Goal: Task Accomplishment & Management: Complete application form

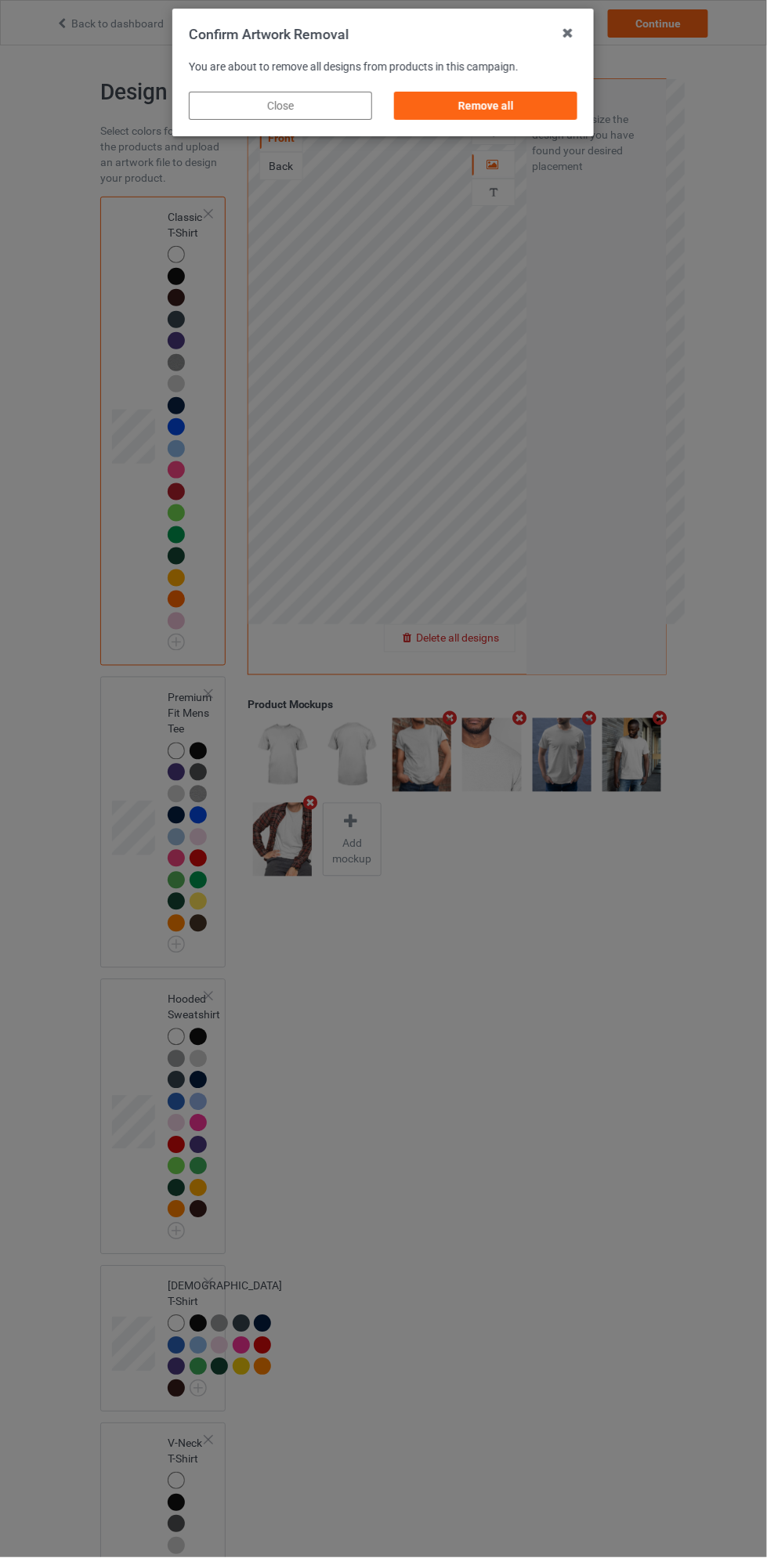
click at [533, 114] on div "Remove all" at bounding box center [486, 106] width 183 height 28
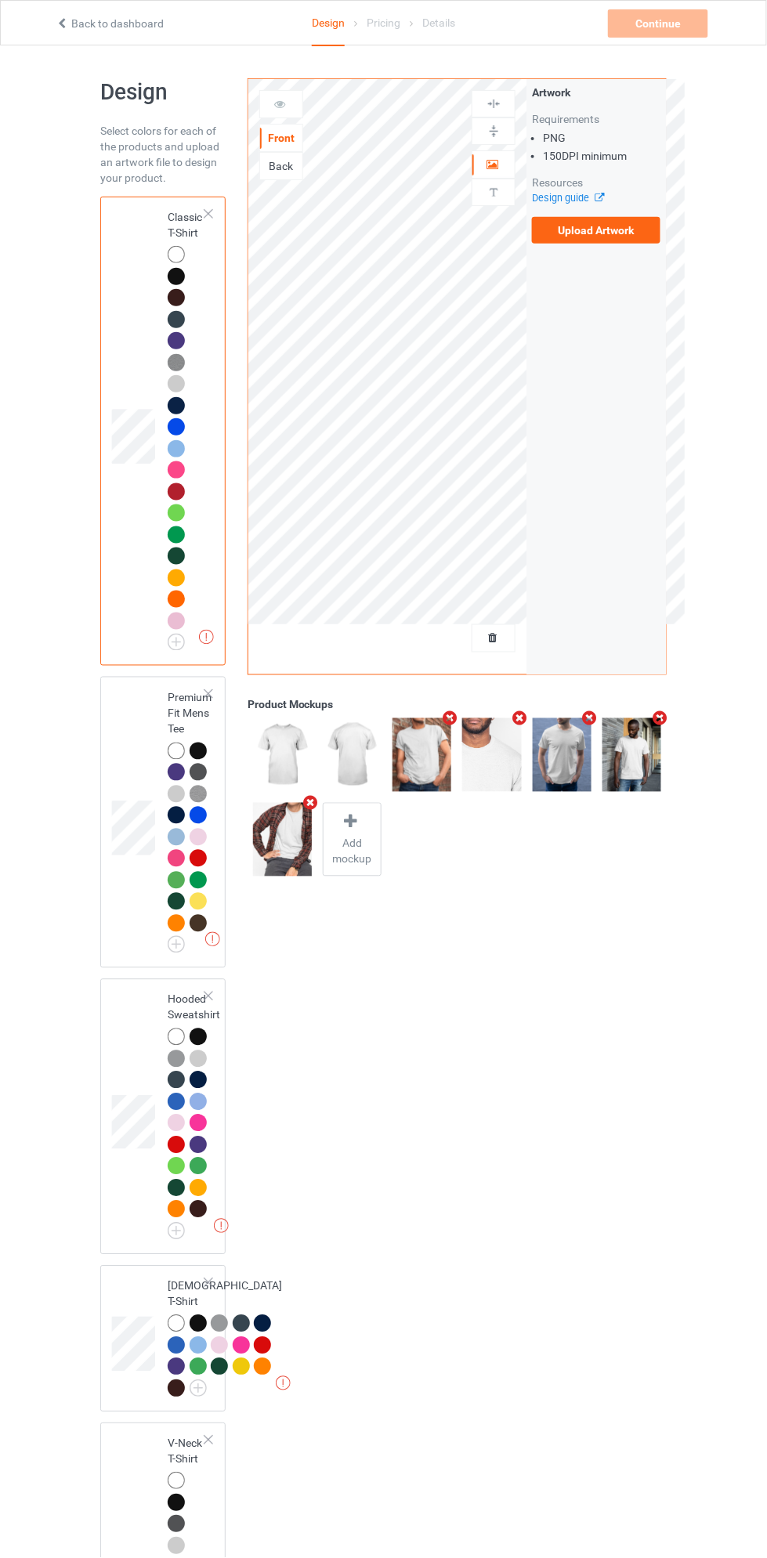
click at [0, 0] on img at bounding box center [0, 0] width 0 height 0
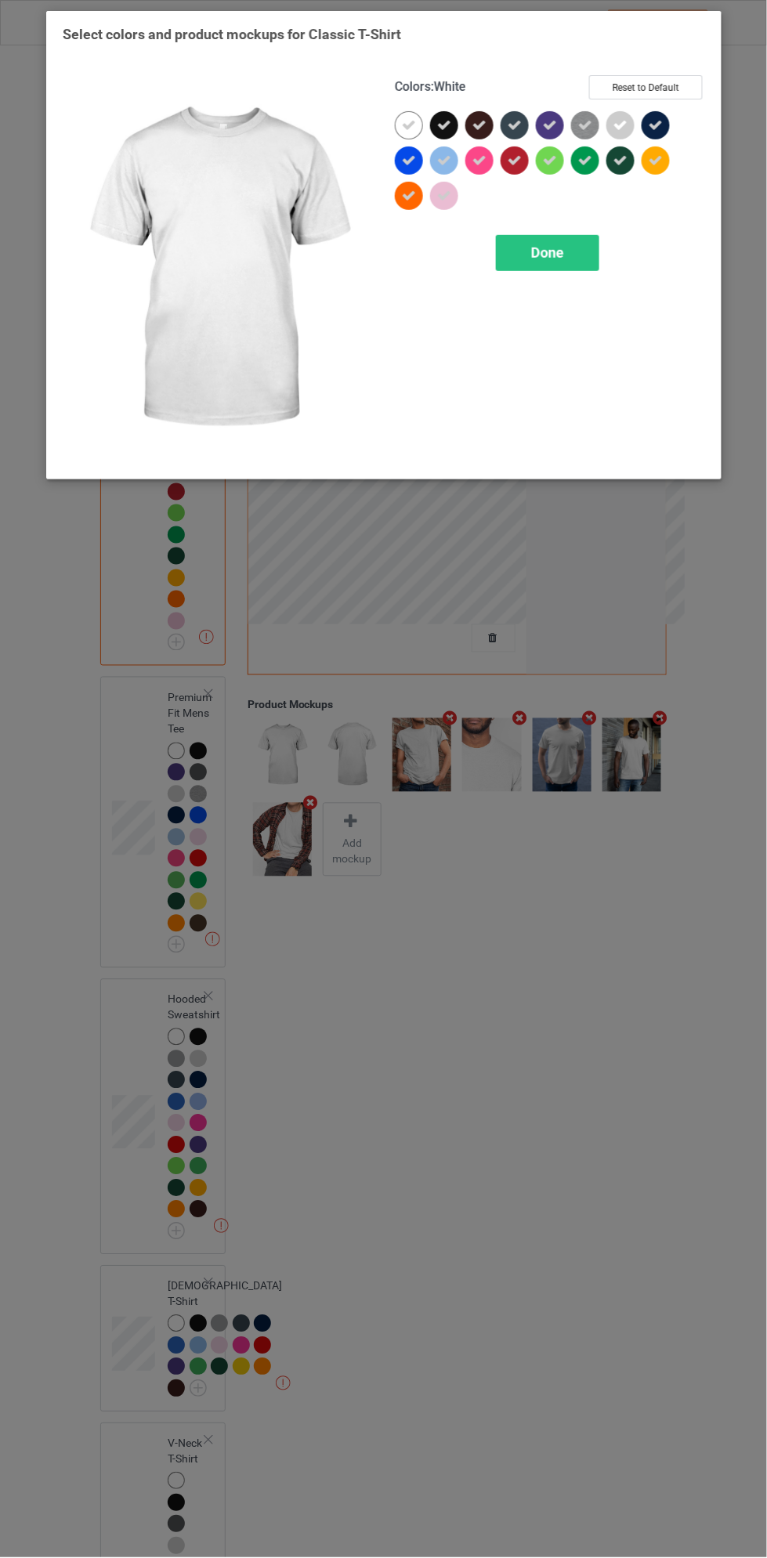
click at [408, 125] on icon at bounding box center [408, 125] width 14 height 14
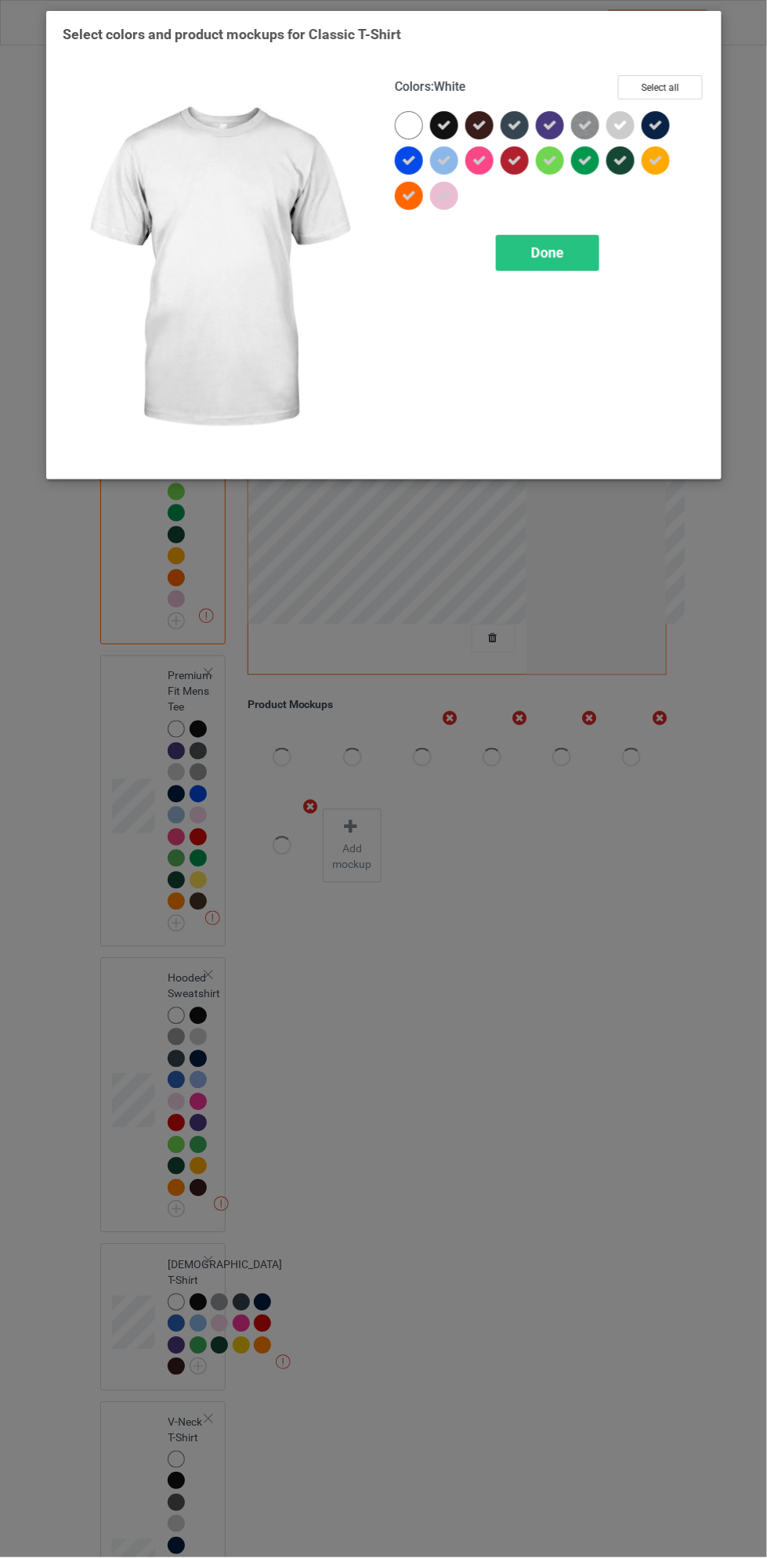
click at [566, 259] on div "Done" at bounding box center [547, 253] width 103 height 36
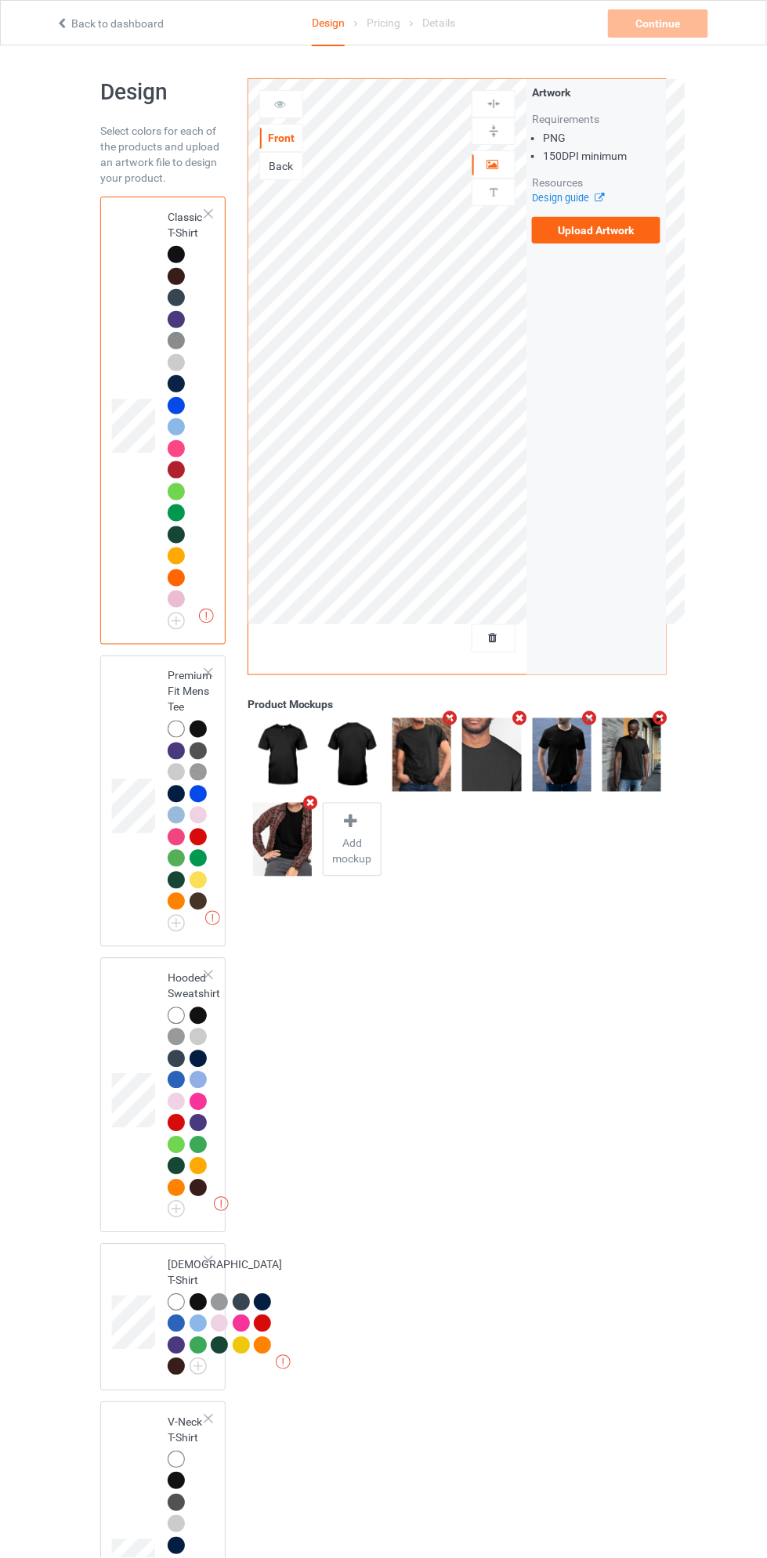
click at [0, 0] on img at bounding box center [0, 0] width 0 height 0
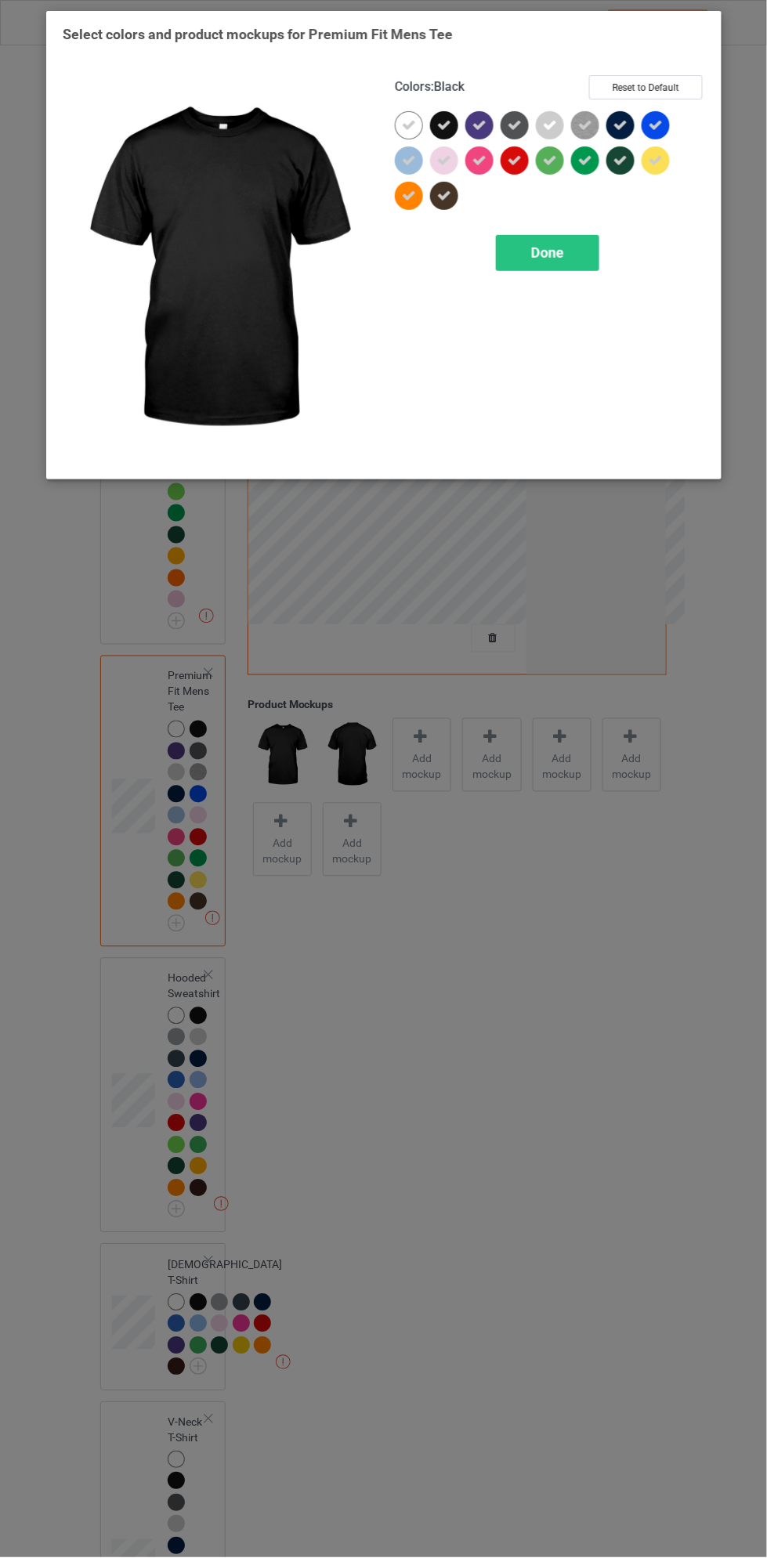
click at [413, 128] on icon at bounding box center [408, 125] width 14 height 14
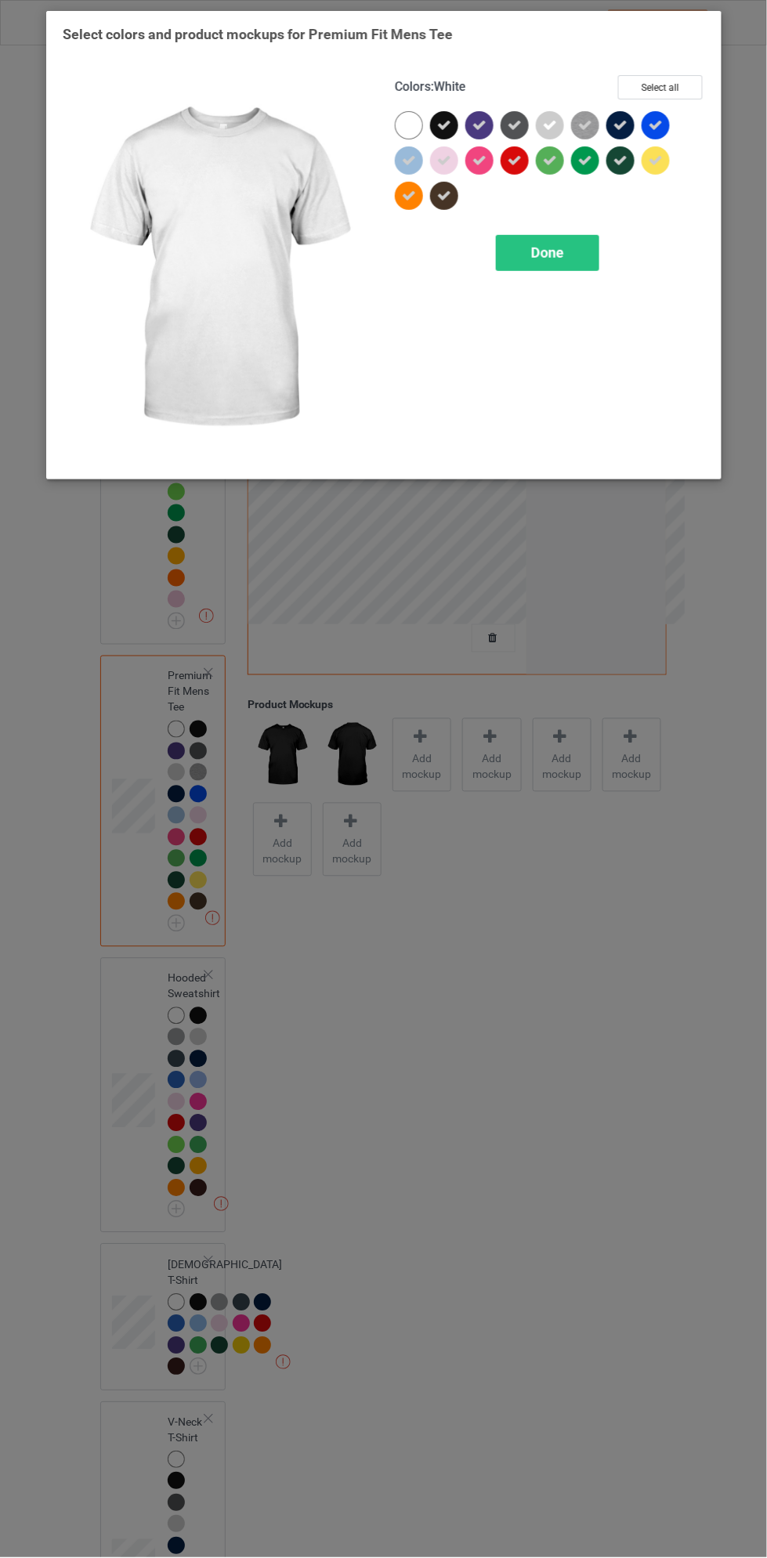
click at [565, 256] on div "Done" at bounding box center [547, 253] width 103 height 36
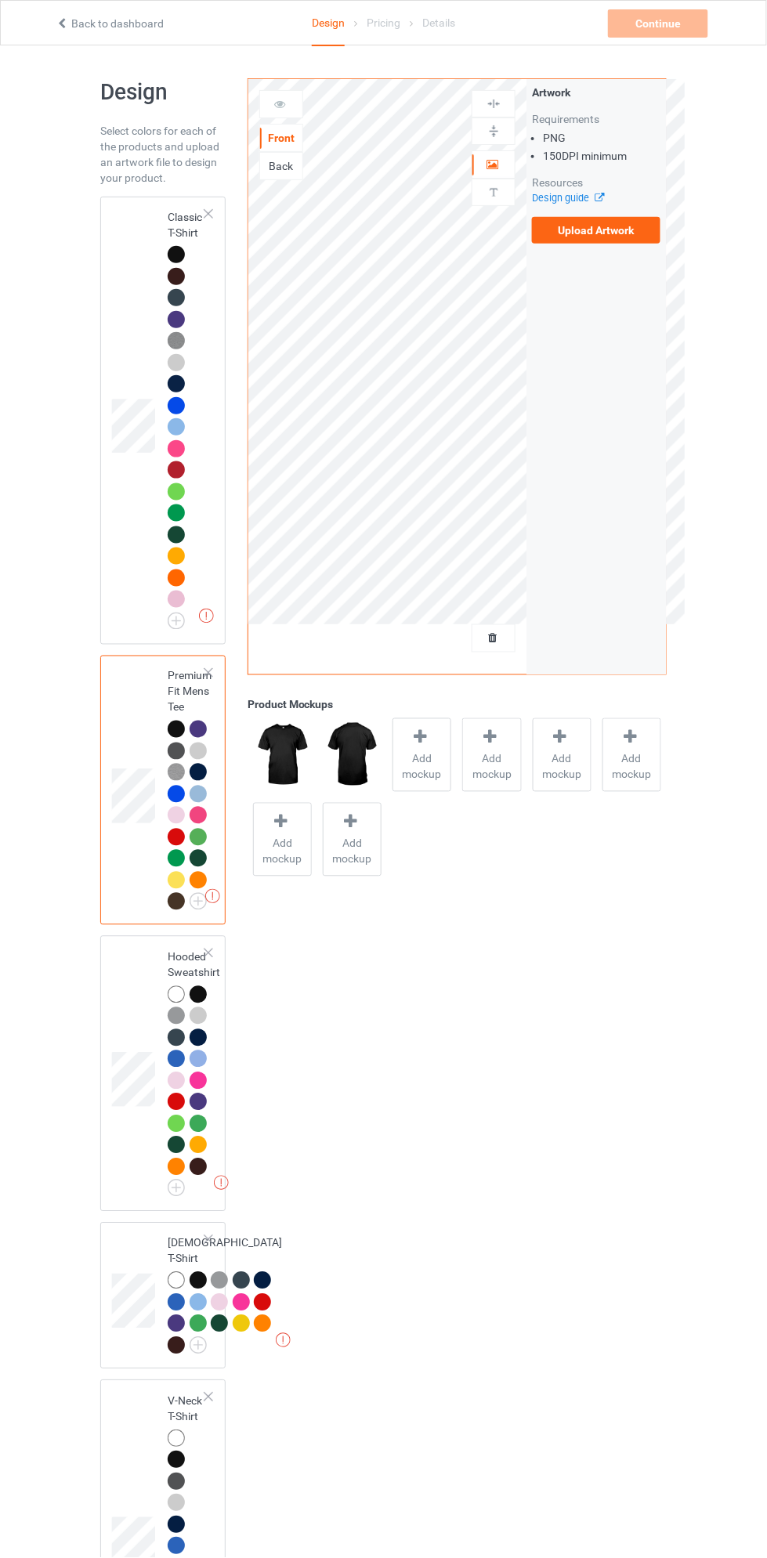
click at [0, 0] on img at bounding box center [0, 0] width 0 height 0
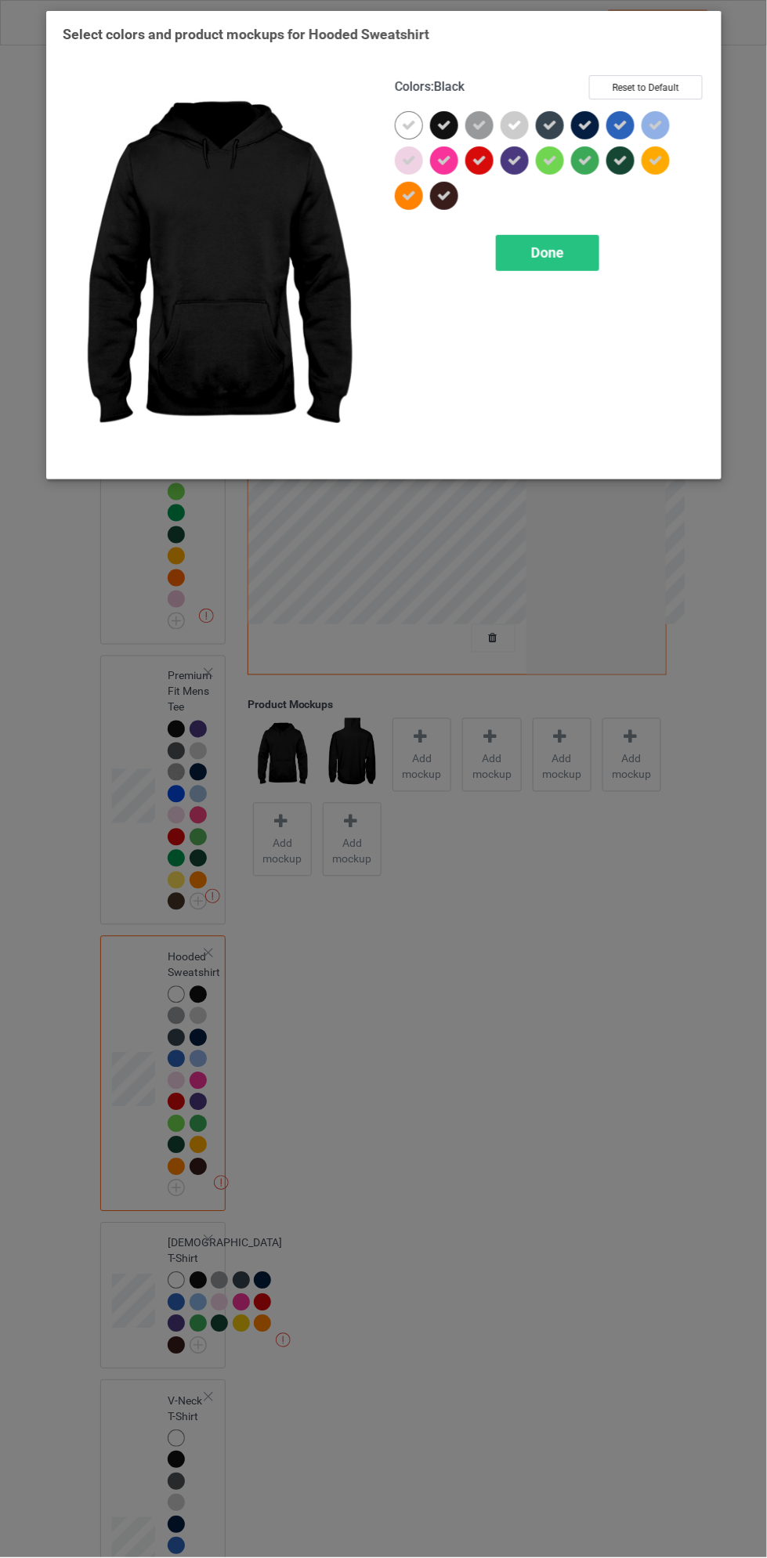
click at [417, 125] on div at bounding box center [408, 125] width 28 height 28
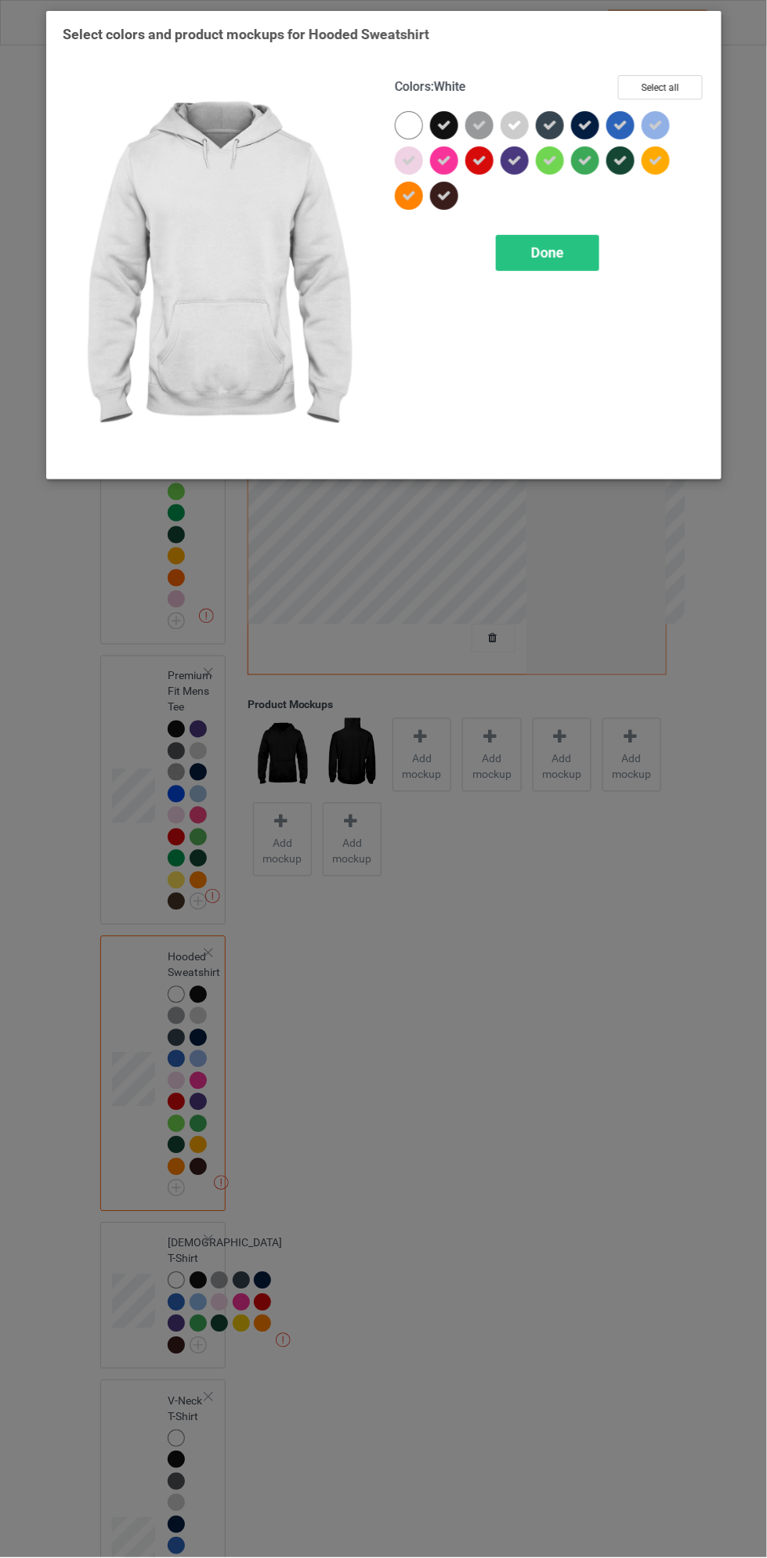
click at [565, 263] on div "Done" at bounding box center [547, 253] width 103 height 36
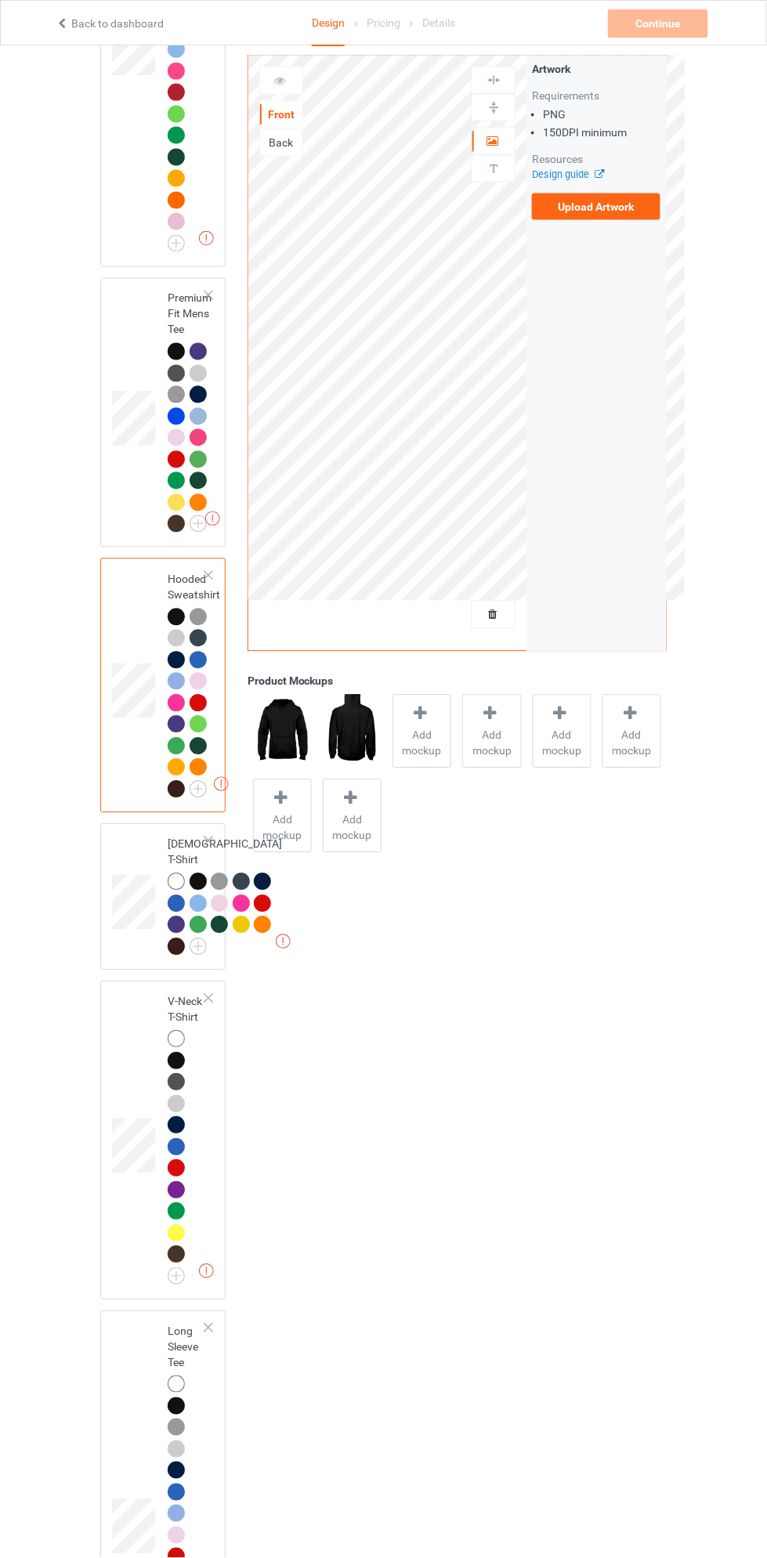
scroll to position [381, 0]
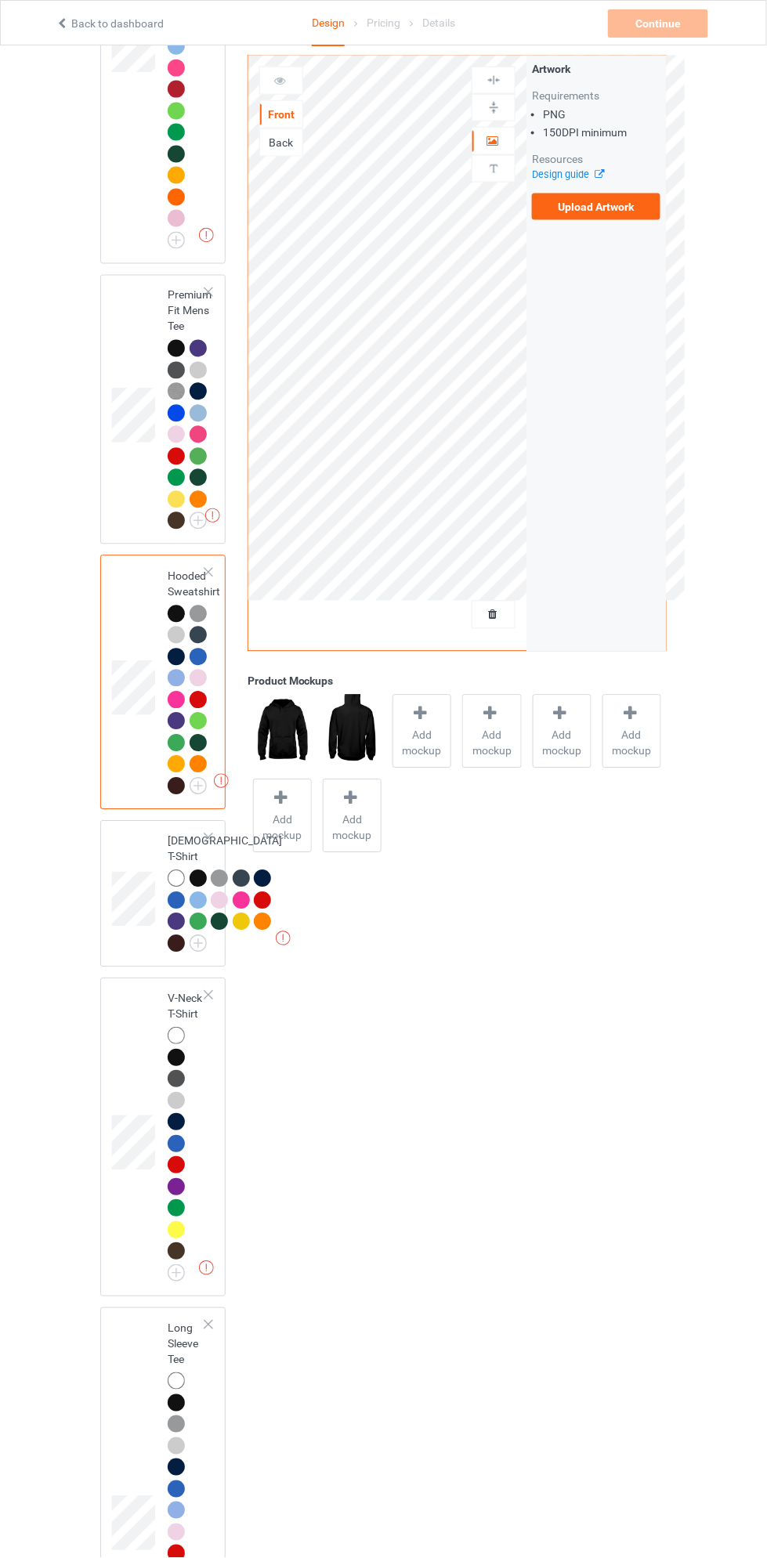
click at [0, 0] on img at bounding box center [0, 0] width 0 height 0
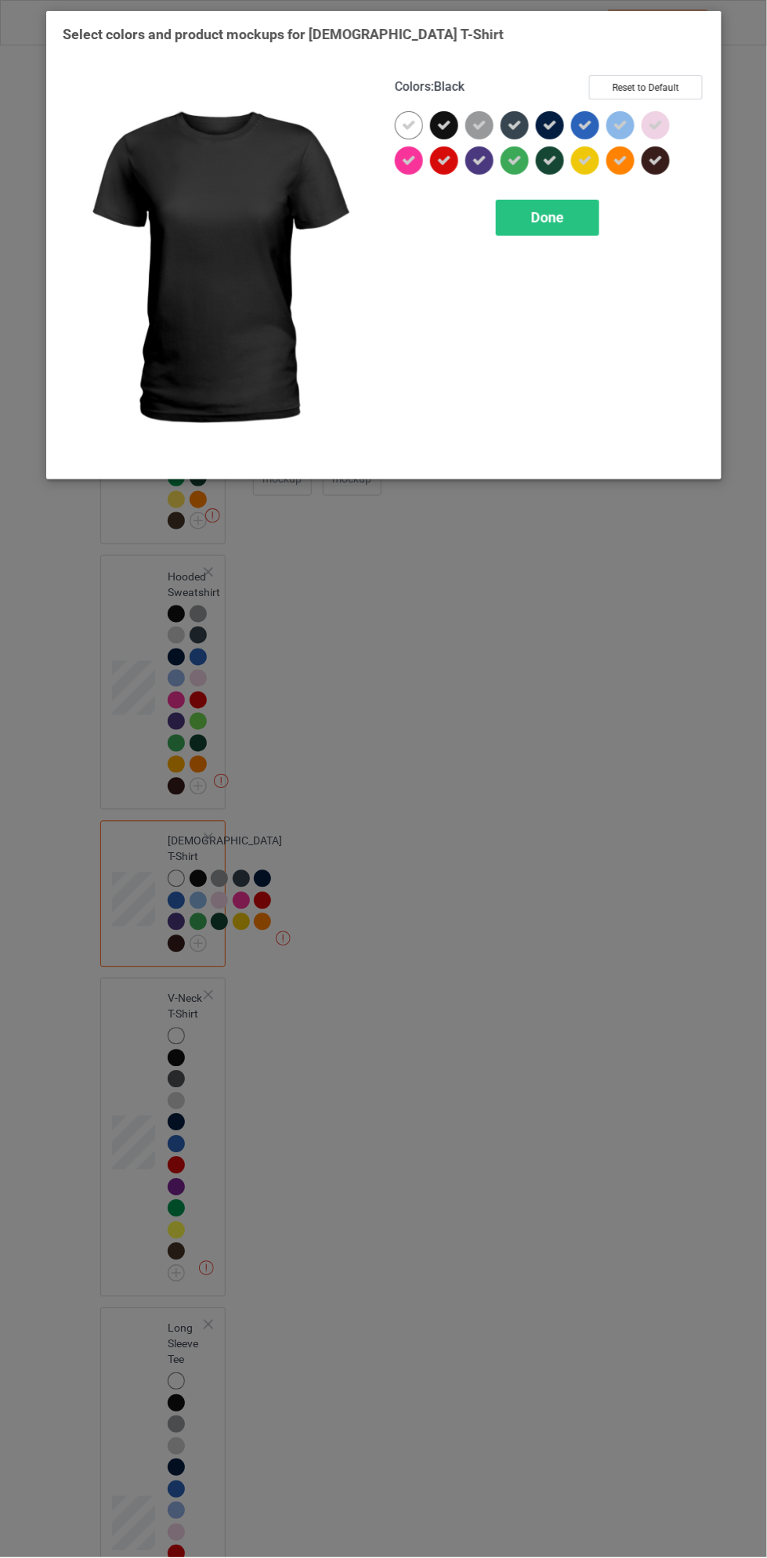
click at [409, 125] on icon at bounding box center [408, 125] width 14 height 14
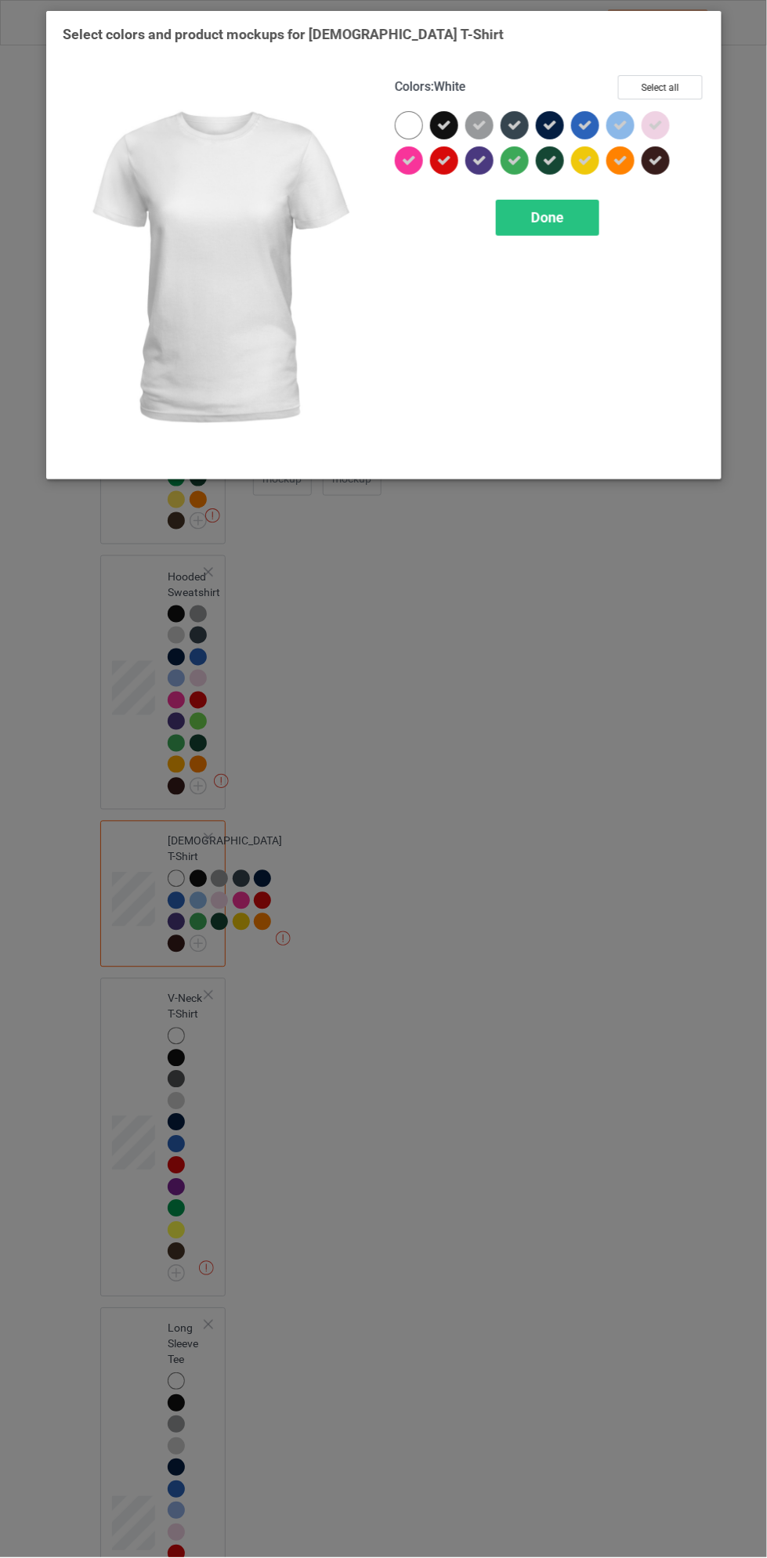
click at [577, 226] on div "Done" at bounding box center [547, 218] width 103 height 36
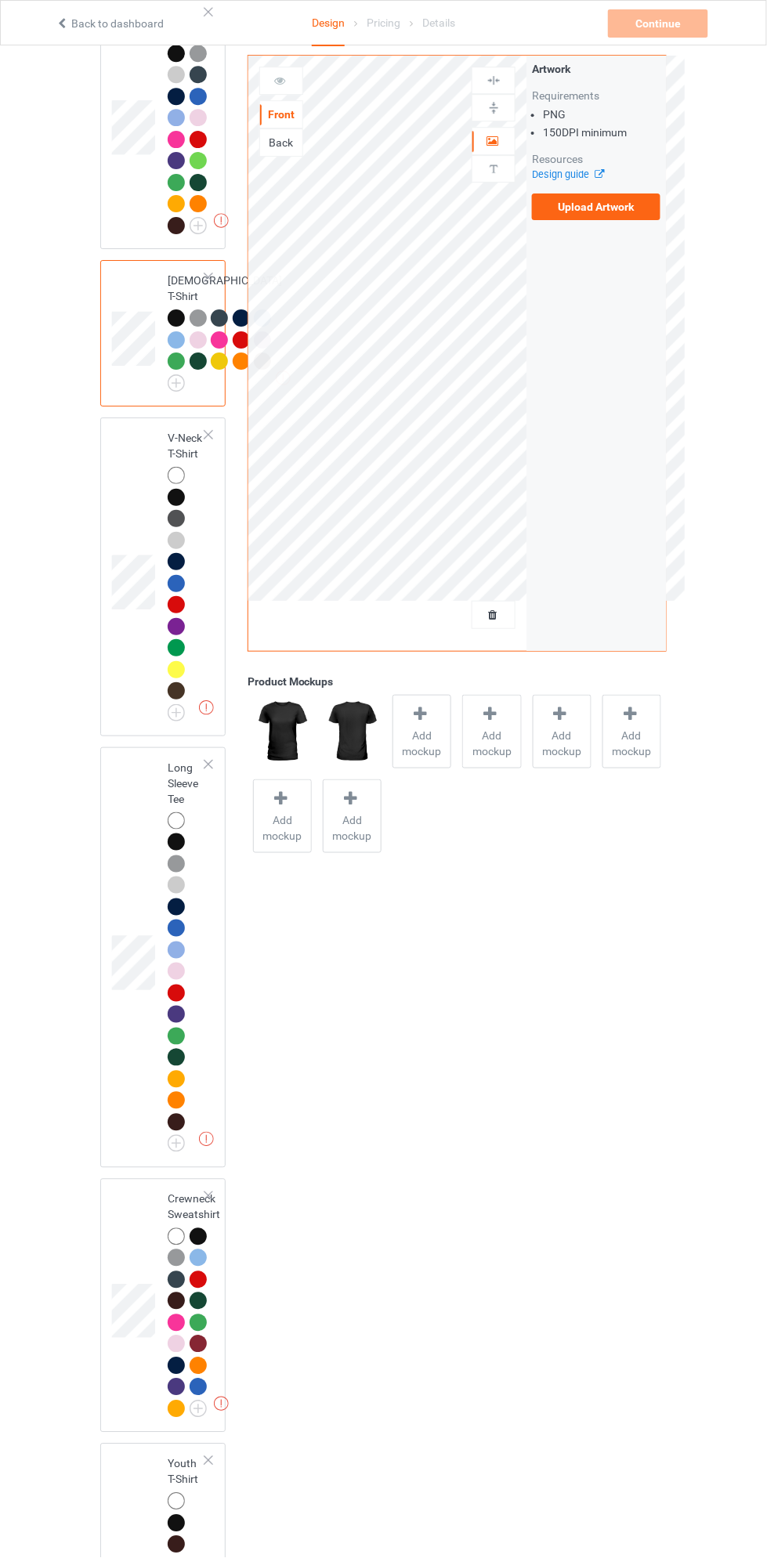
scroll to position [945, 0]
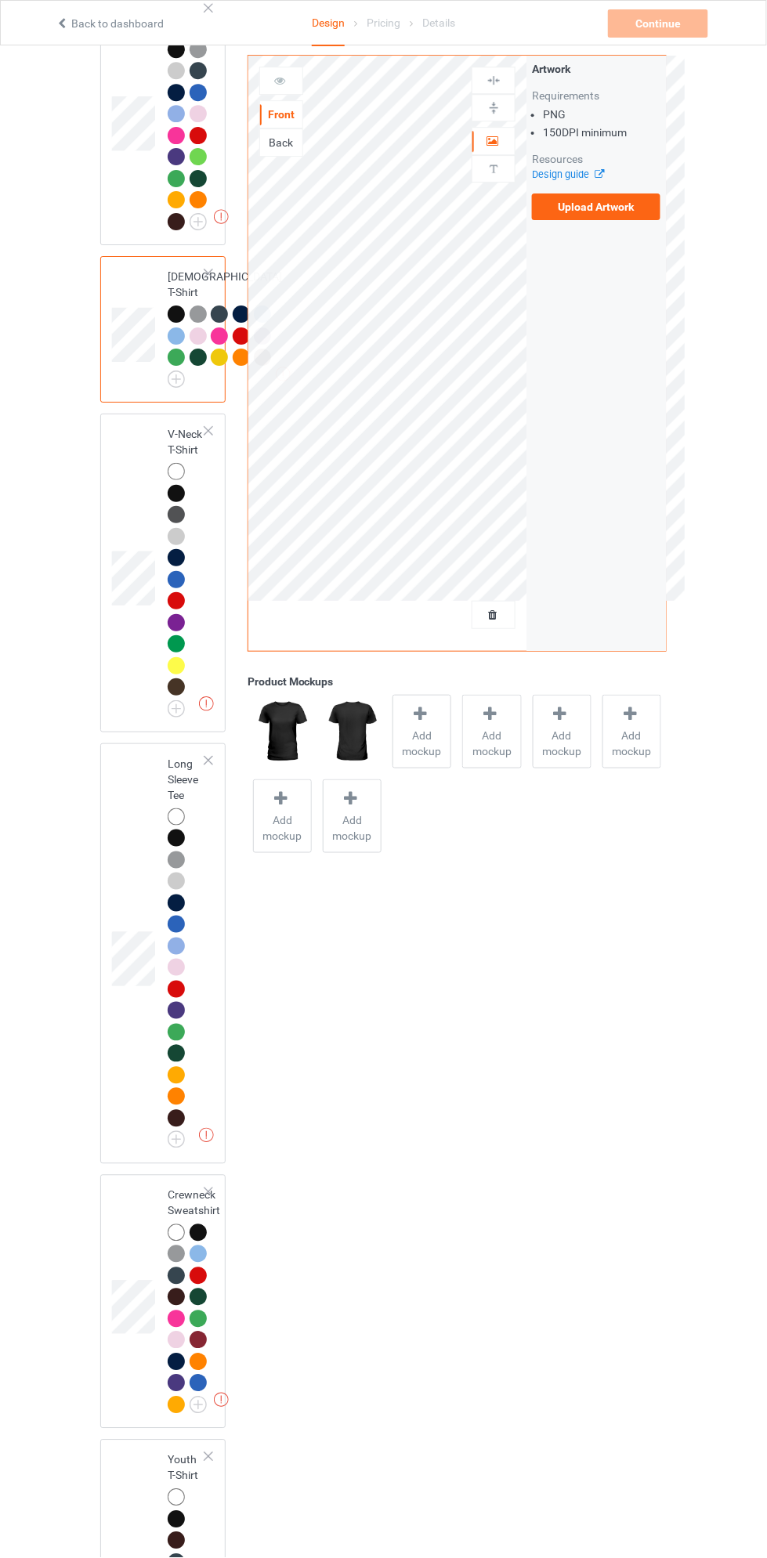
click at [0, 0] on img at bounding box center [0, 0] width 0 height 0
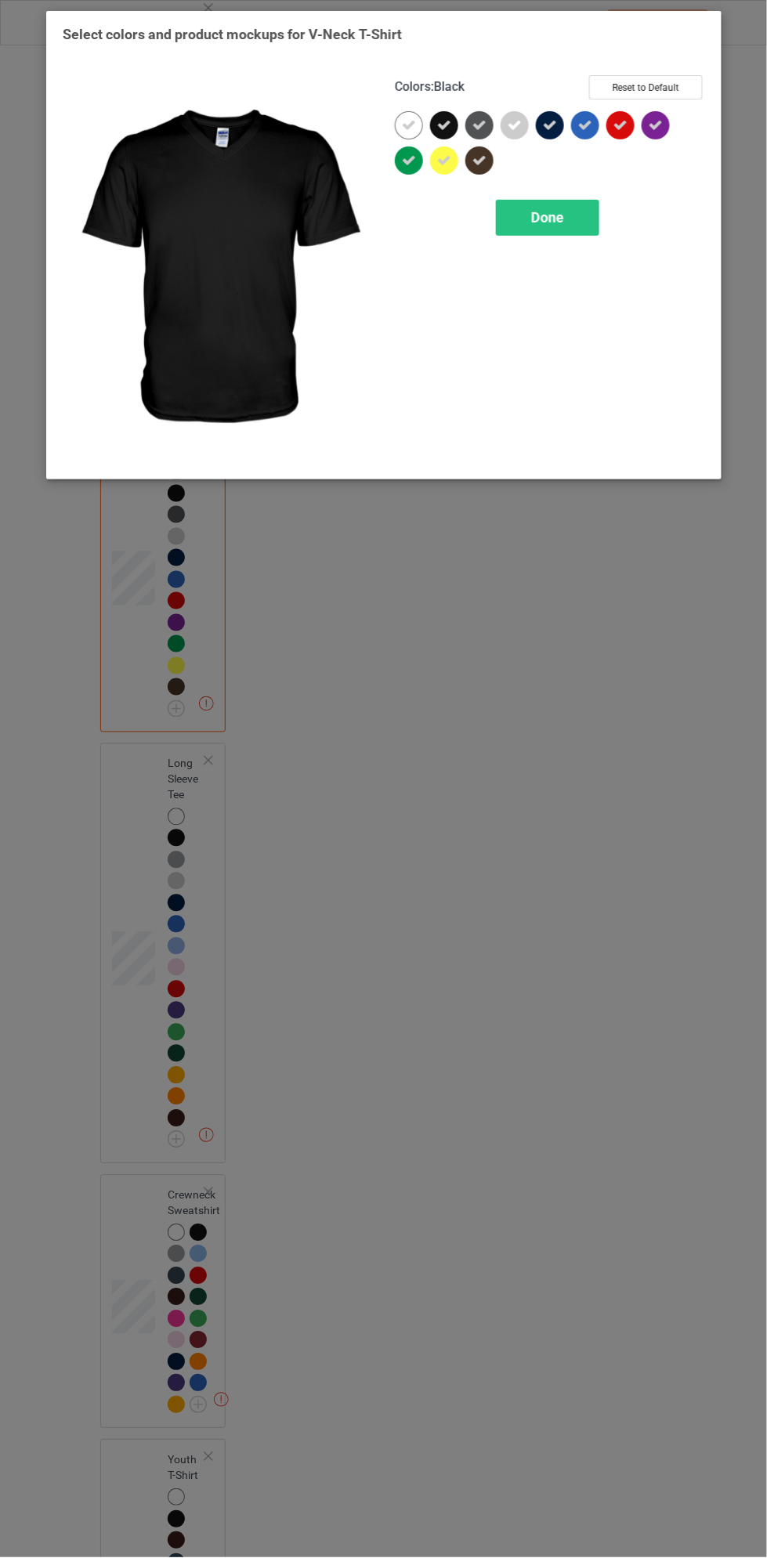
click at [412, 125] on icon at bounding box center [408, 125] width 14 height 14
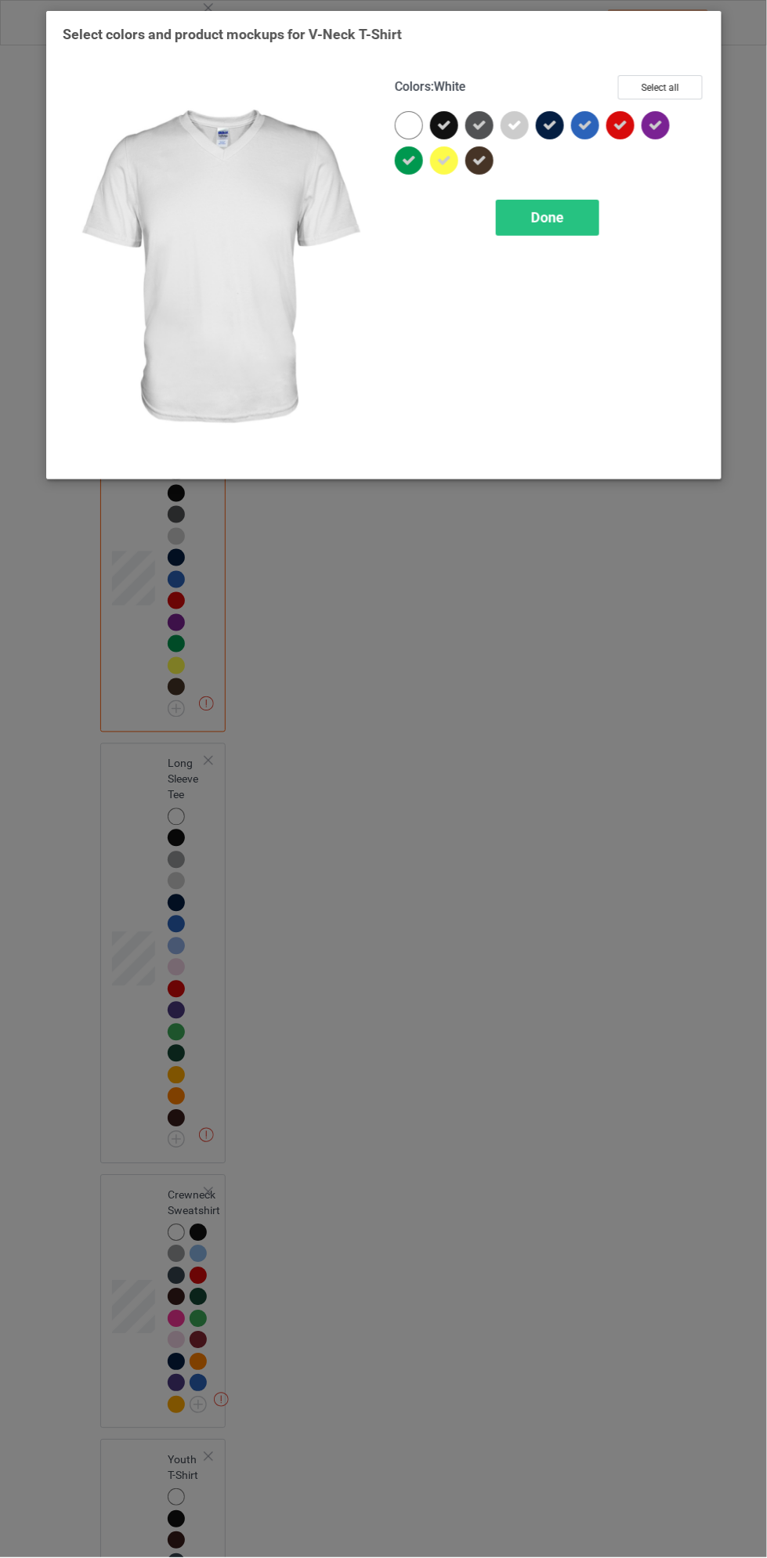
click at [565, 229] on div "Done" at bounding box center [547, 218] width 103 height 36
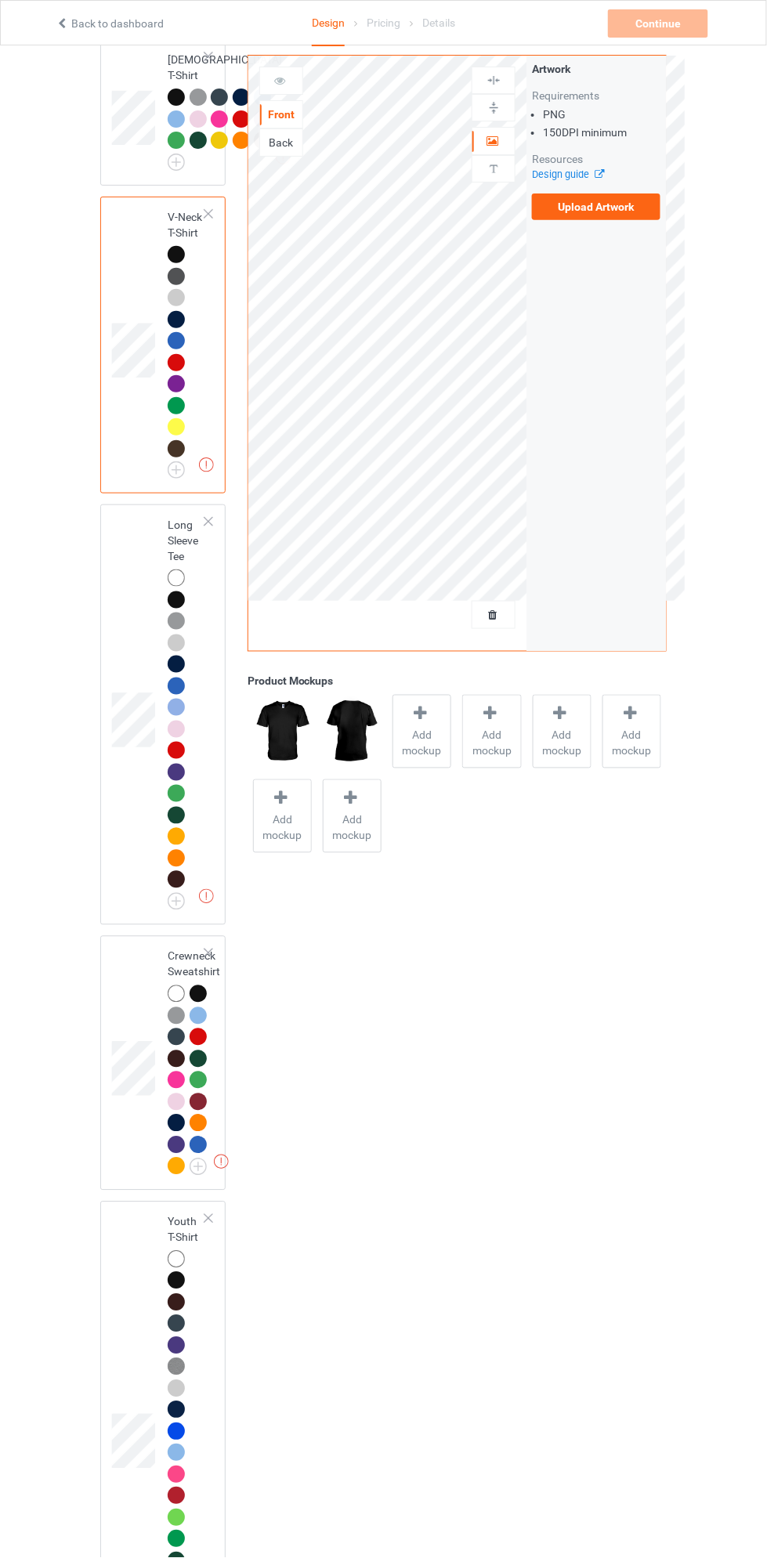
scroll to position [1227, 0]
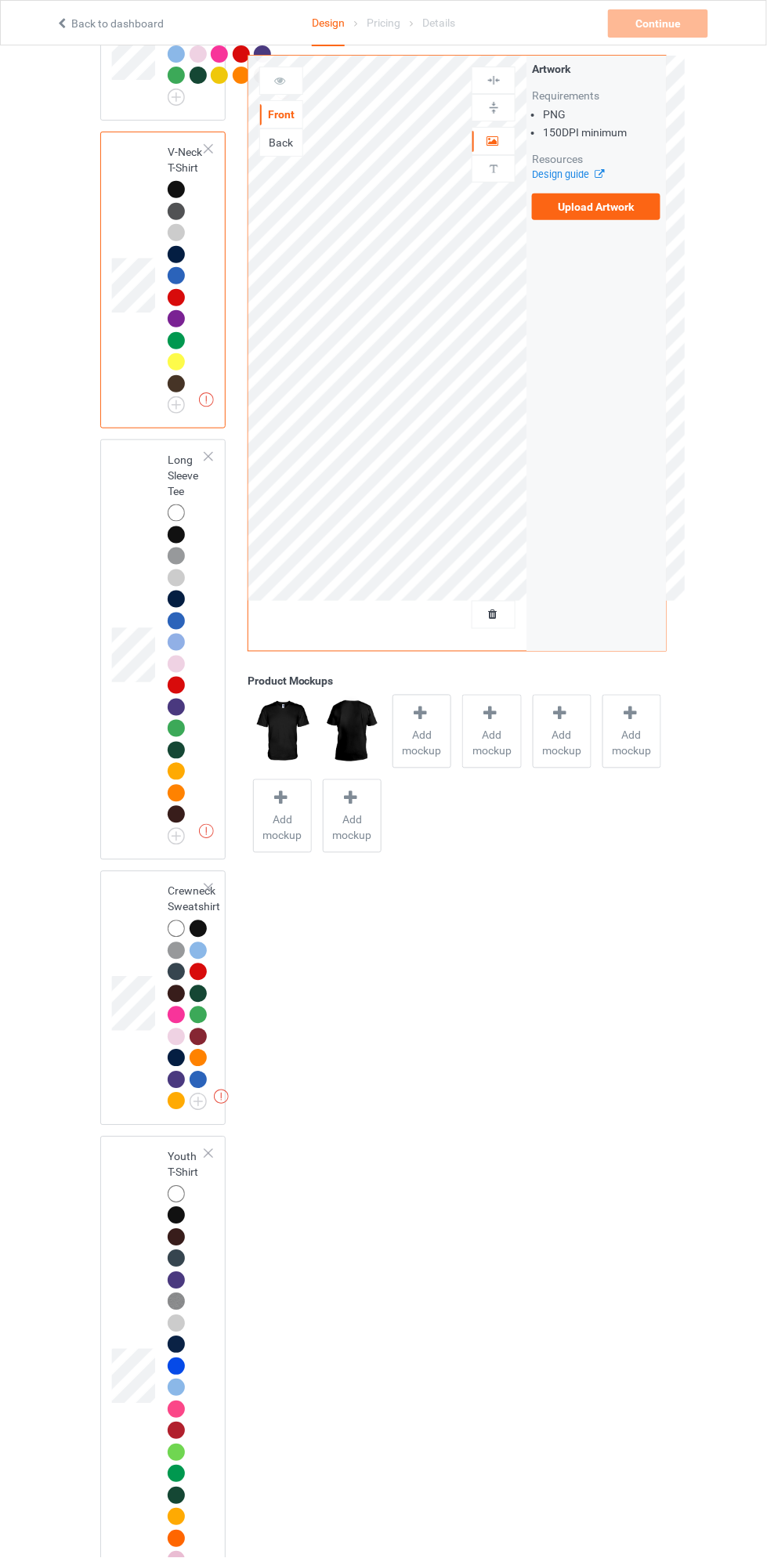
click at [0, 0] on img at bounding box center [0, 0] width 0 height 0
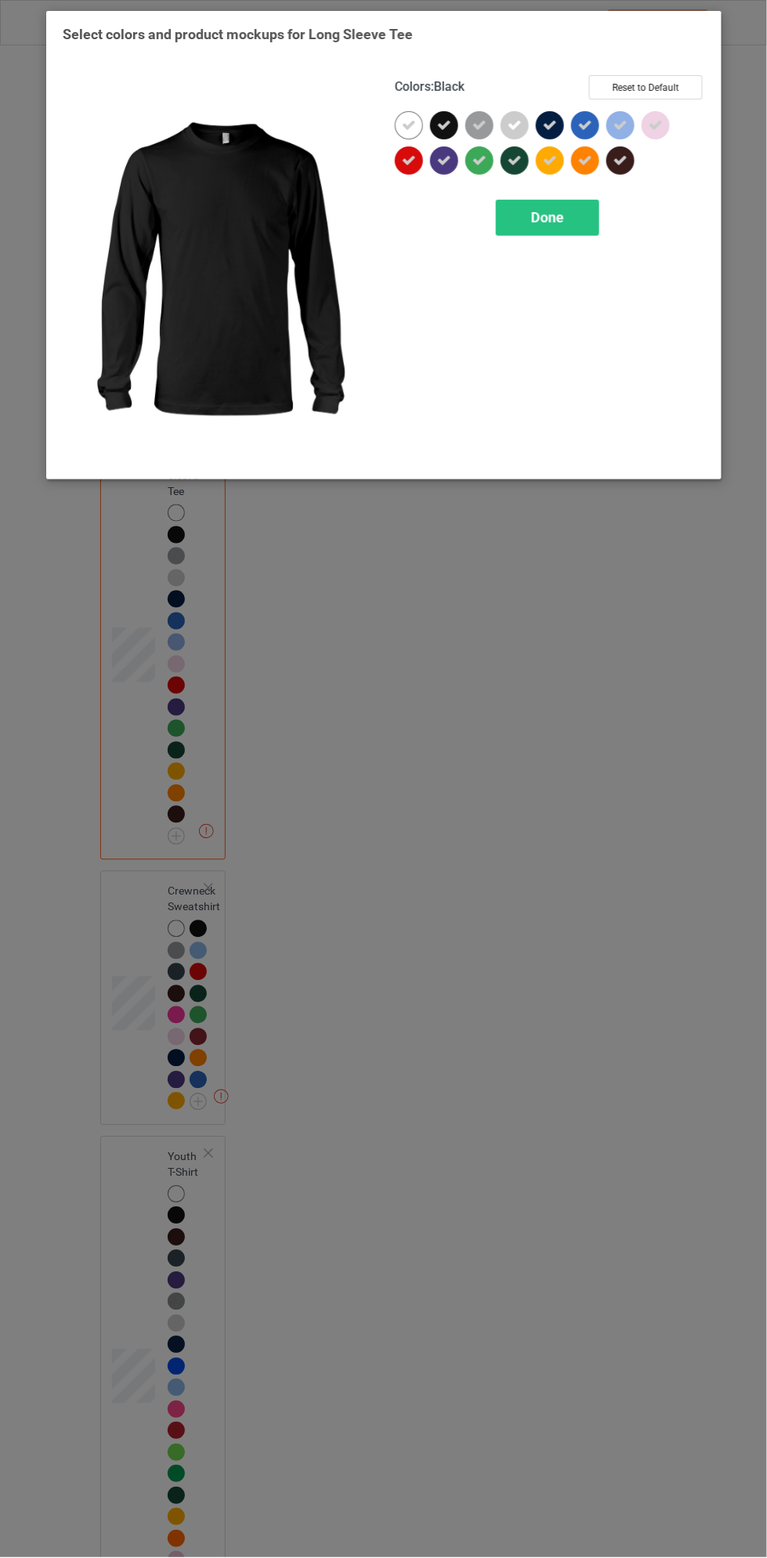
click at [407, 124] on icon at bounding box center [408, 125] width 14 height 14
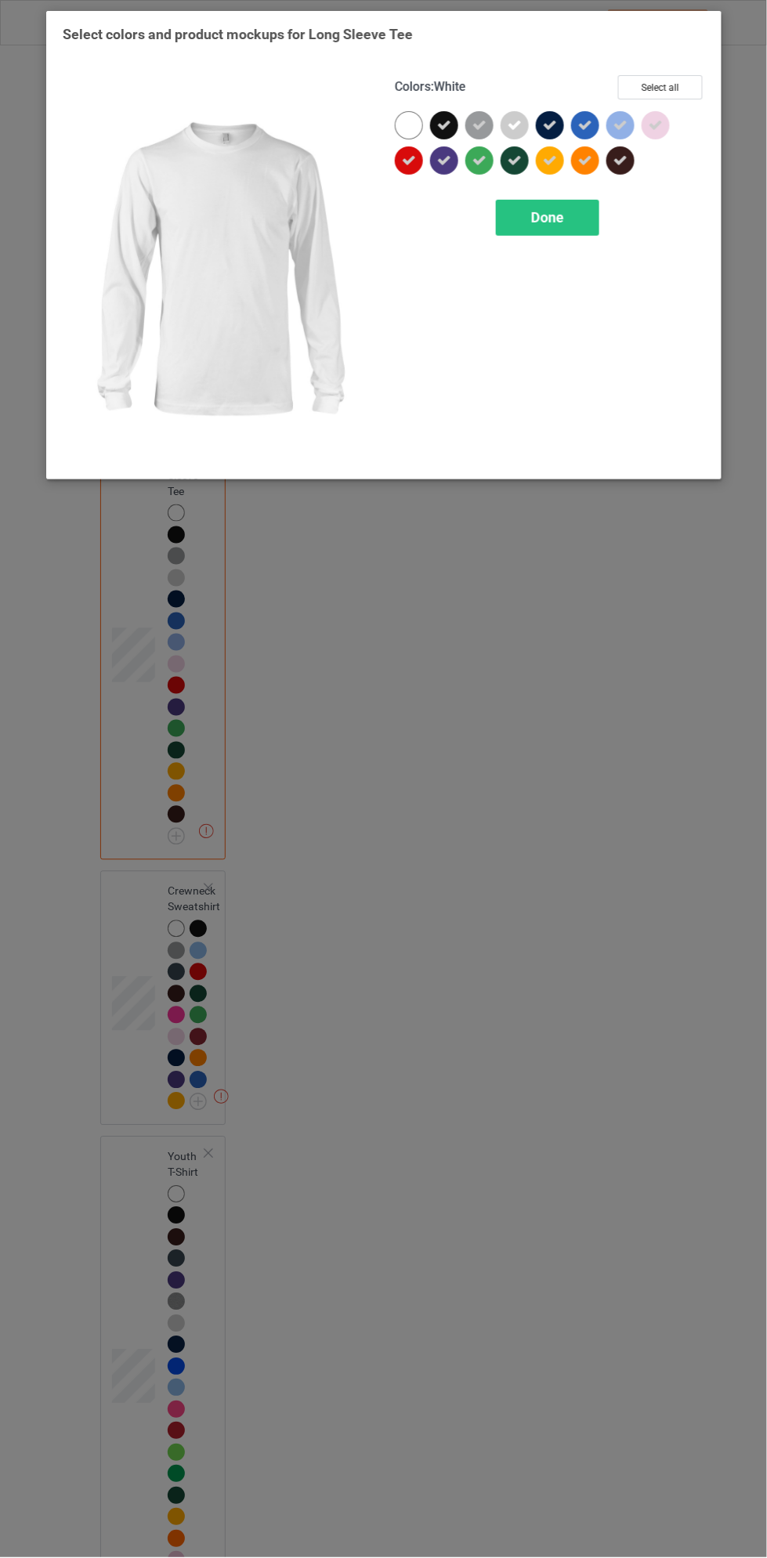
click at [580, 233] on div "Done" at bounding box center [547, 218] width 103 height 36
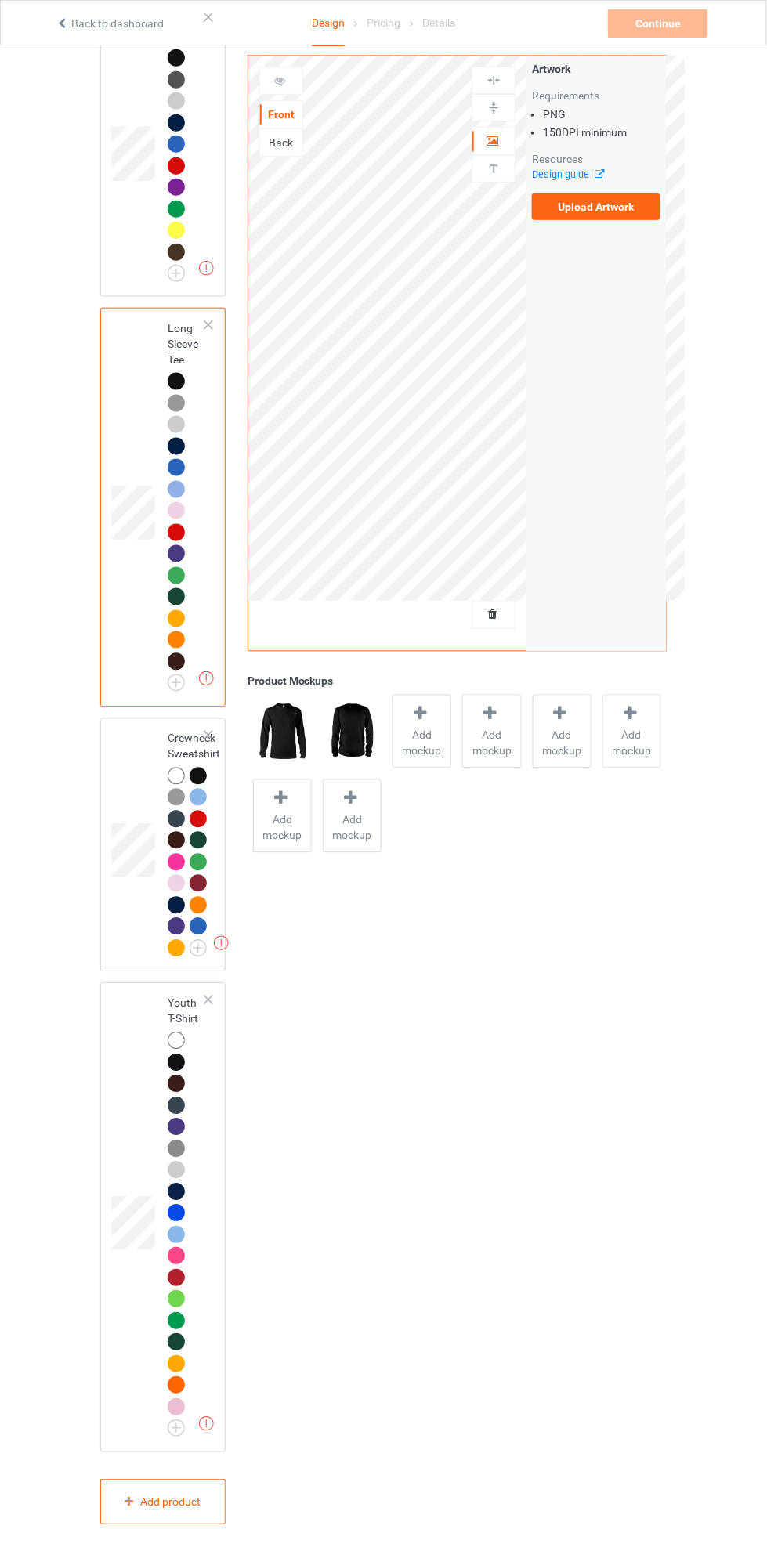
scroll to position [1540, 0]
click at [0, 0] on img at bounding box center [0, 0] width 0 height 0
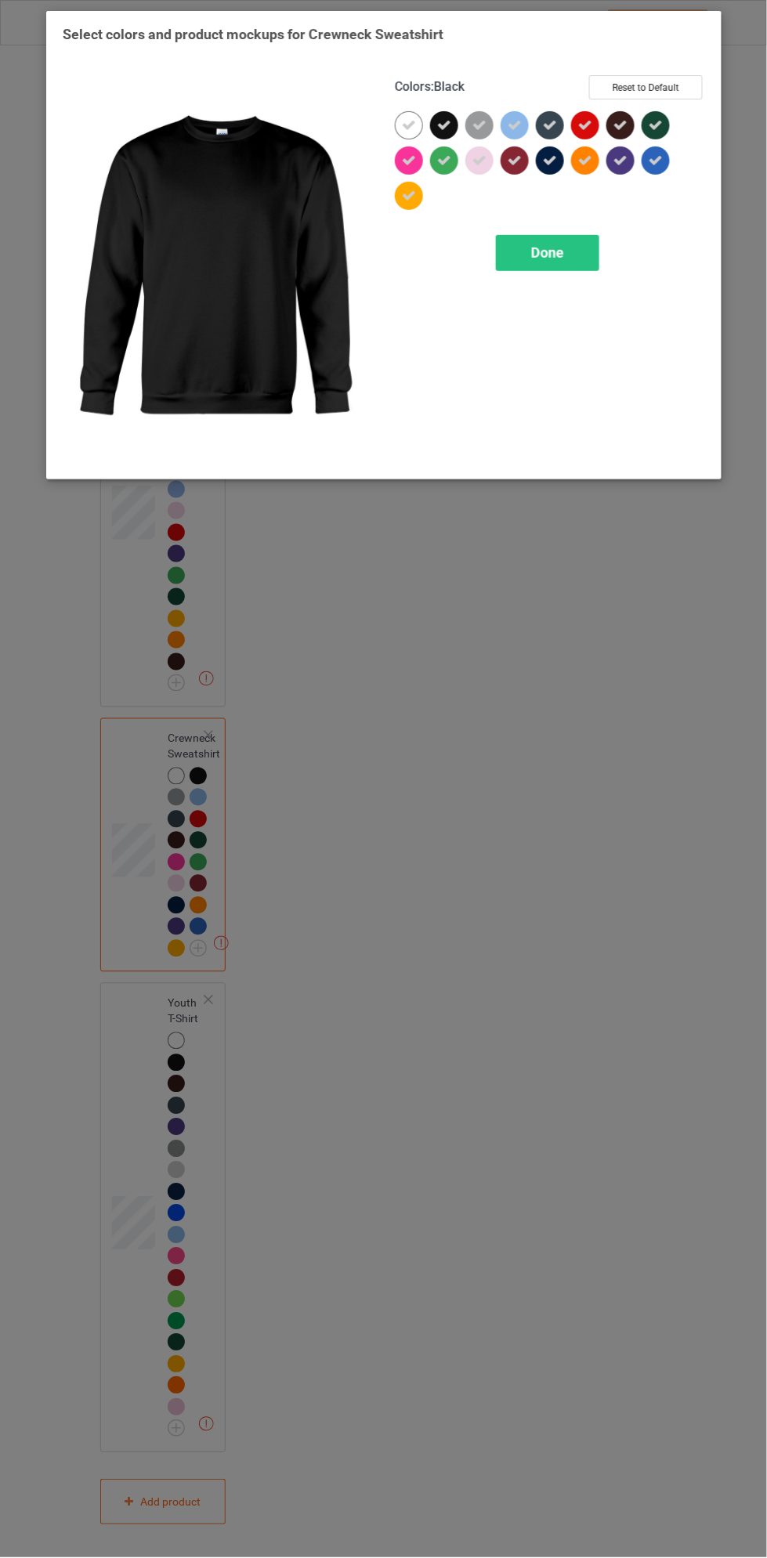
click at [424, 122] on div at bounding box center [411, 128] width 35 height 35
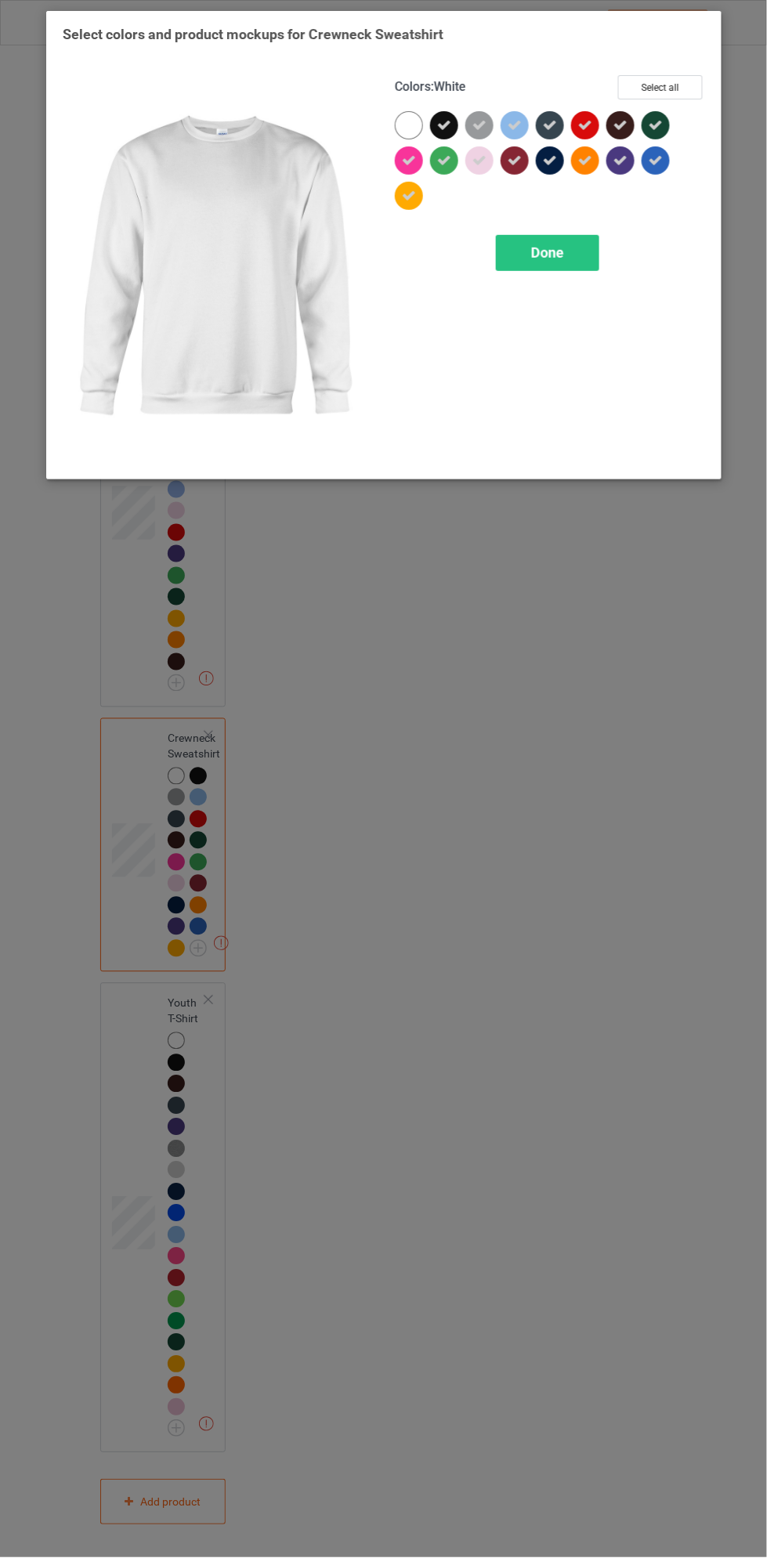
click at [557, 269] on div "Done" at bounding box center [547, 253] width 103 height 36
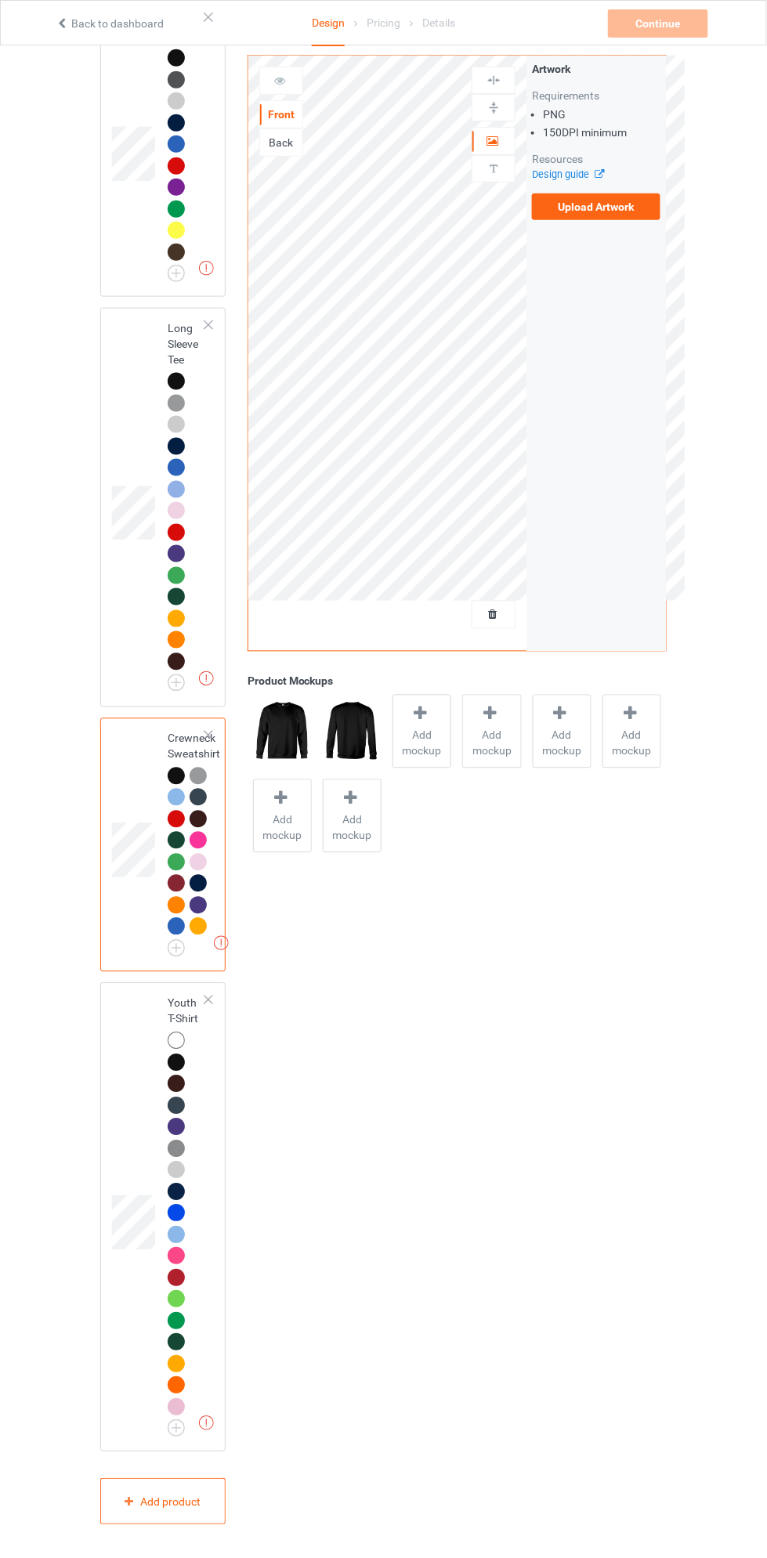
click at [0, 0] on img at bounding box center [0, 0] width 0 height 0
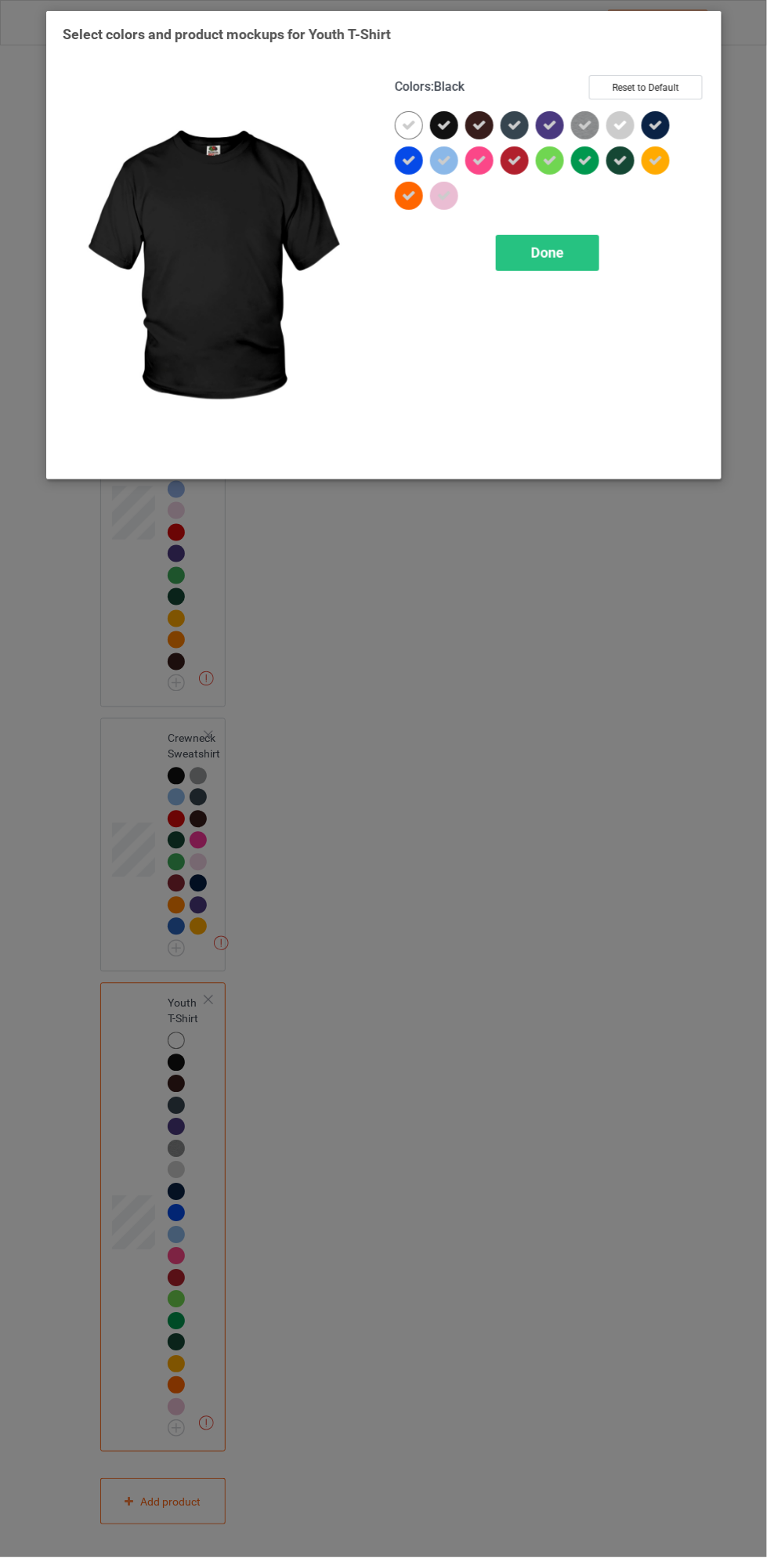
click at [410, 133] on div at bounding box center [408, 125] width 28 height 28
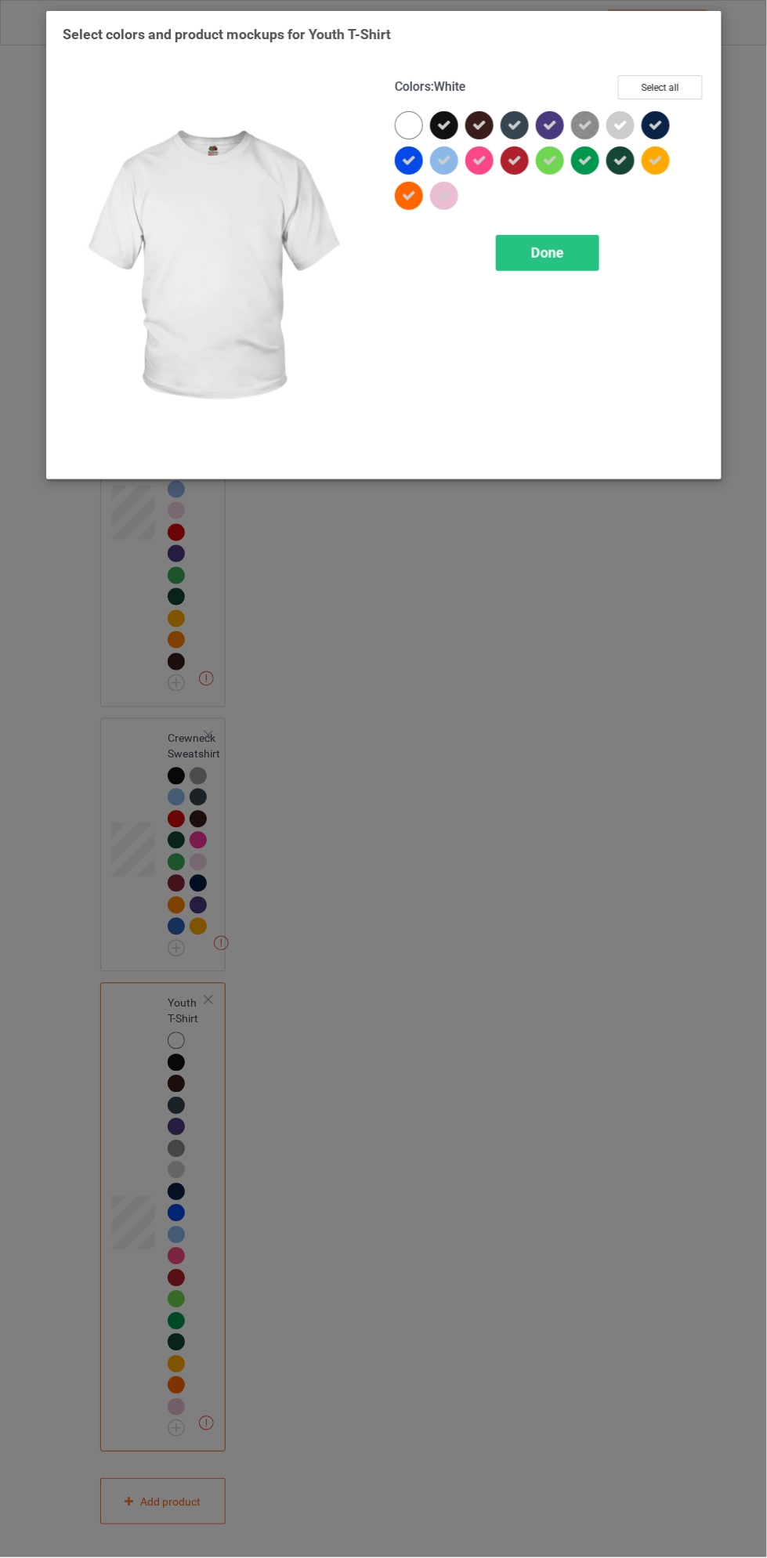
click at [569, 262] on div "Done" at bounding box center [547, 253] width 103 height 36
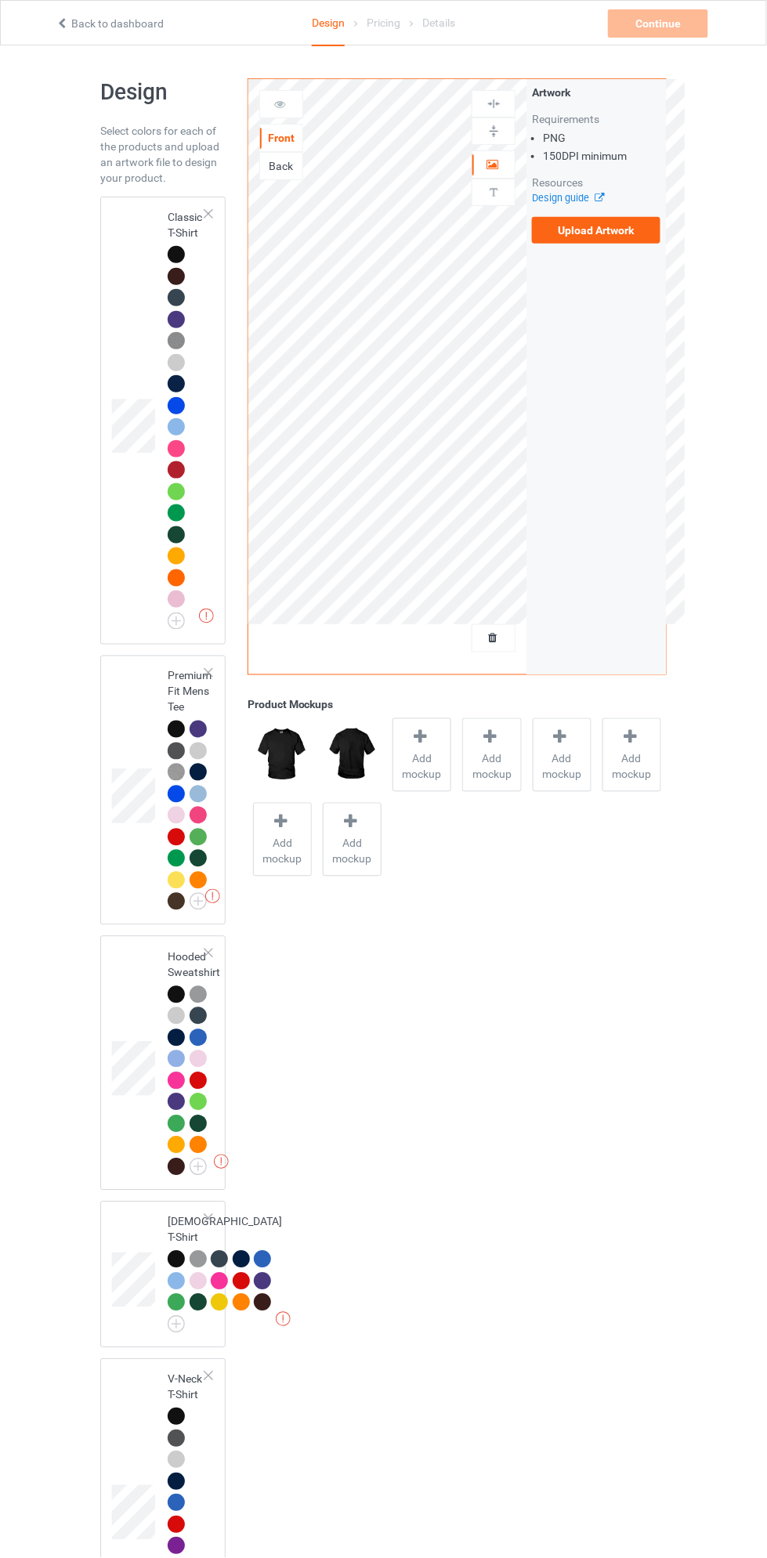
click at [152, 375] on td at bounding box center [135, 420] width 47 height 435
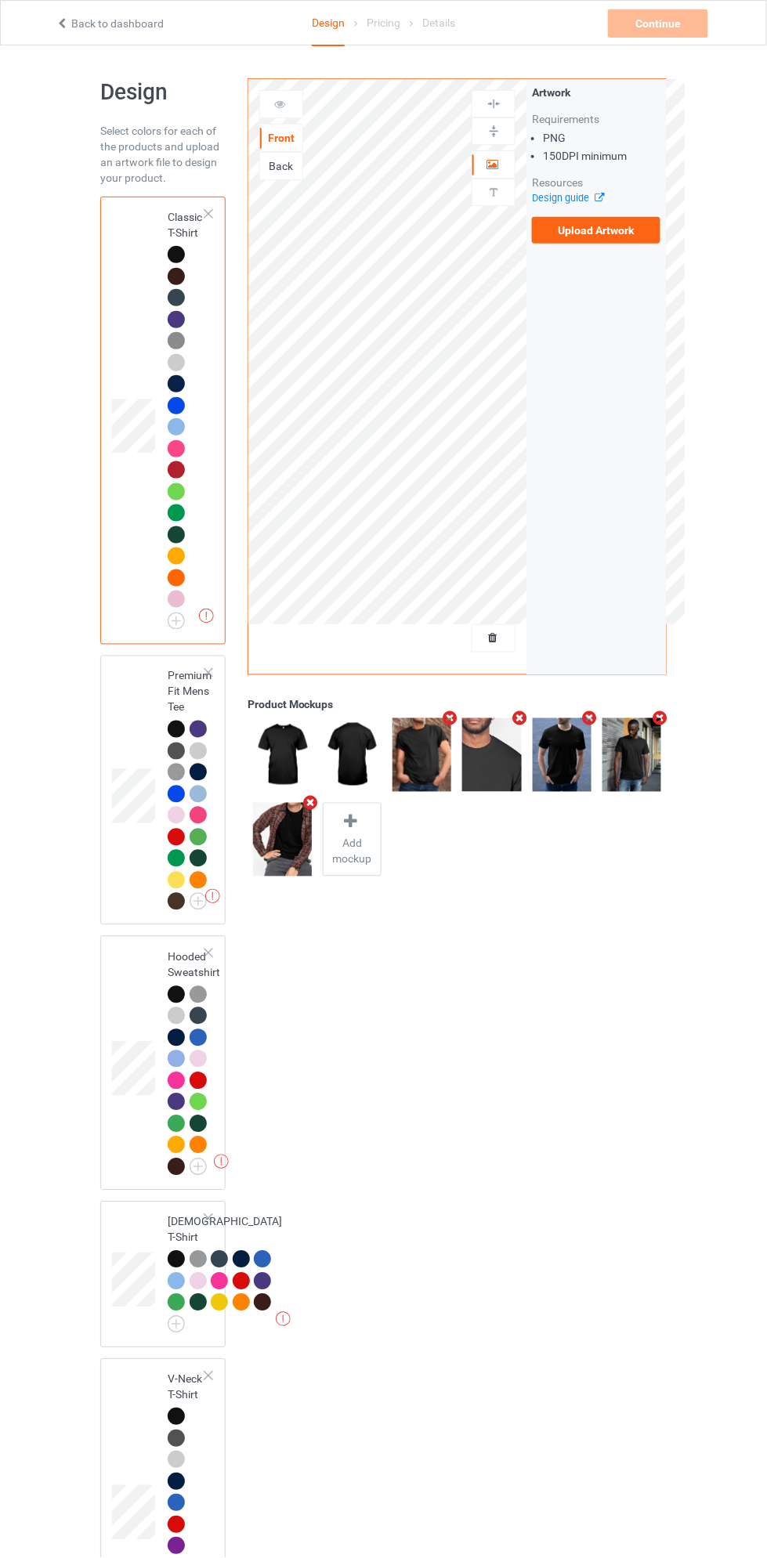
click at [633, 240] on label "Upload Artwork" at bounding box center [596, 230] width 128 height 27
click at [0, 0] on input "Upload Artwork" at bounding box center [0, 0] width 0 height 0
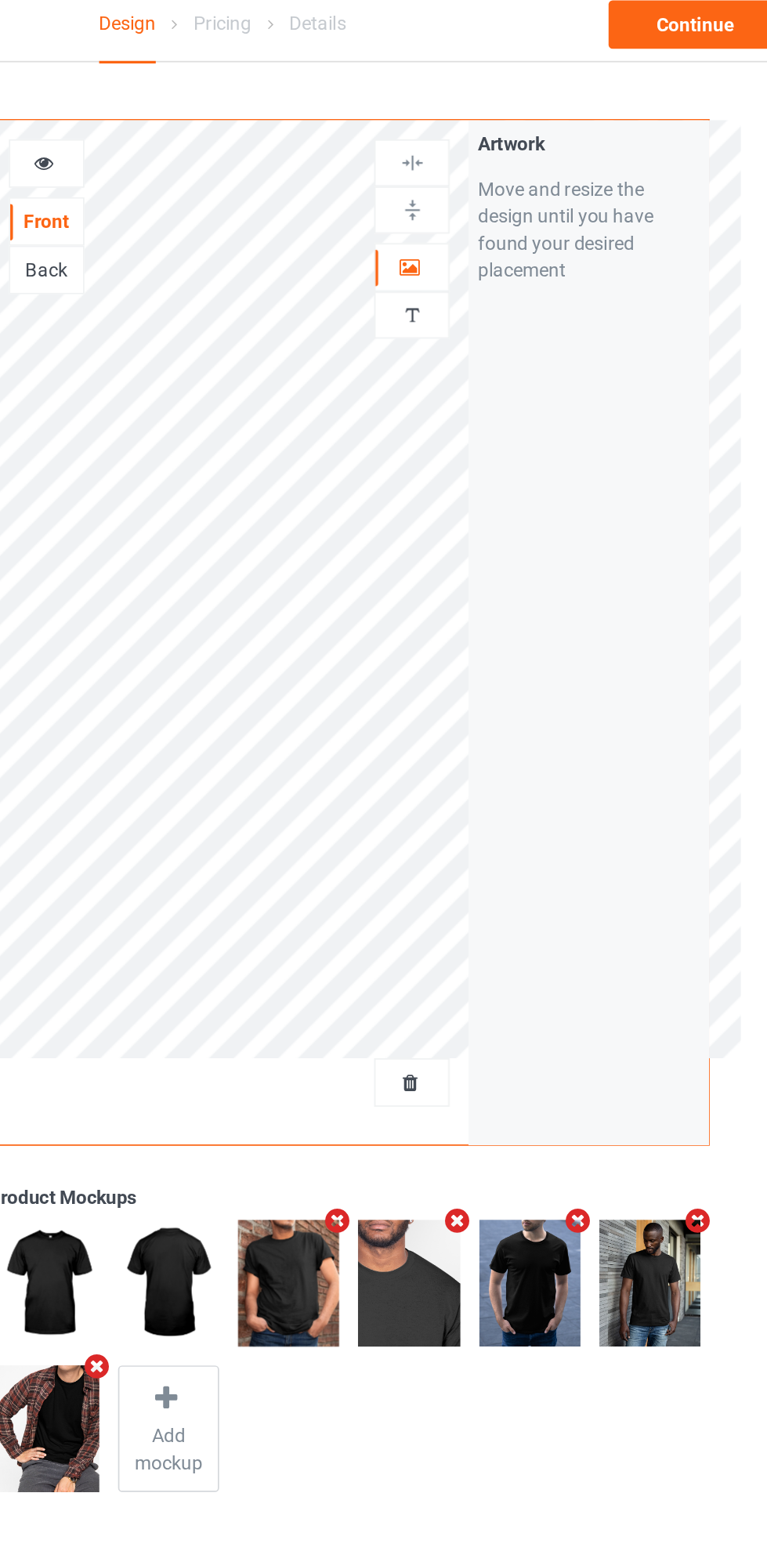
click at [498, 191] on img at bounding box center [493, 192] width 15 height 15
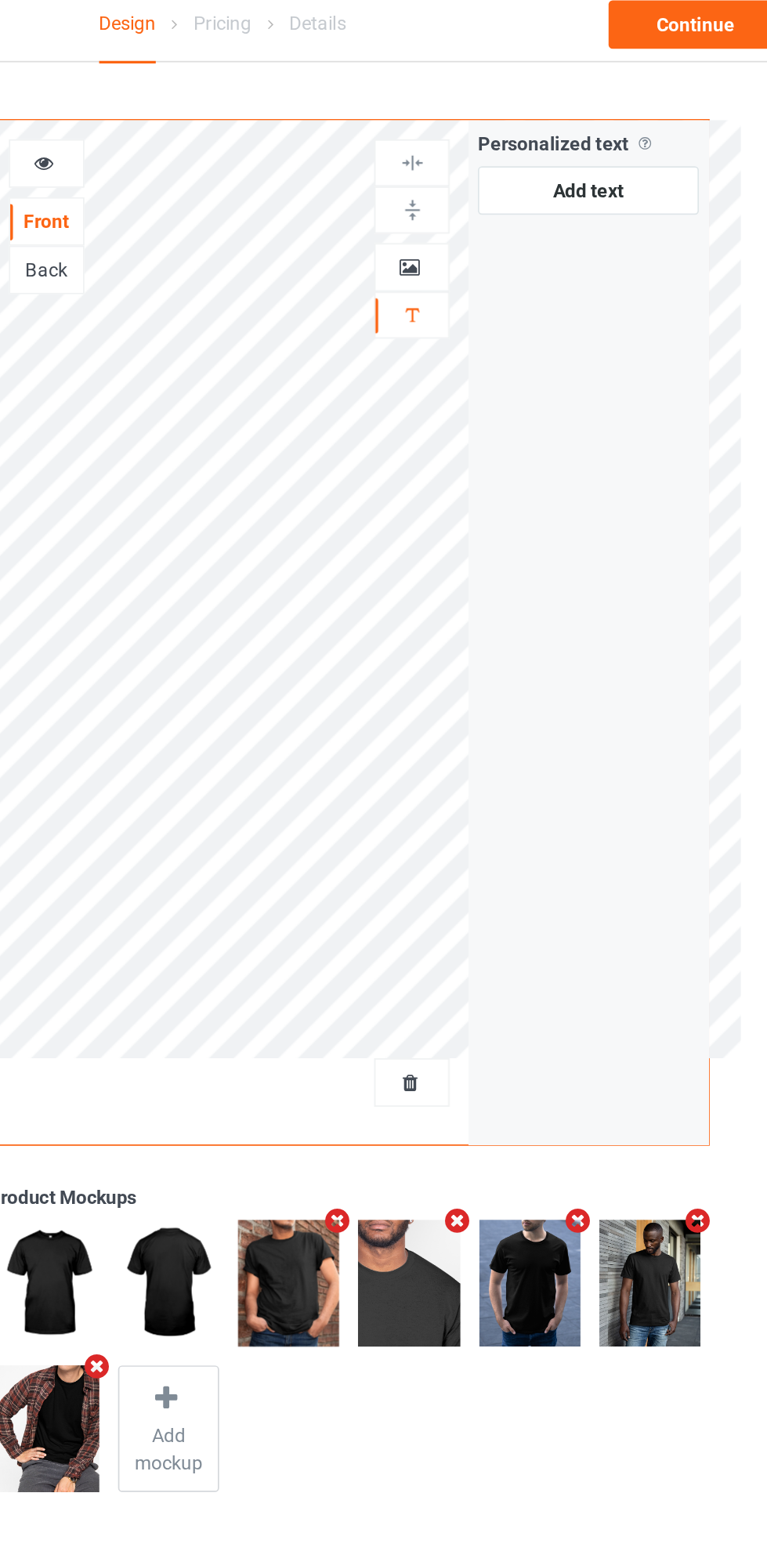
click at [501, 168] on div at bounding box center [493, 165] width 42 height 16
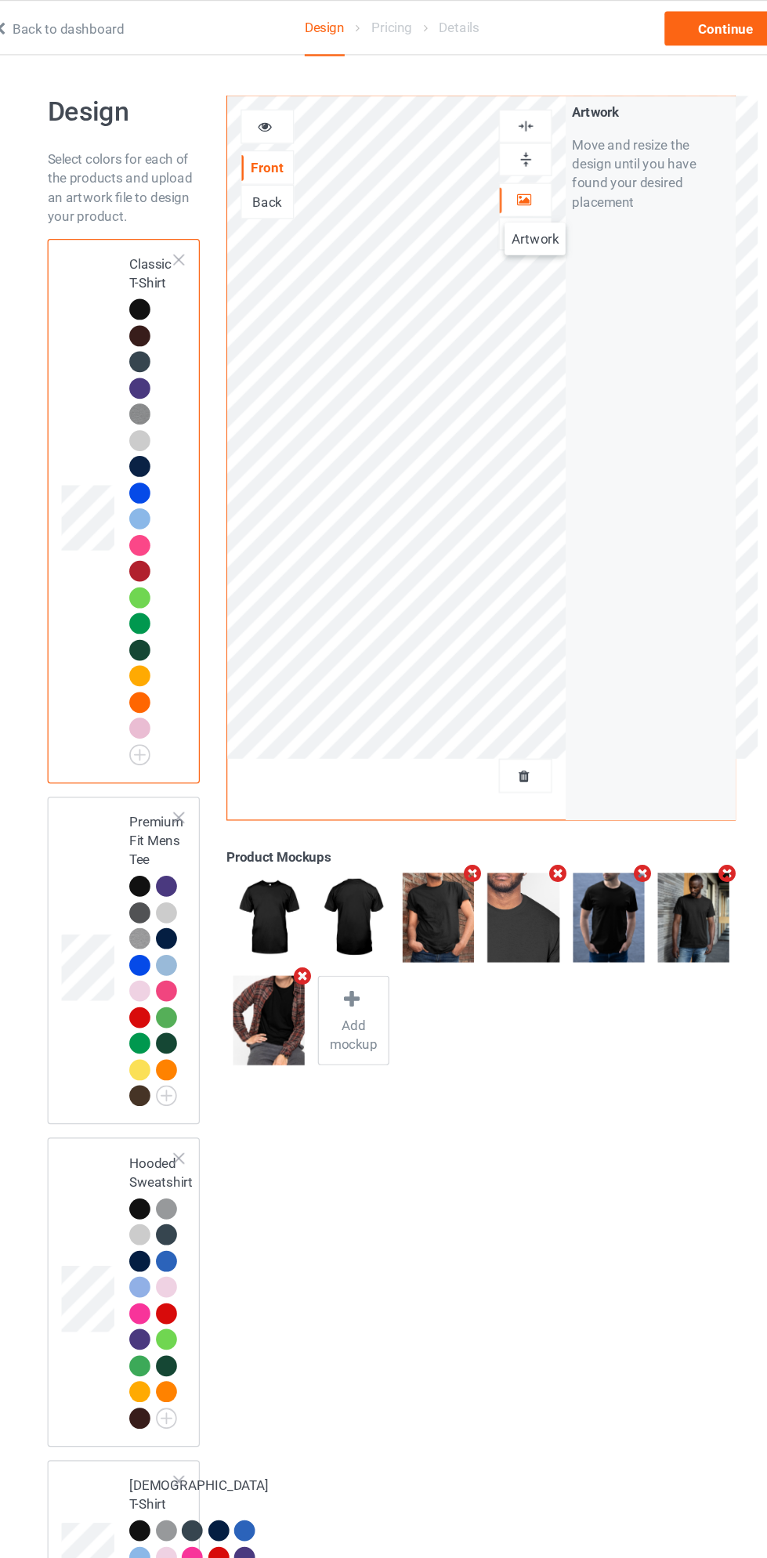
click at [141, 1019] on td at bounding box center [135, 1063] width 47 height 242
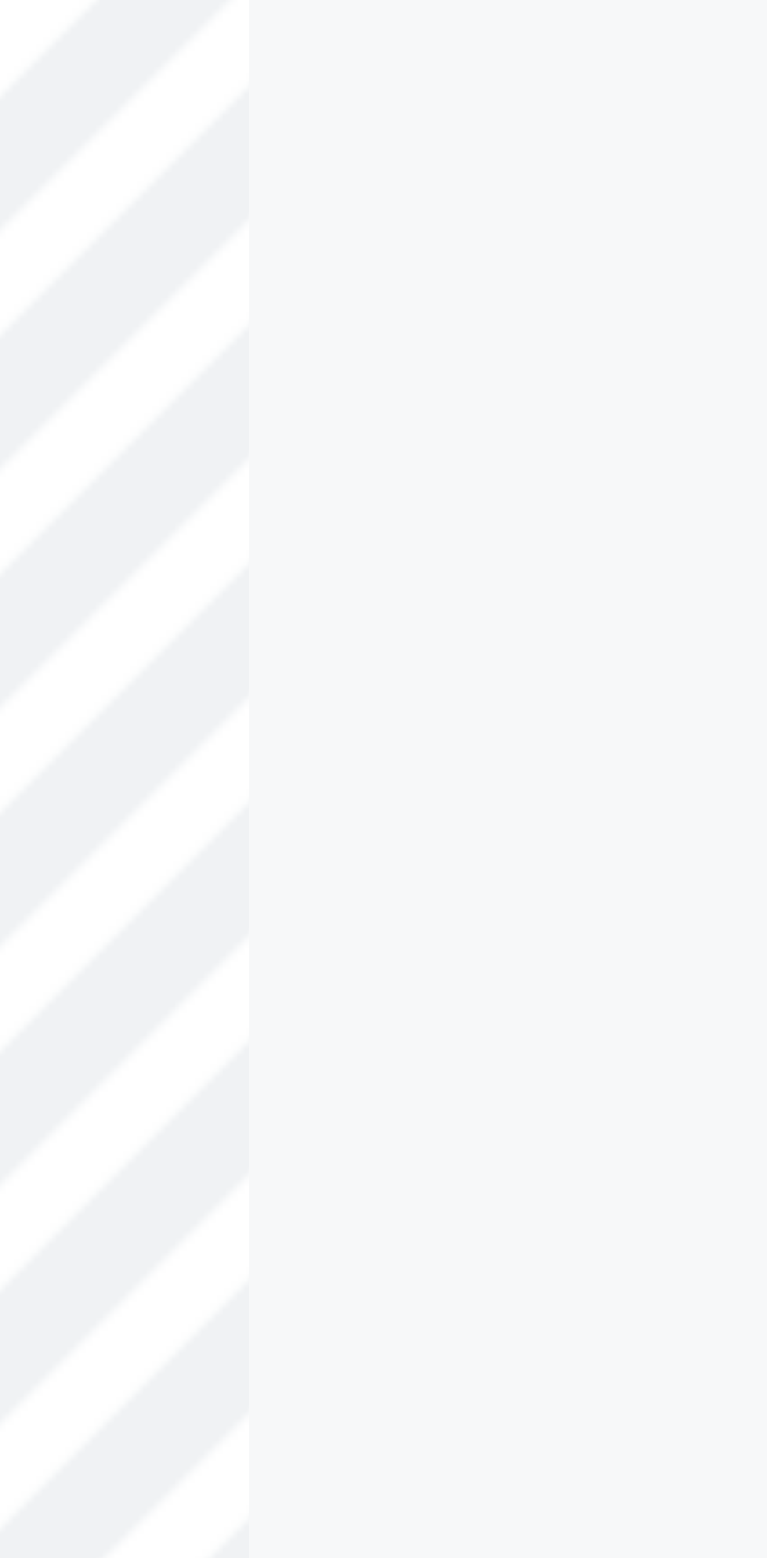
click at [526, 374] on div "Artwork Move and resize the design until you have found your desired placement" at bounding box center [595, 376] width 139 height 595
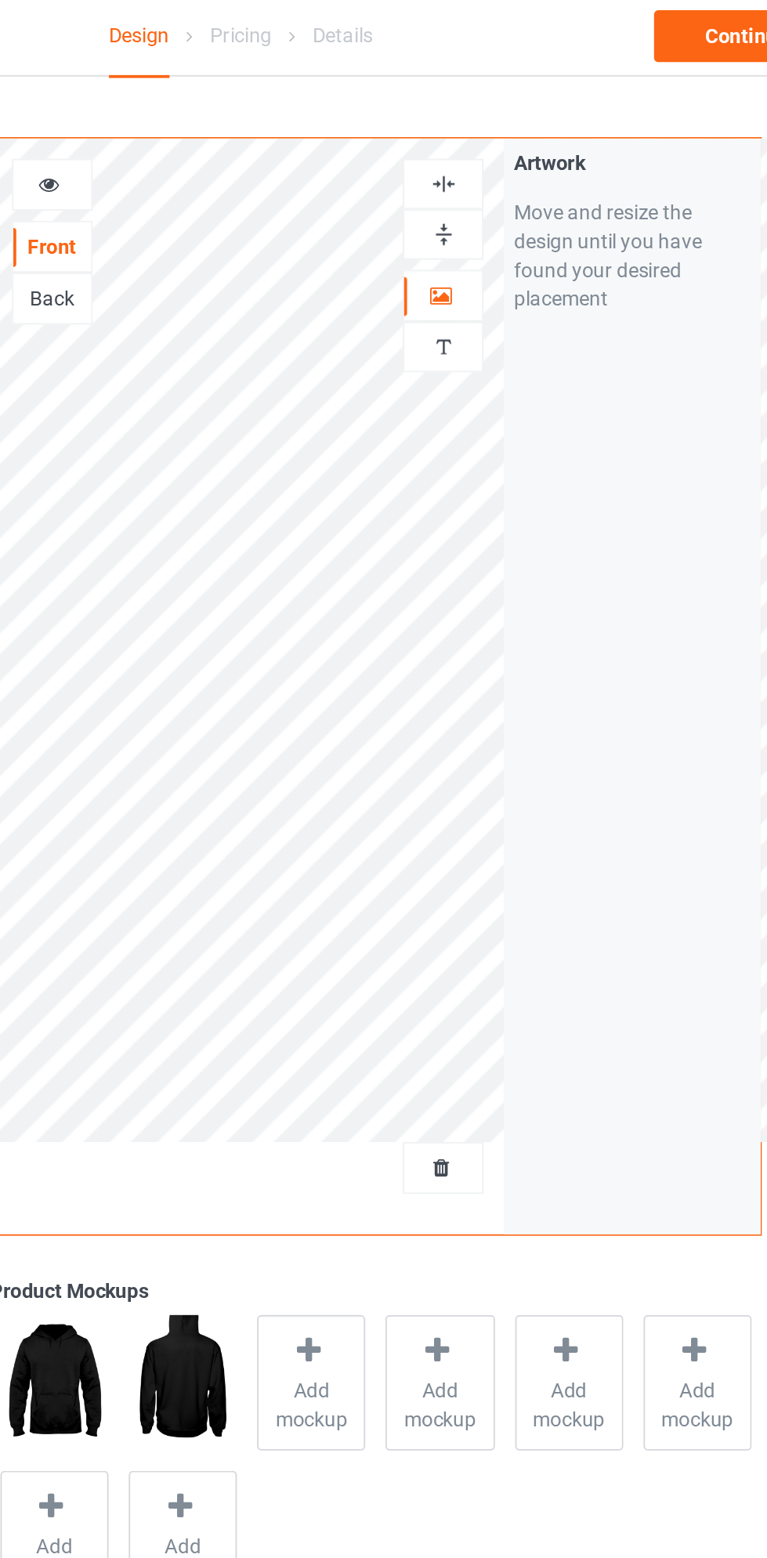
click at [511, 109] on div at bounding box center [493, 103] width 42 height 15
click at [500, 137] on img at bounding box center [493, 131] width 15 height 15
click at [501, 107] on div at bounding box center [493, 103] width 42 height 15
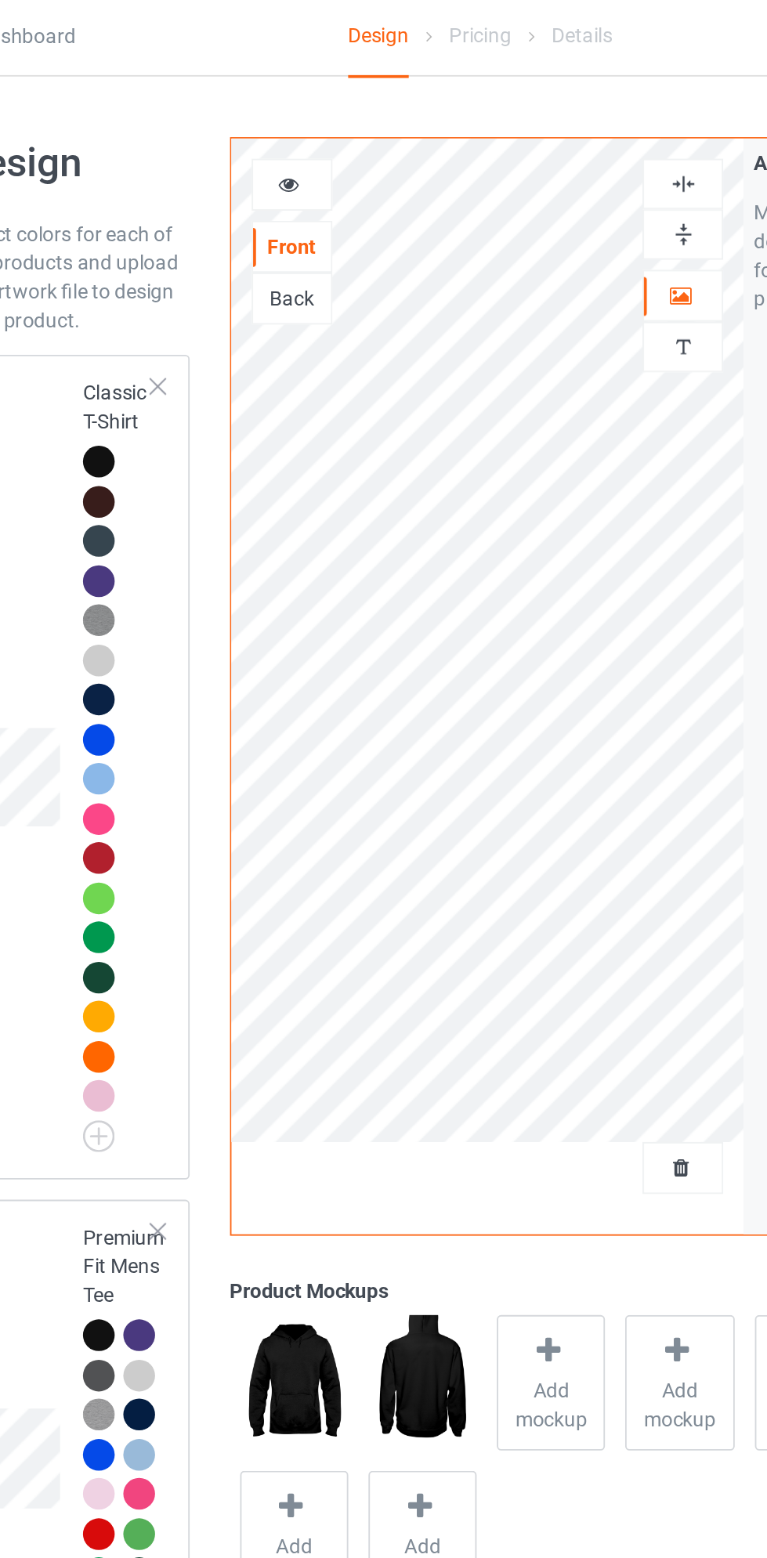
click at [150, 278] on td at bounding box center [135, 420] width 47 height 435
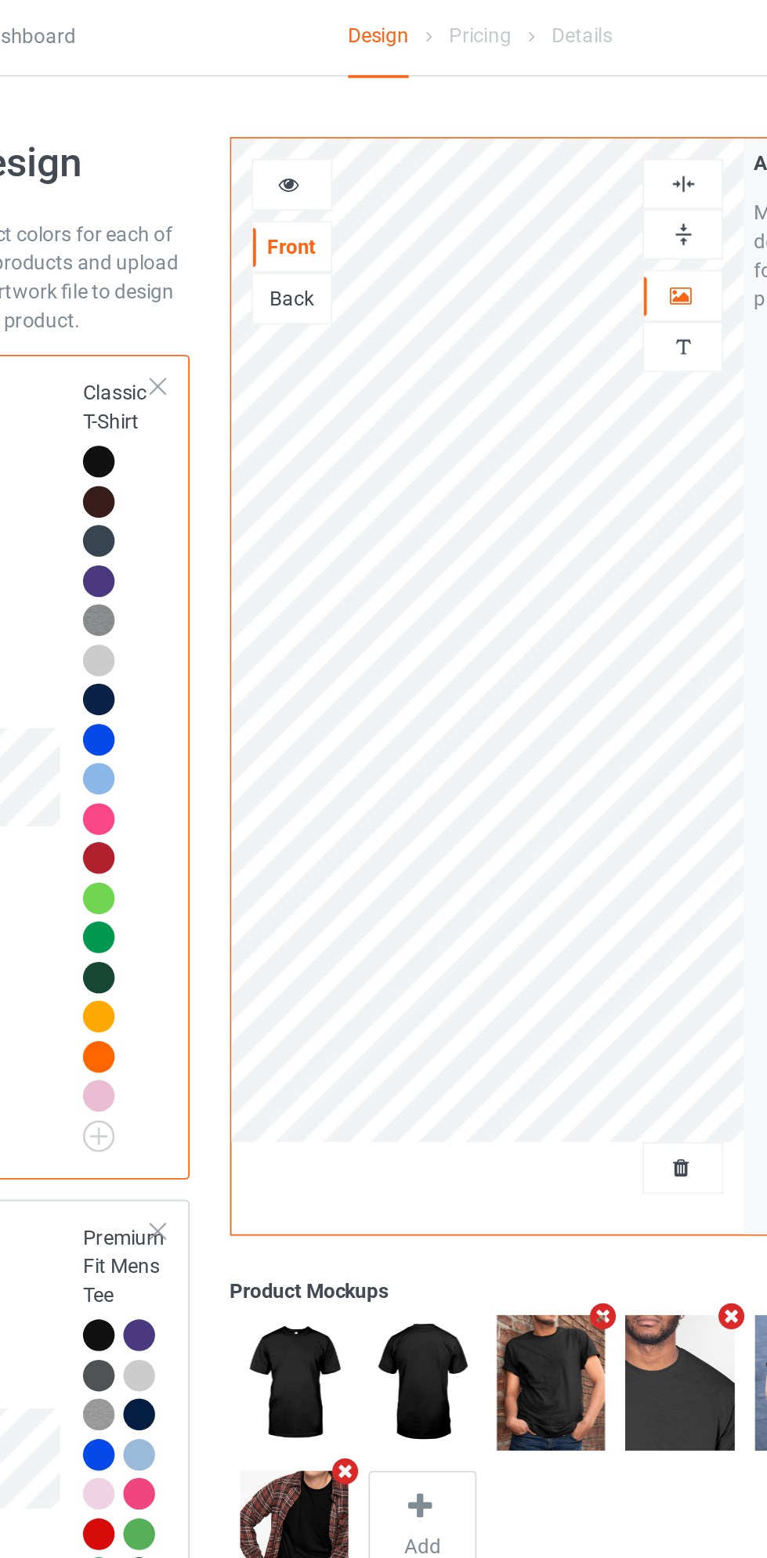
click at [500, 106] on img at bounding box center [493, 103] width 15 height 15
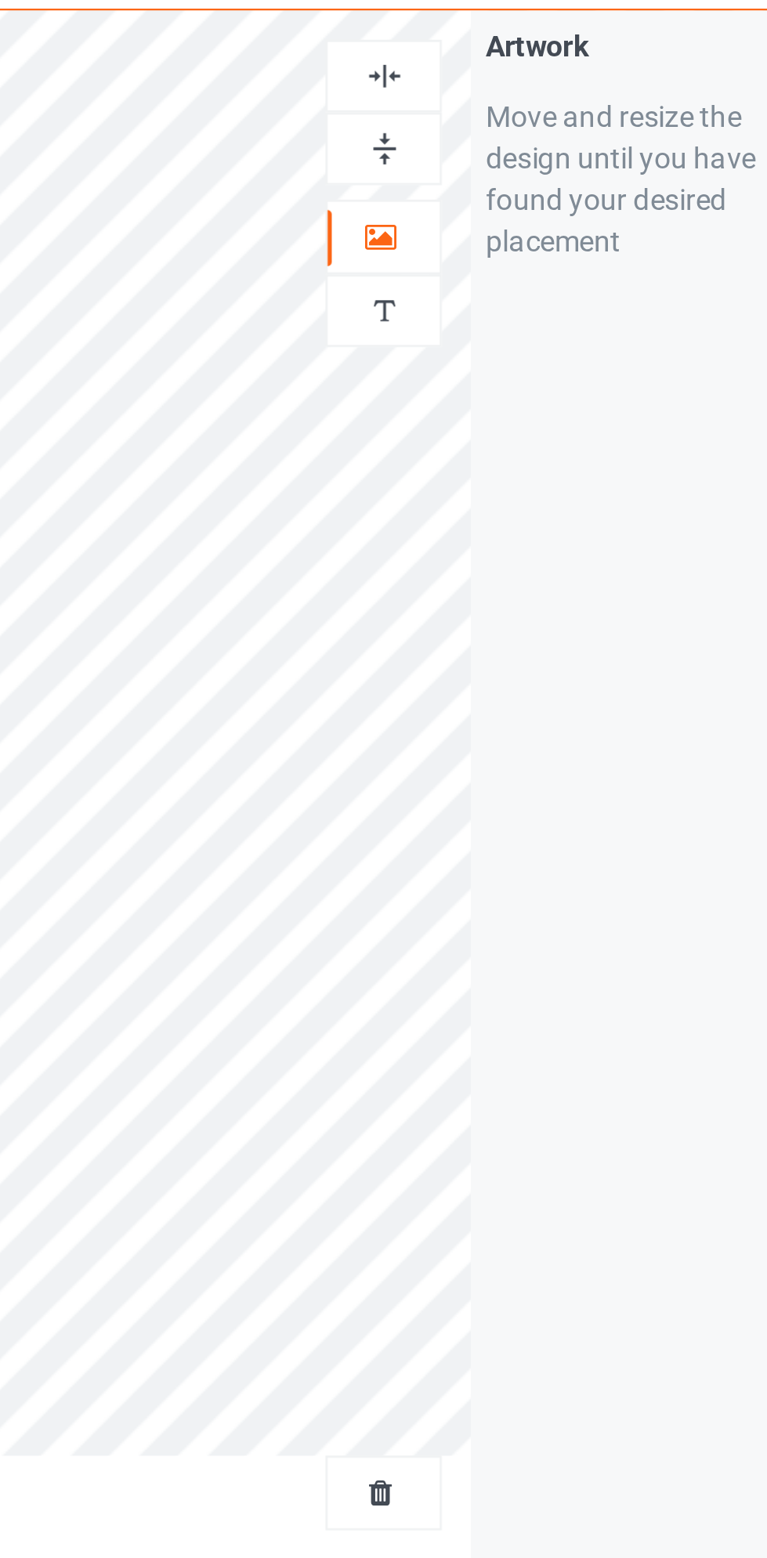
click at [500, 106] on img at bounding box center [493, 103] width 15 height 15
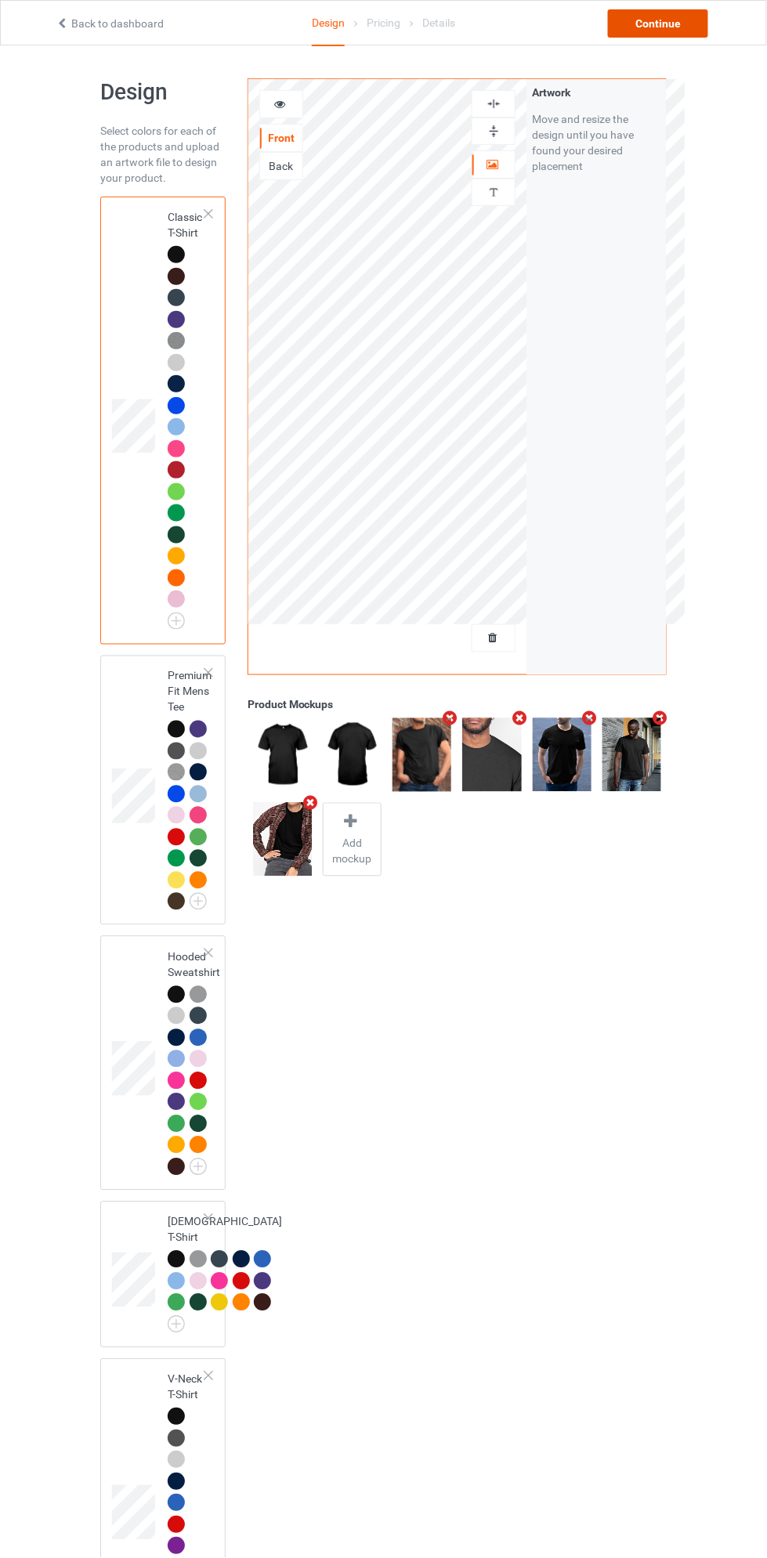
click at [674, 29] on div "Continue" at bounding box center [658, 23] width 100 height 28
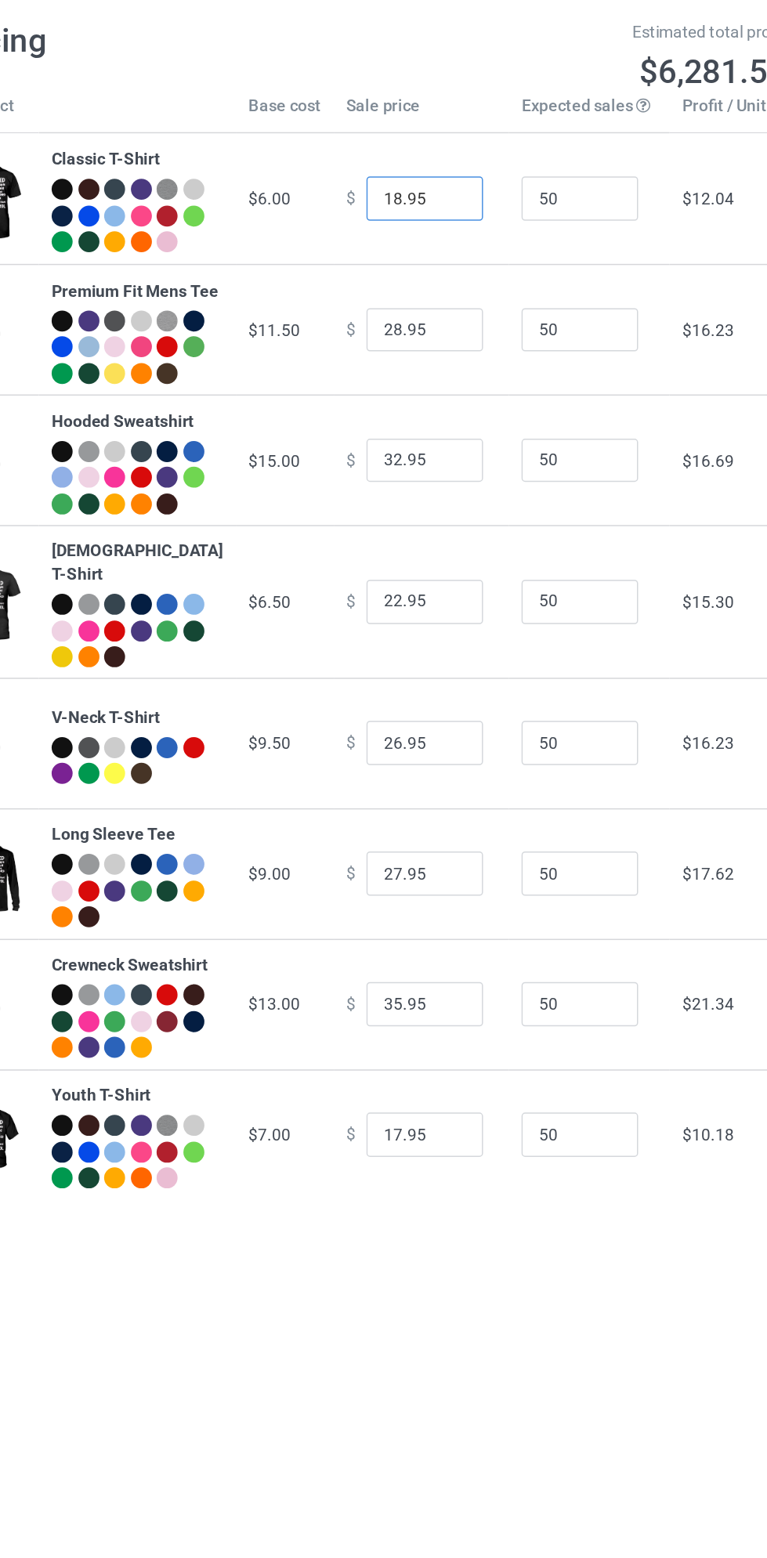
click at [397, 201] on input "18.95" at bounding box center [423, 198] width 78 height 30
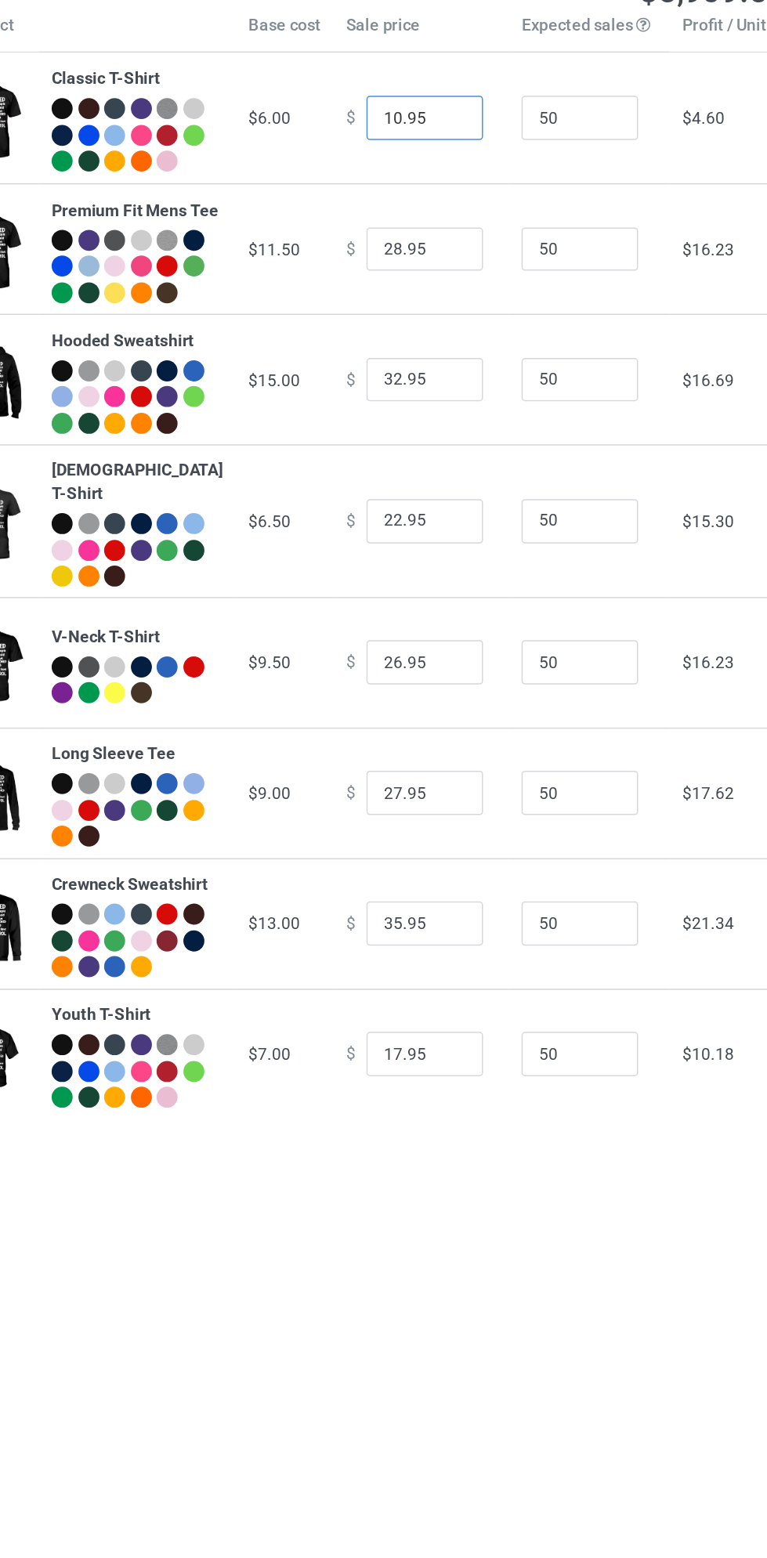
type input "10.95"
click at [396, 301] on input "28.95" at bounding box center [423, 287] width 78 height 30
click at [391, 301] on input "28.95" at bounding box center [423, 287] width 78 height 30
click at [395, 301] on input "28.95" at bounding box center [423, 287] width 78 height 30
click at [385, 301] on input "28.95" at bounding box center [423, 287] width 78 height 30
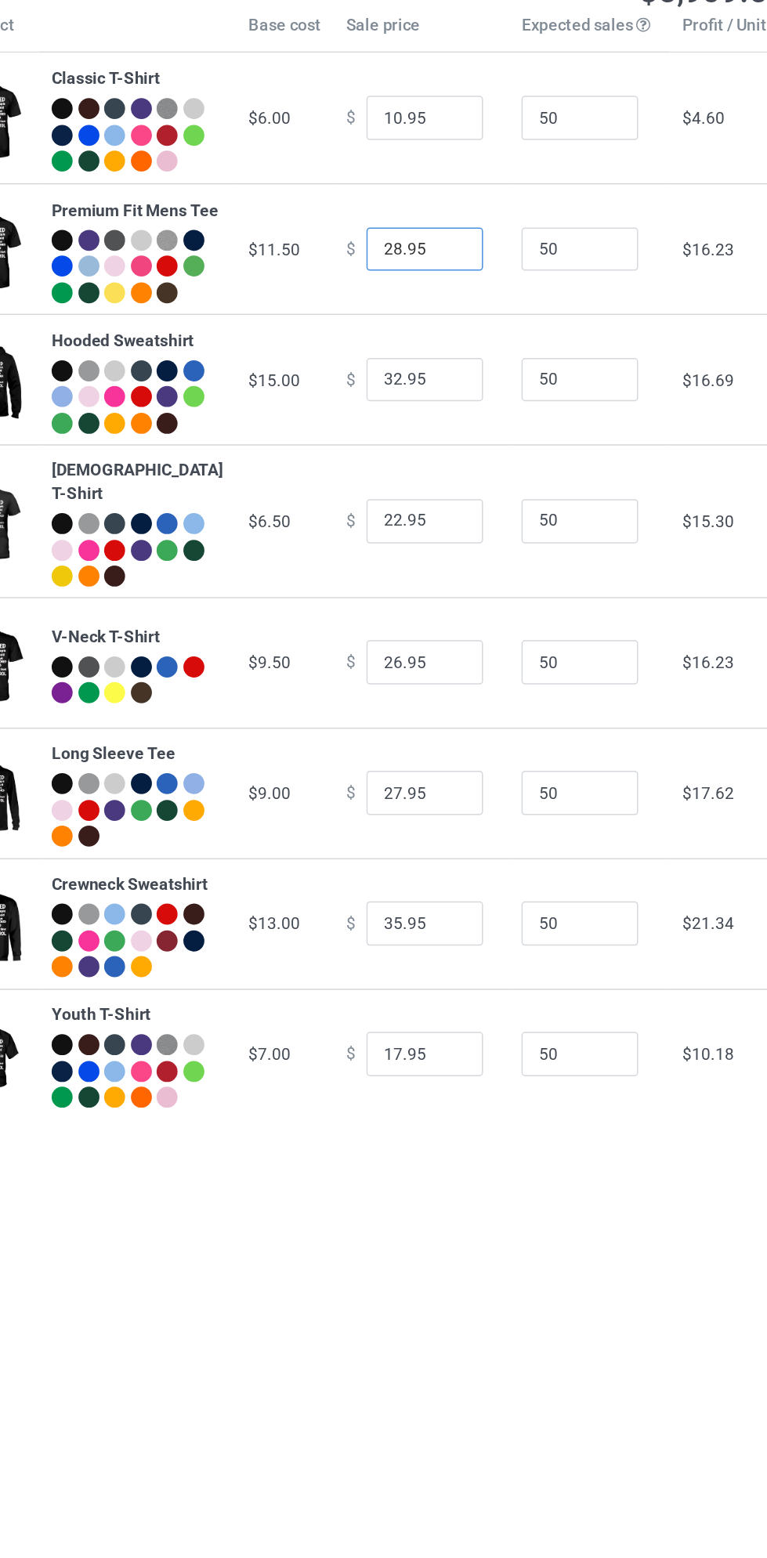
click at [384, 301] on input "28.95" at bounding box center [423, 287] width 78 height 30
click at [389, 301] on input "28.95" at bounding box center [423, 287] width 78 height 30
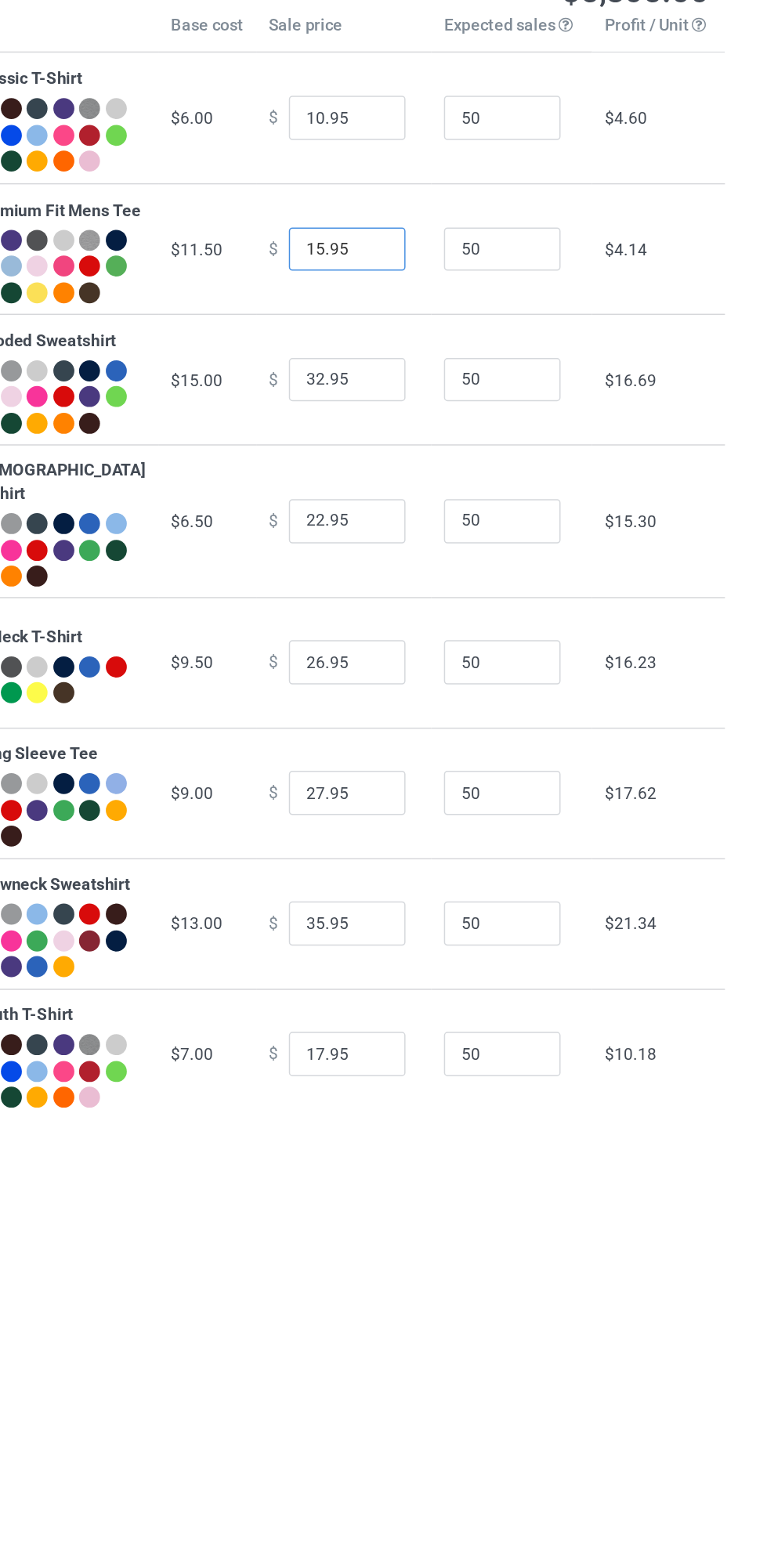
type input "15.95"
click at [386, 389] on input "32.95" at bounding box center [423, 374] width 78 height 30
type input "19.95"
click at [394, 484] on input "22.95" at bounding box center [423, 469] width 78 height 30
click at [384, 484] on input "22.95" at bounding box center [423, 469] width 78 height 30
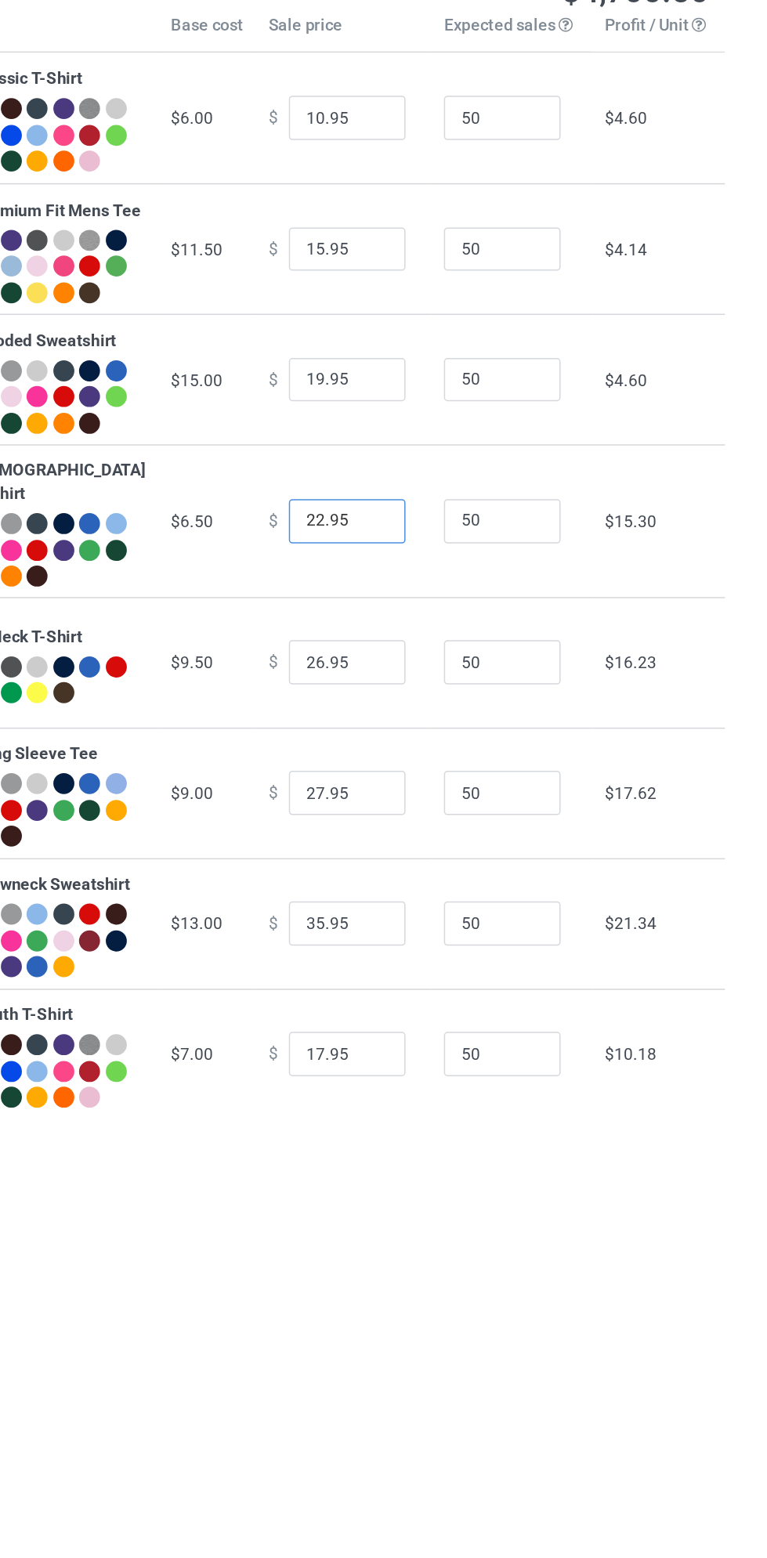
click at [392, 484] on input "22.95" at bounding box center [423, 469] width 78 height 30
click at [395, 484] on input "22.95" at bounding box center [423, 469] width 78 height 30
click at [386, 484] on input "22.95" at bounding box center [423, 469] width 78 height 30
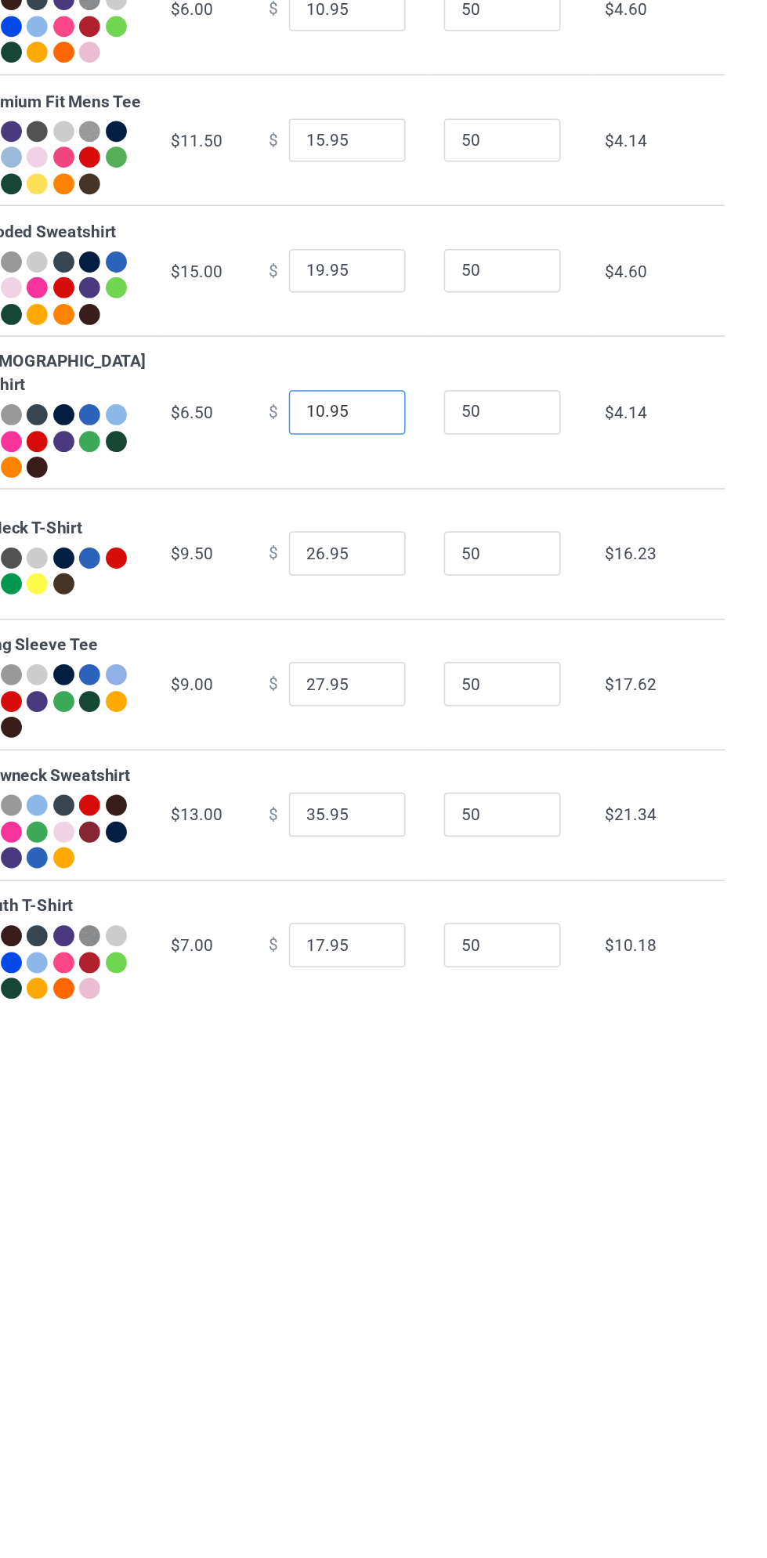
type input "10.95"
click at [394, 579] on input "26.95" at bounding box center [423, 564] width 78 height 30
click at [384, 579] on input "26.95" at bounding box center [423, 564] width 78 height 30
click at [386, 579] on input "26.95" at bounding box center [423, 564] width 78 height 30
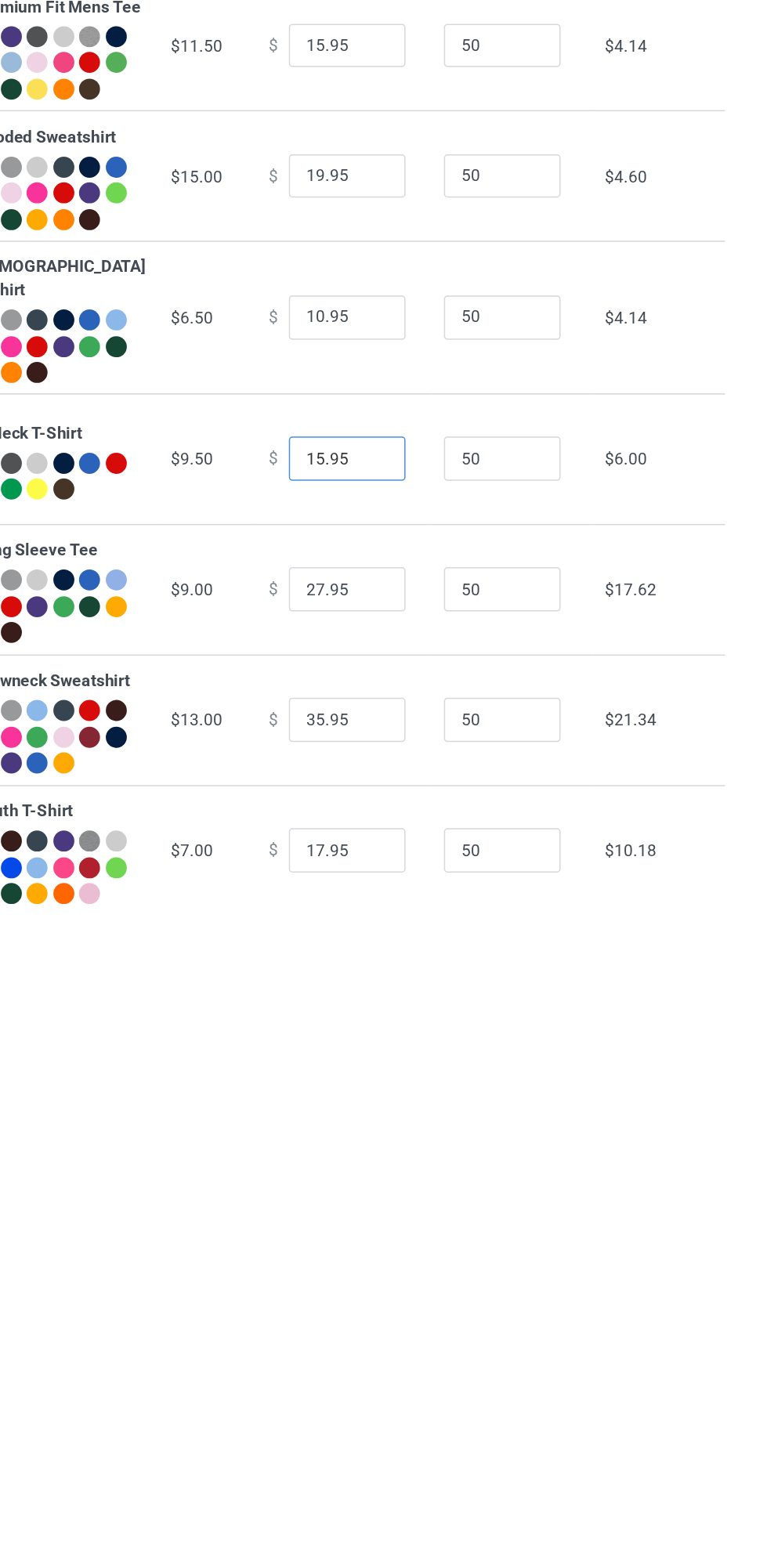
type input "15.95"
click at [392, 666] on input "27.95" at bounding box center [423, 652] width 78 height 30
click at [387, 666] on input "27.95" at bounding box center [423, 652] width 78 height 30
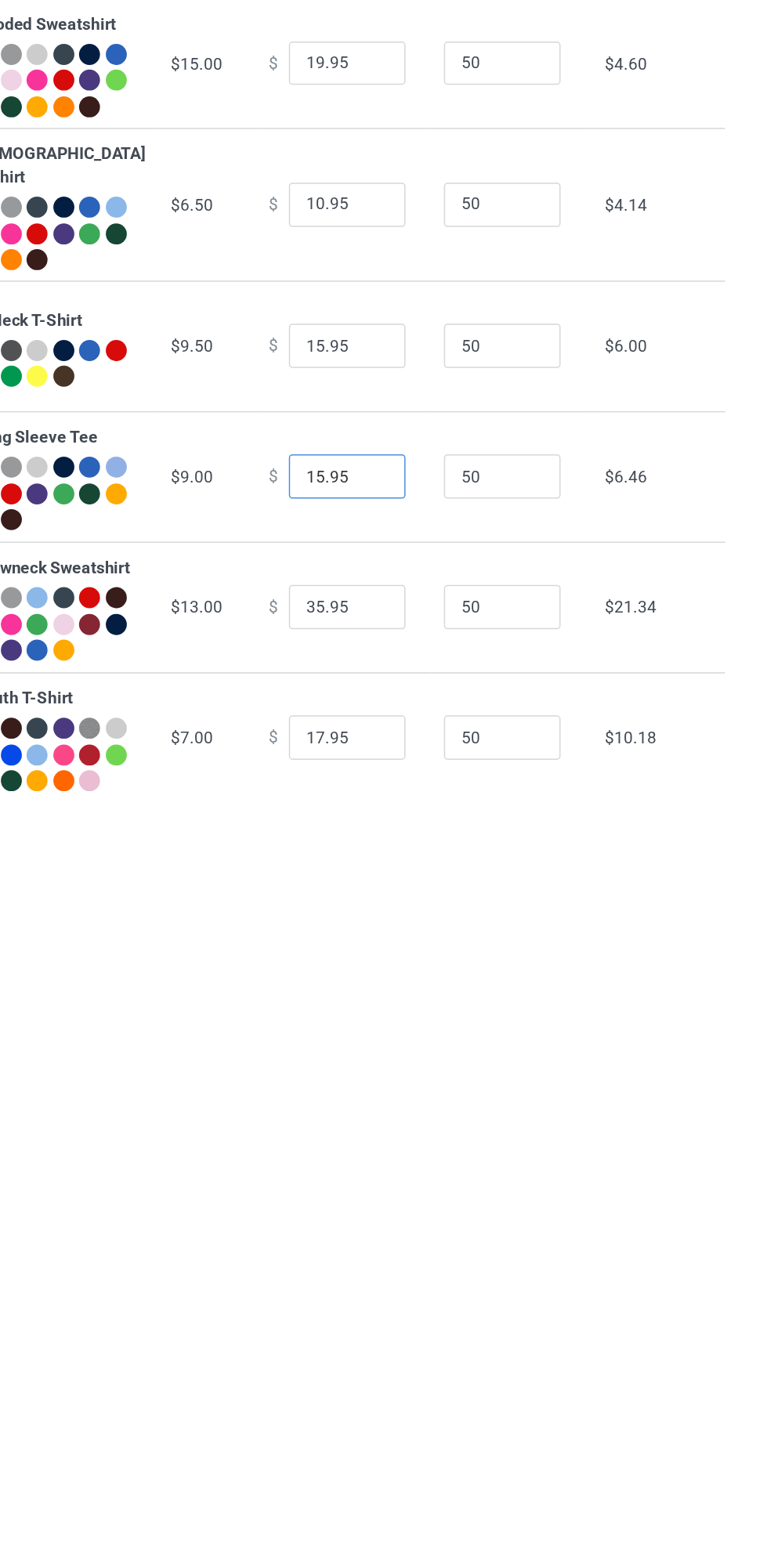
type input "15.95"
click at [384, 754] on input "35.95" at bounding box center [423, 739] width 78 height 30
click at [384, 754] on input "5.95" at bounding box center [423, 739] width 78 height 30
type input "18.95"
click at [388, 842] on input "17.95" at bounding box center [423, 827] width 78 height 30
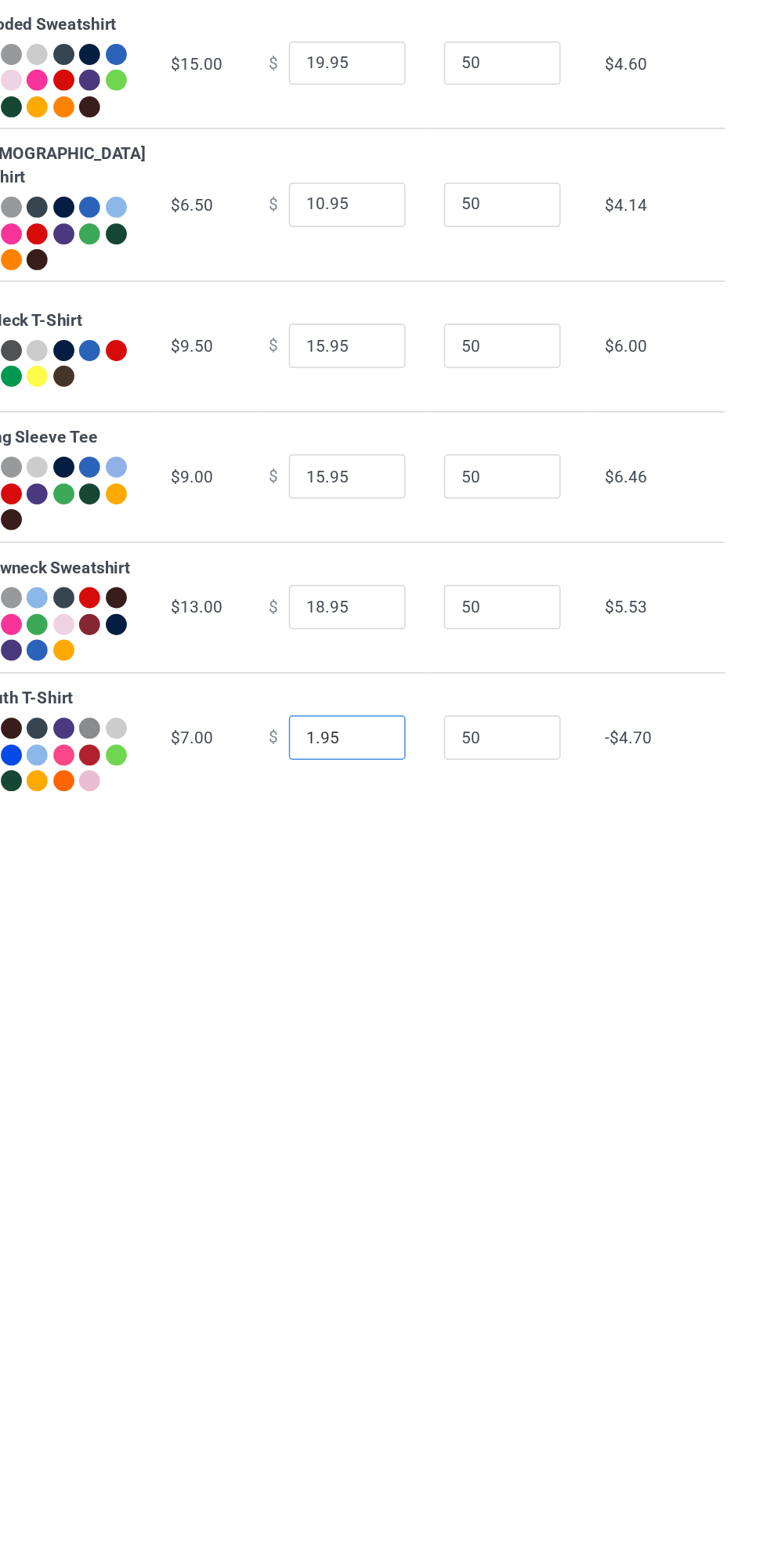
type input "12.95"
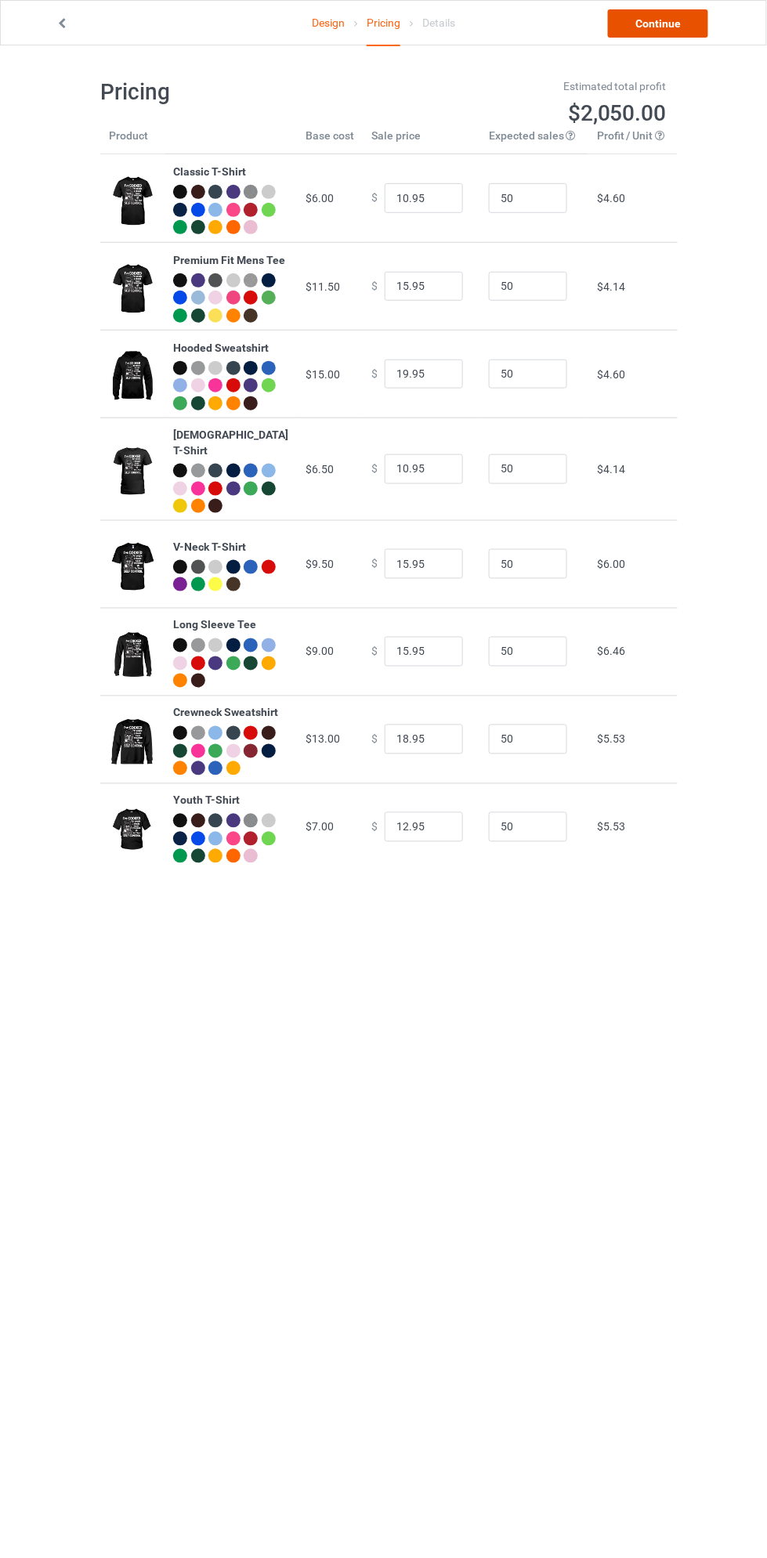
click at [672, 22] on link "Continue" at bounding box center [658, 23] width 100 height 28
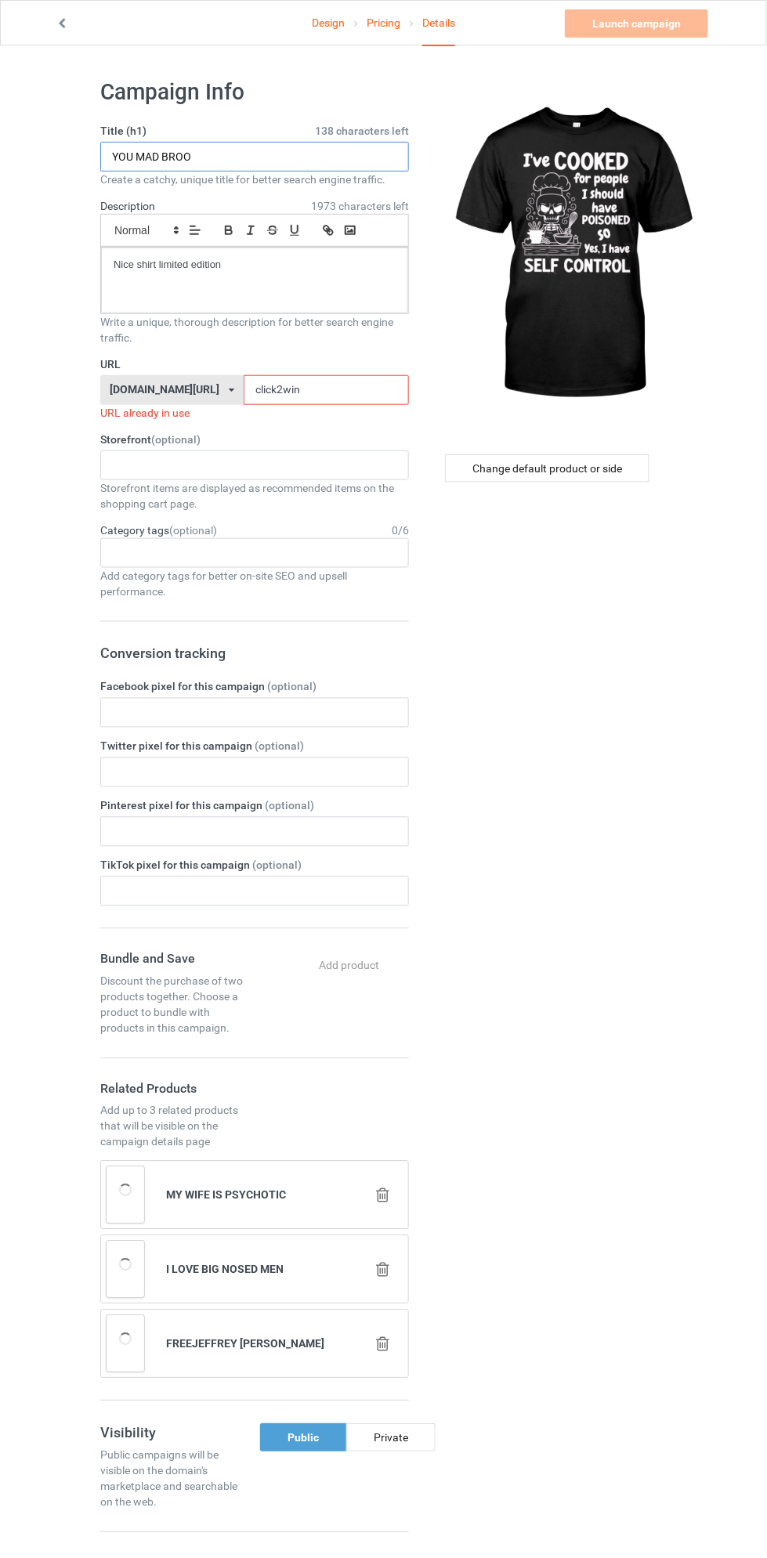
click at [294, 156] on input "YOU MAD BROO" at bounding box center [254, 157] width 309 height 30
type input "Y"
type input "I HAVE SELF CONTROL"
click at [279, 393] on input "click2win" at bounding box center [326, 390] width 165 height 30
type input "c"
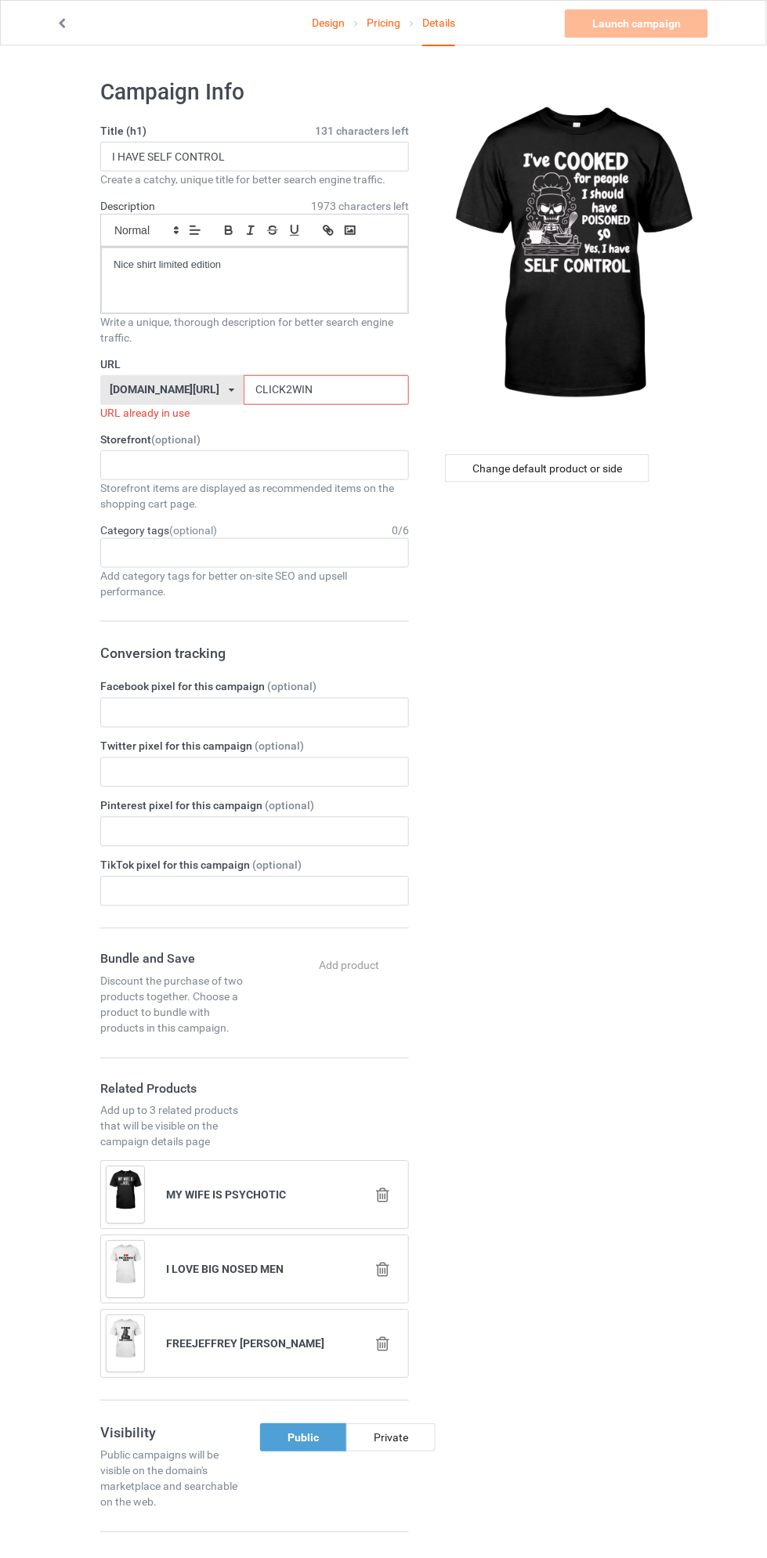
type input "CLICK2WIN1"
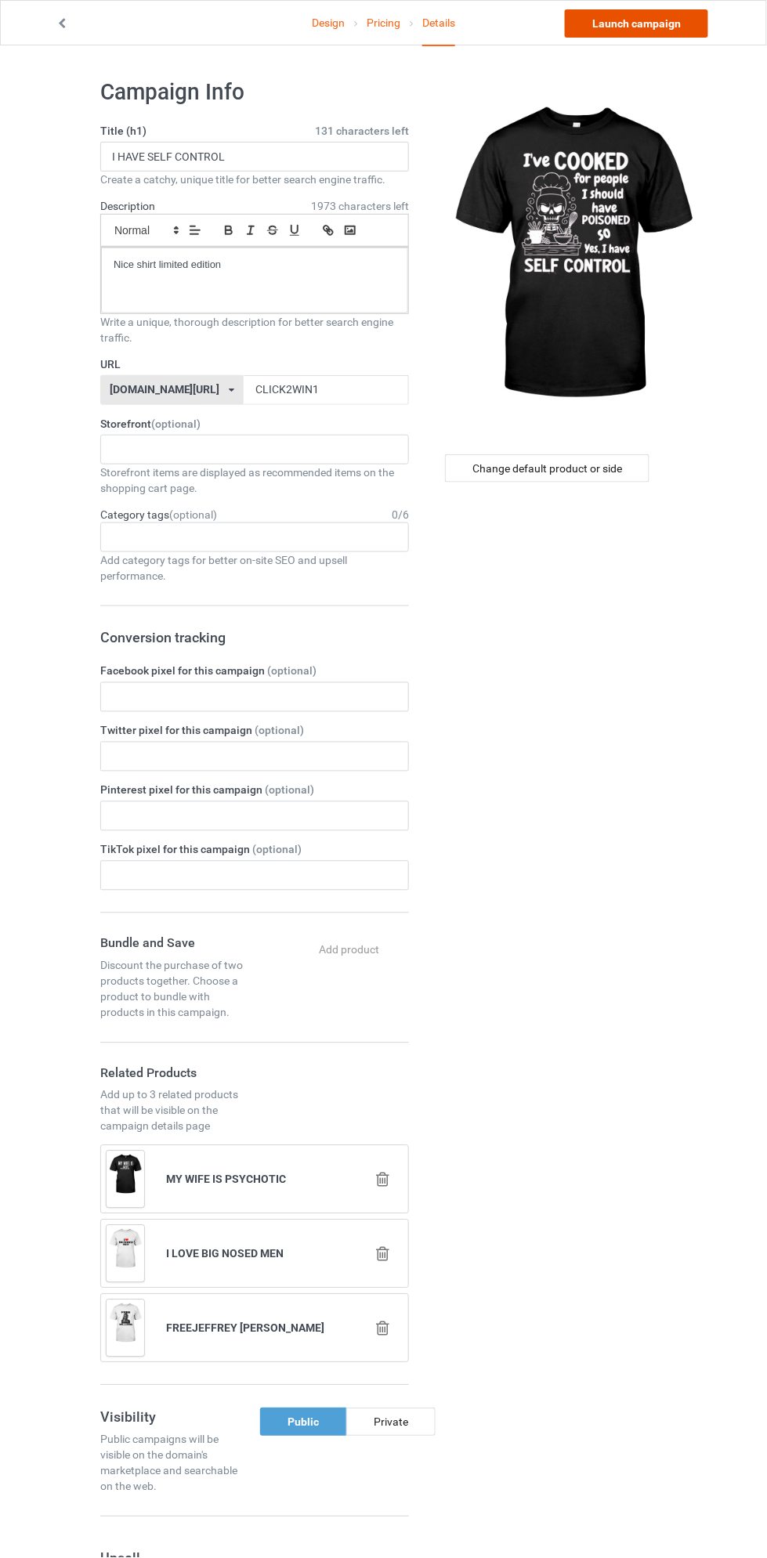
click at [666, 24] on link "Launch campaign" at bounding box center [636, 23] width 143 height 28
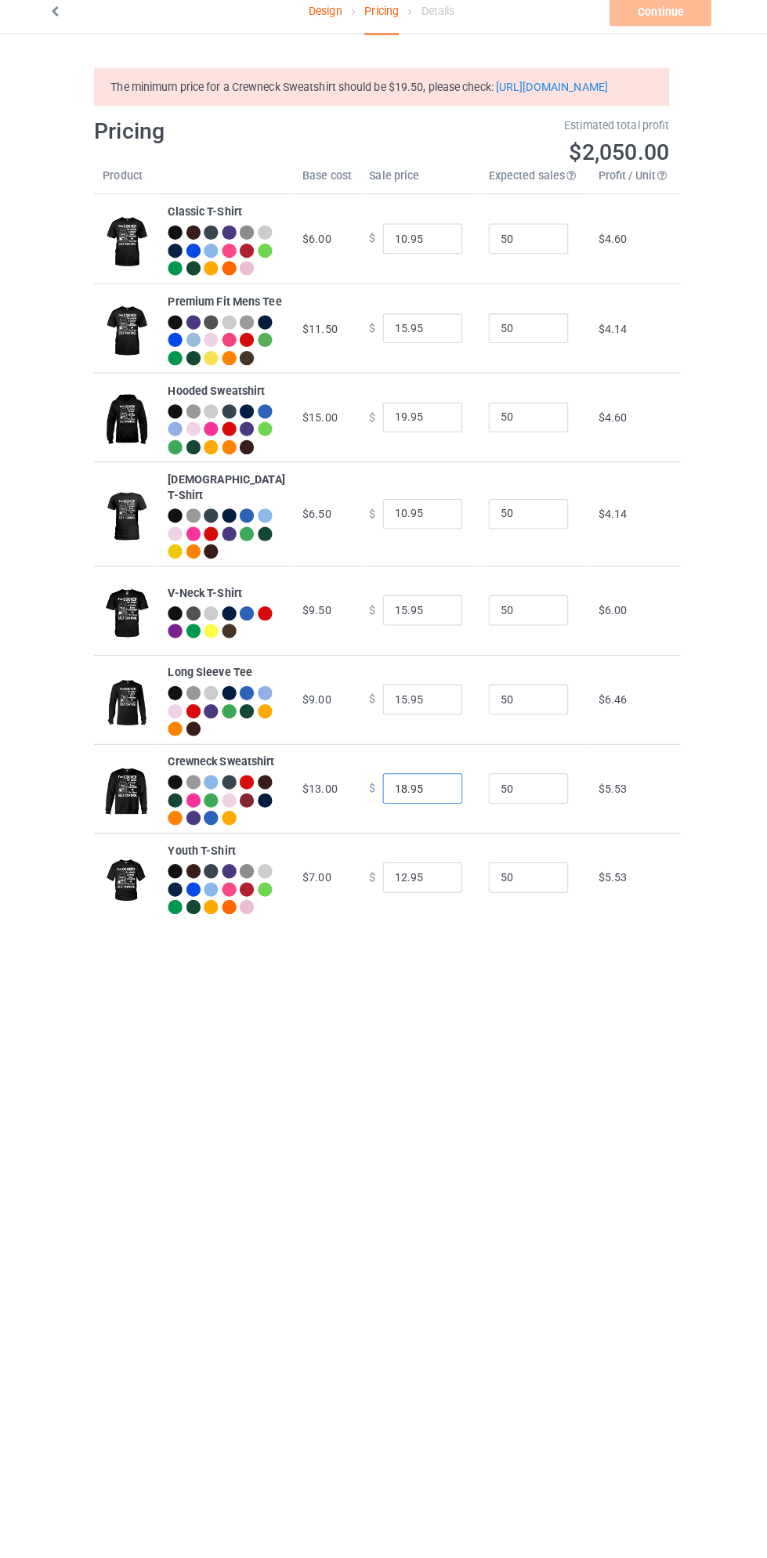
click at [398, 803] on input "18.95" at bounding box center [423, 788] width 78 height 30
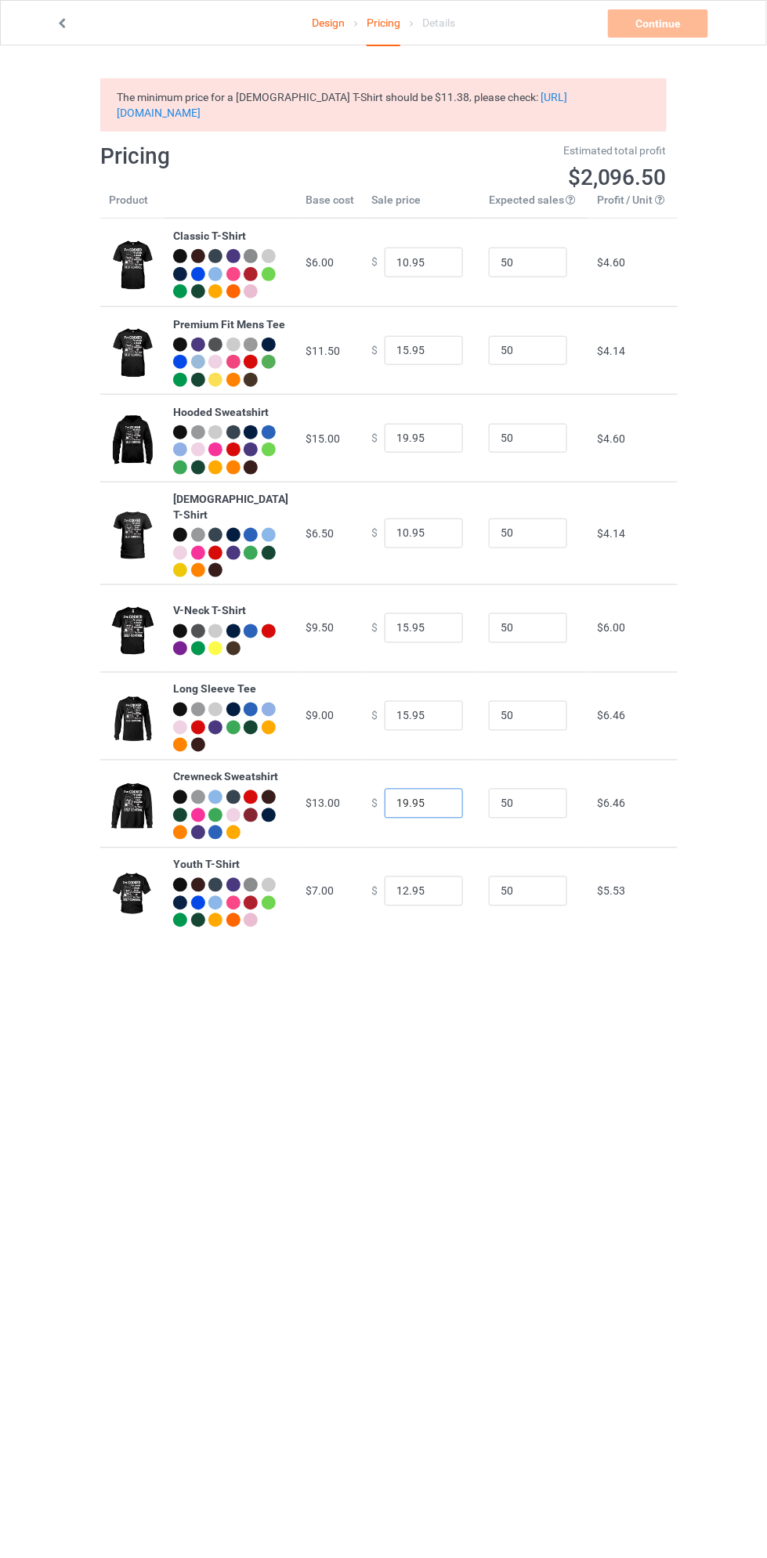
type input "19.95"
click at [713, 122] on div "Design Pricing Details Continue Check minimum retail sale prices The minimum pr…" at bounding box center [383, 506] width 767 height 922
click at [677, 26] on div "Continue Check minimum retail sale prices" at bounding box center [659, 23] width 103 height 28
click at [567, 100] on link "https://blog.teechip.com/retail-price-minimums/" at bounding box center [342, 105] width 450 height 28
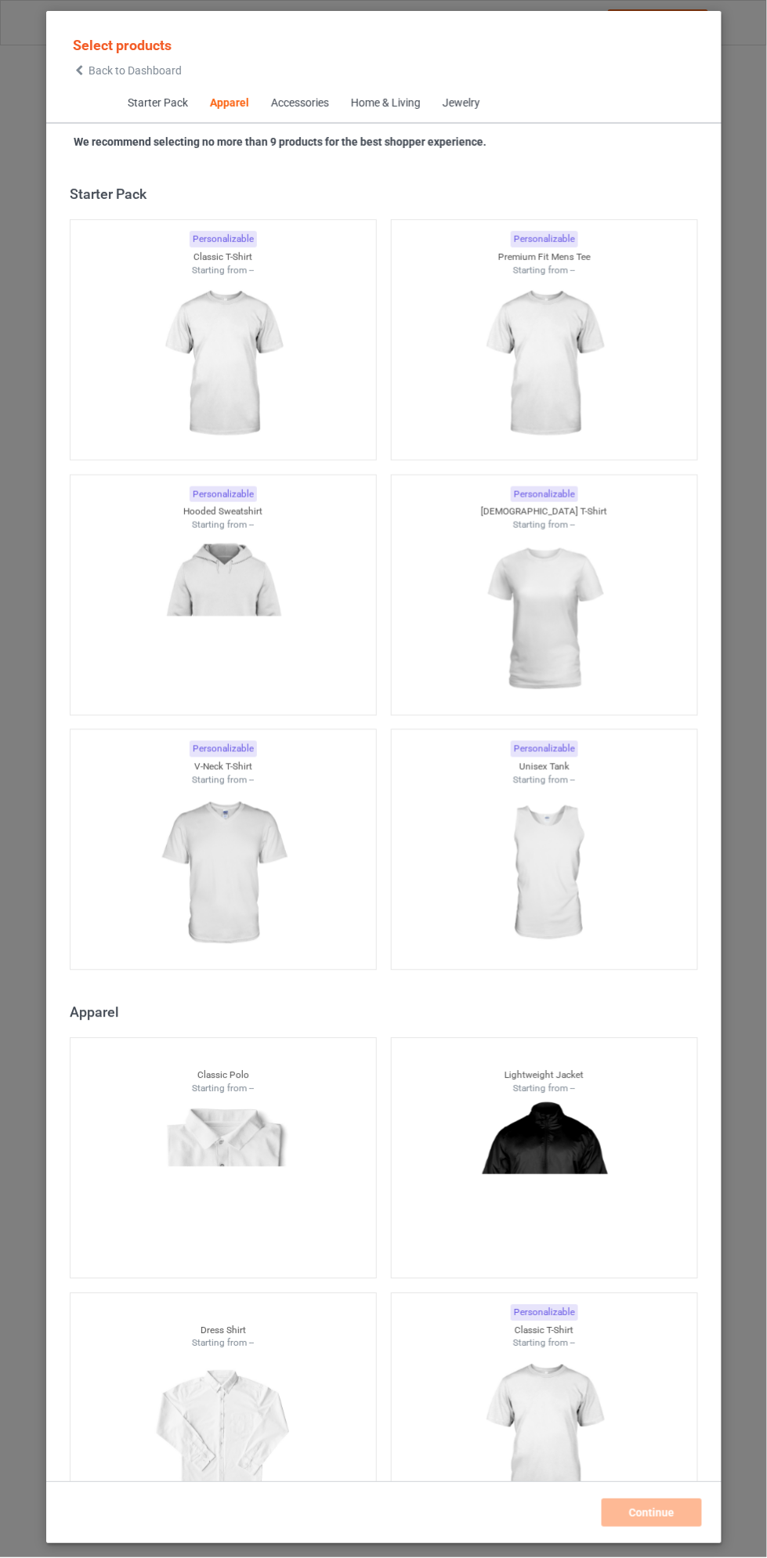
scroll to position [837, 0]
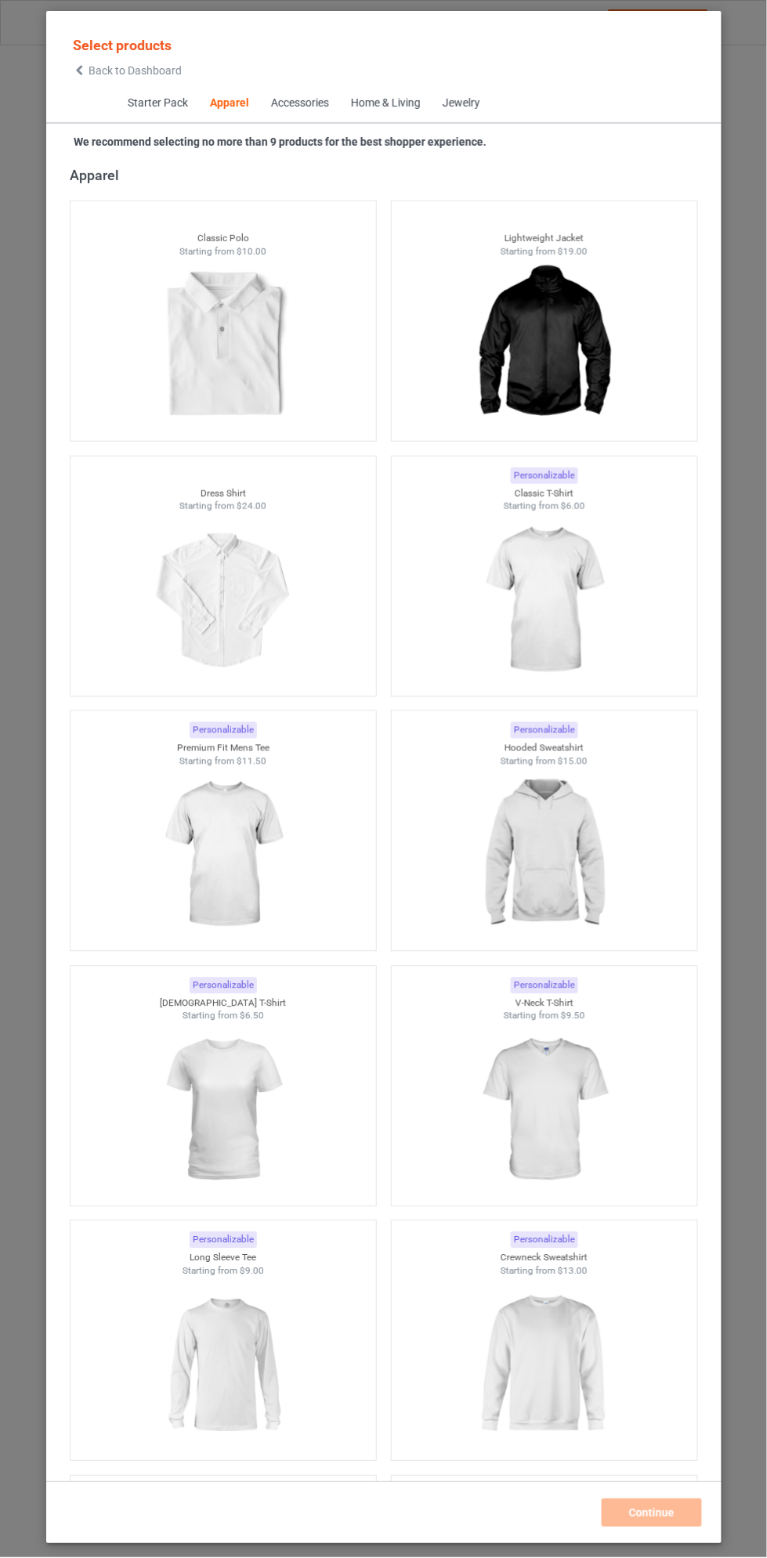
click at [140, 47] on span "Select products" at bounding box center [122, 45] width 99 height 16
click at [150, 73] on span "Back to Dashboard" at bounding box center [134, 70] width 93 height 13
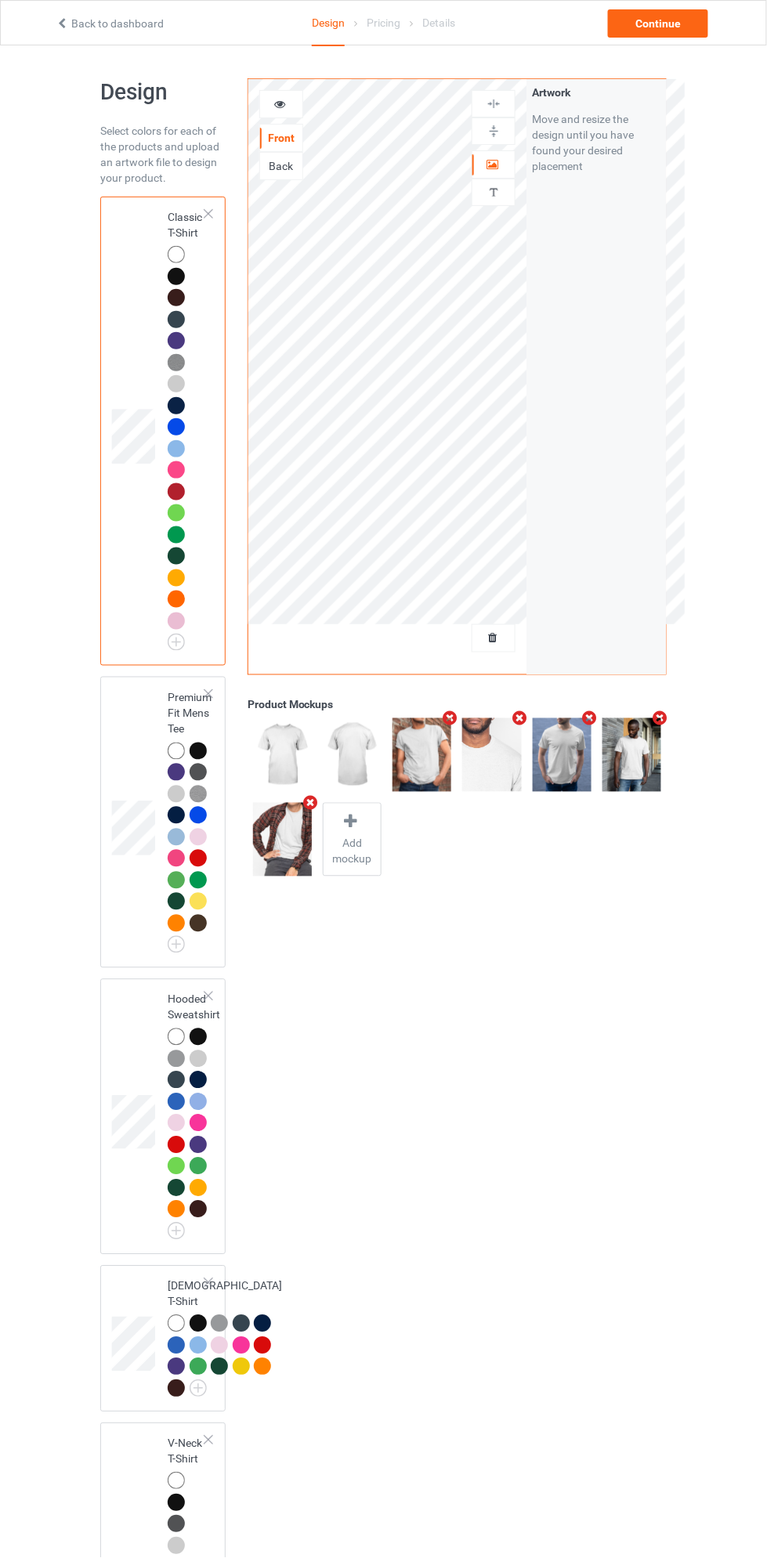
click at [0, 0] on img at bounding box center [0, 0] width 0 height 0
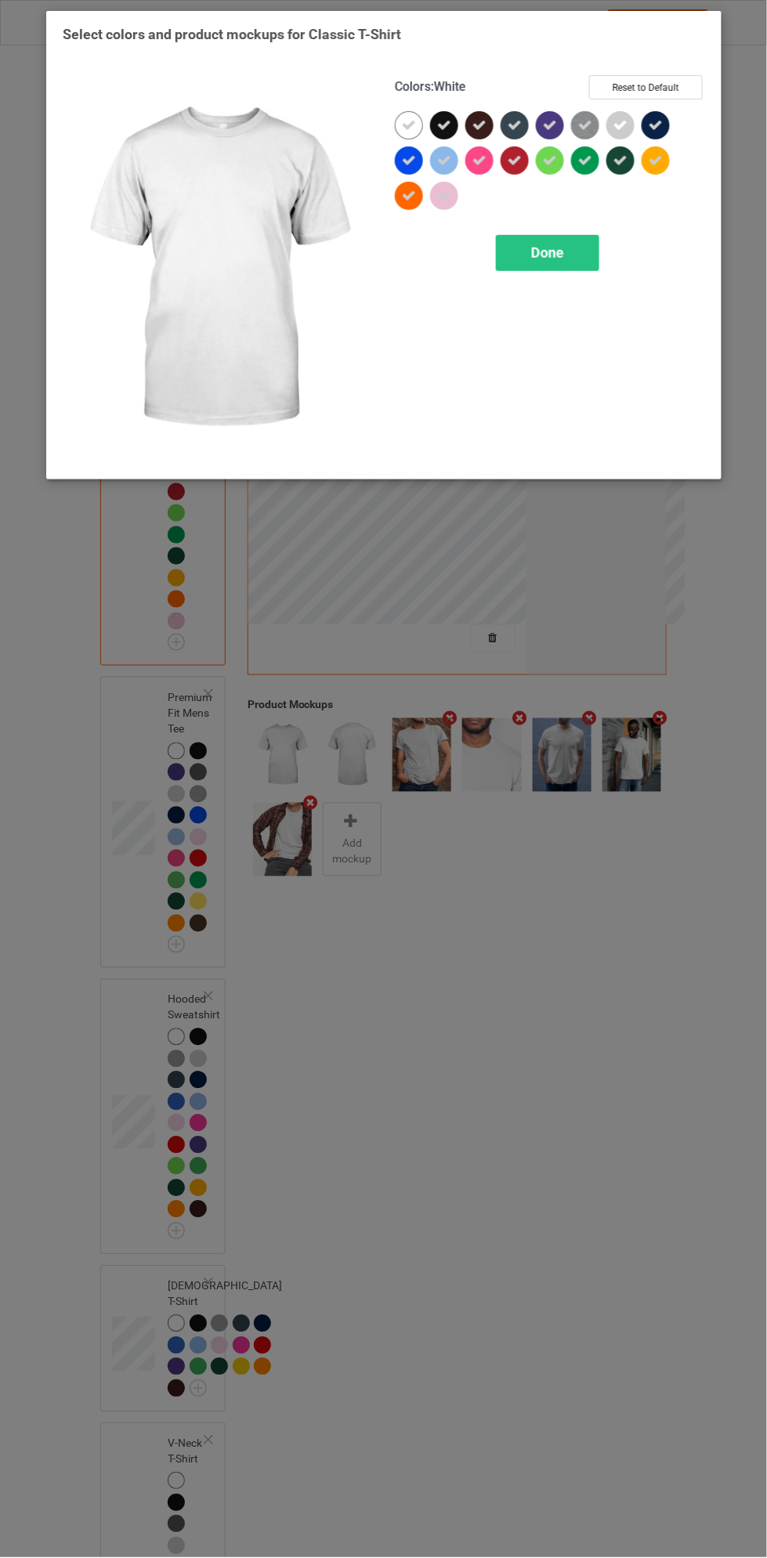
click at [411, 123] on icon at bounding box center [408, 125] width 14 height 14
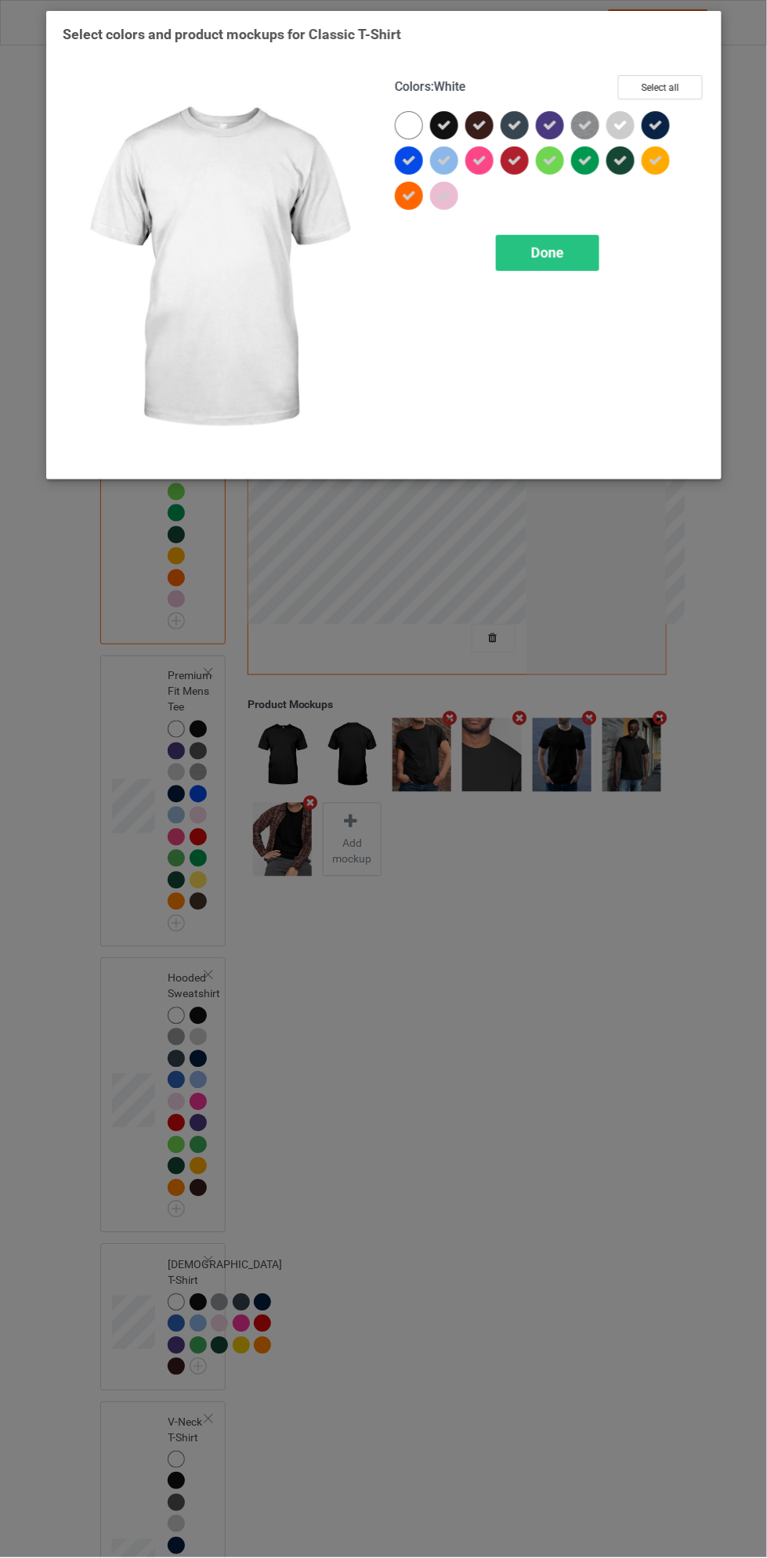
click at [547, 259] on span "Done" at bounding box center [547, 252] width 33 height 16
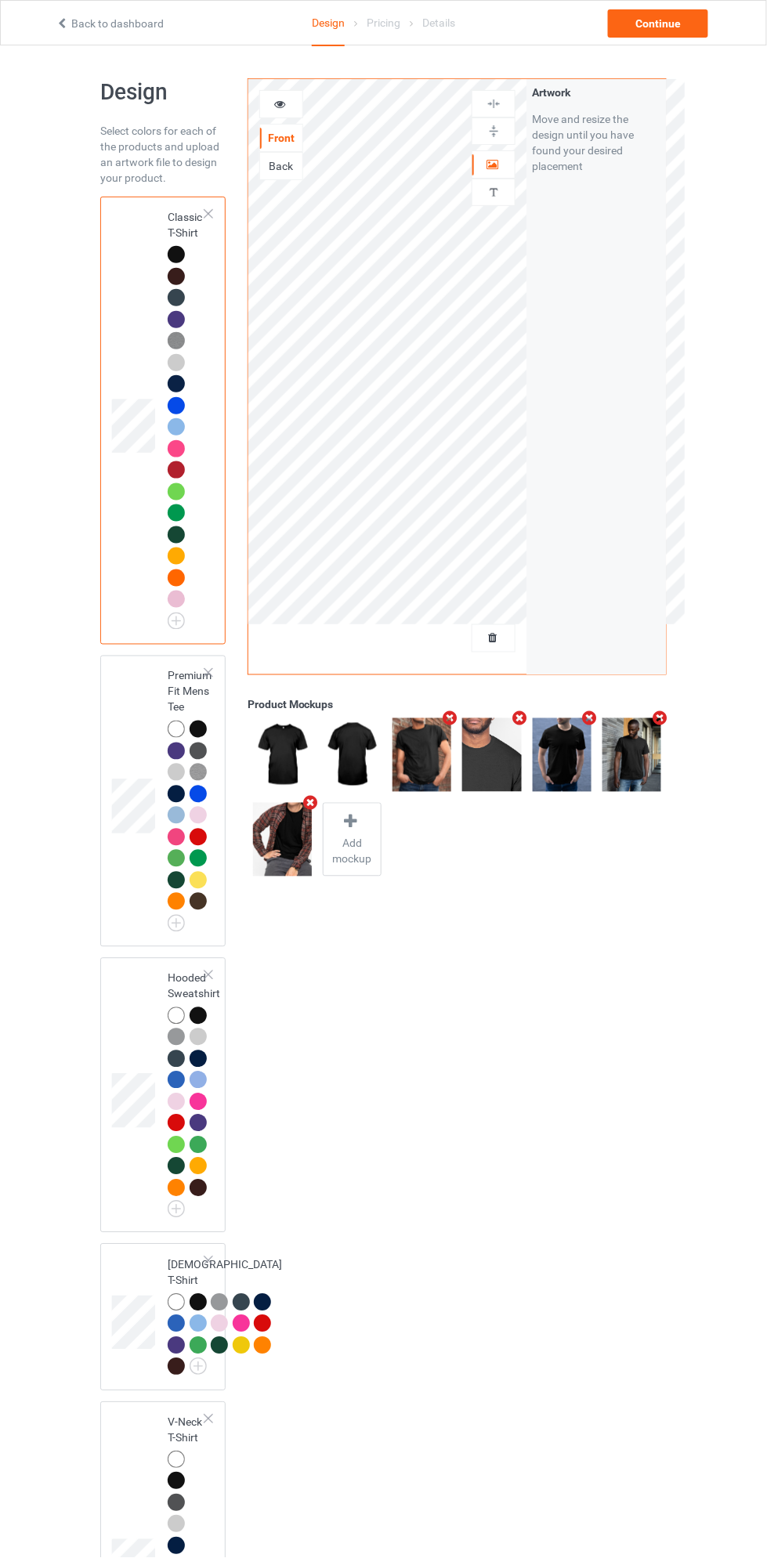
click at [492, 636] on icon at bounding box center [492, 635] width 13 height 11
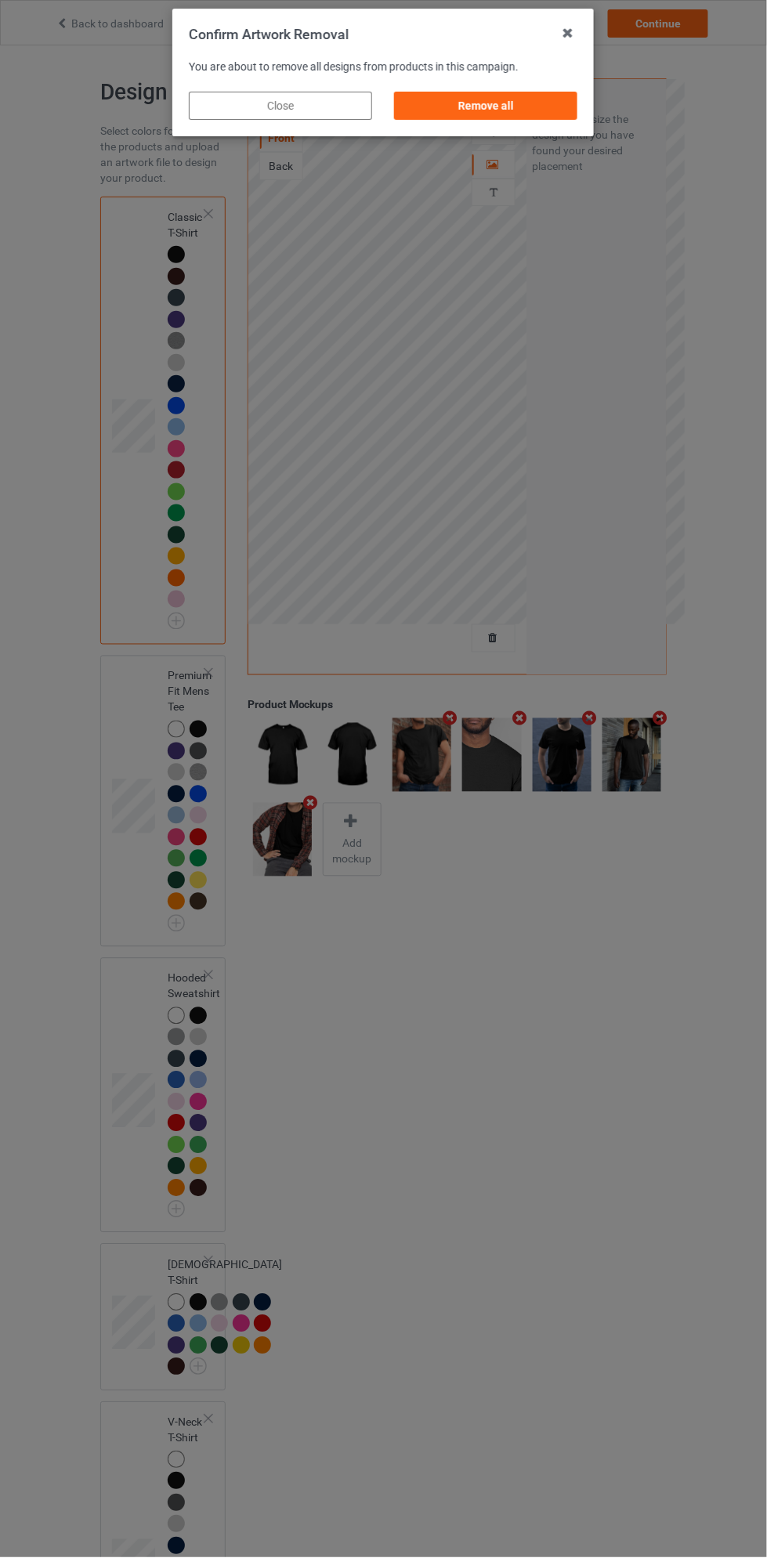
click at [508, 114] on div "Remove all" at bounding box center [486, 106] width 183 height 28
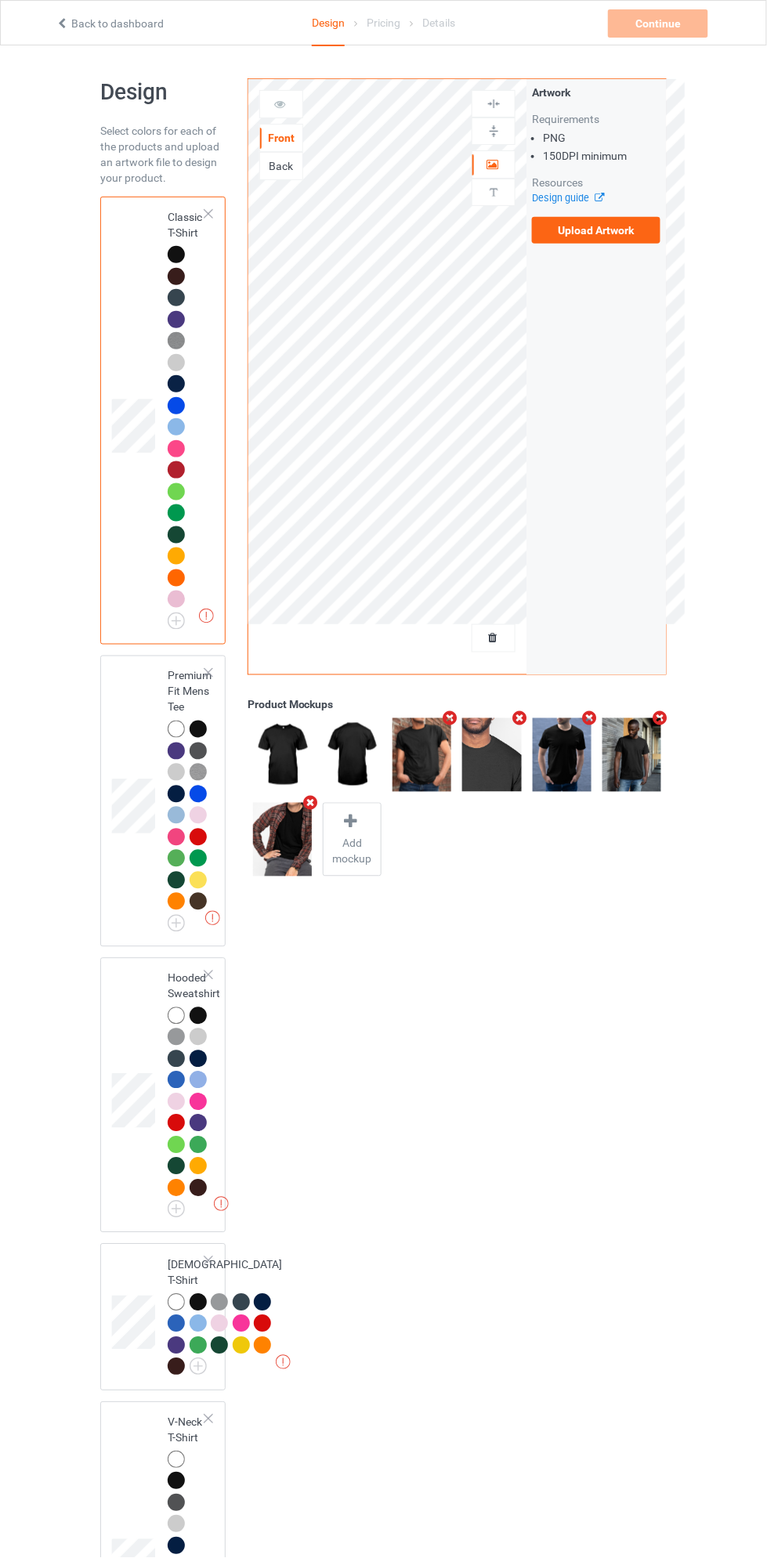
click at [619, 231] on label "Upload Artwork" at bounding box center [596, 230] width 128 height 27
click at [0, 0] on input "Upload Artwork" at bounding box center [0, 0] width 0 height 0
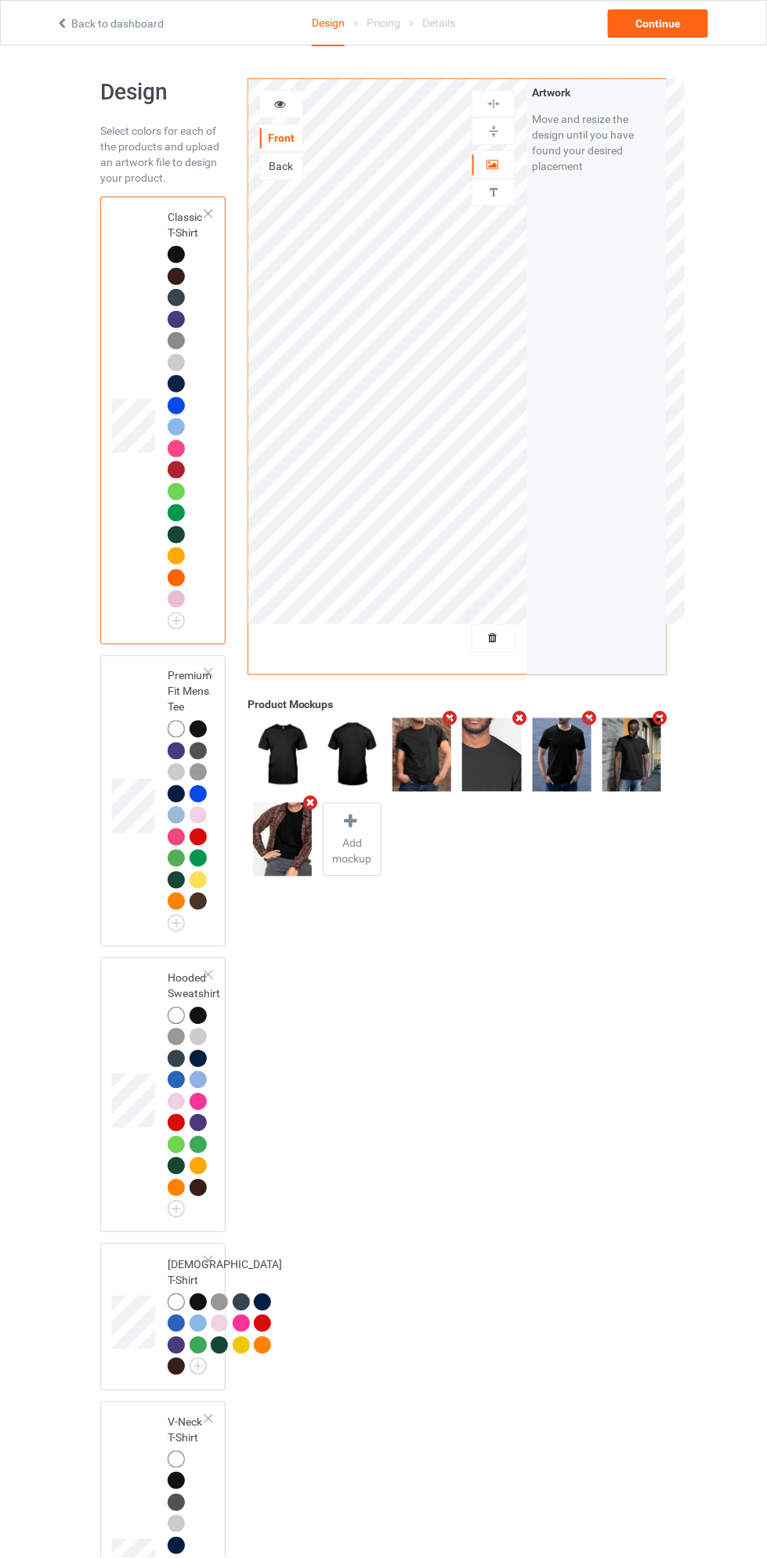
click at [127, 1031] on td at bounding box center [135, 1095] width 47 height 263
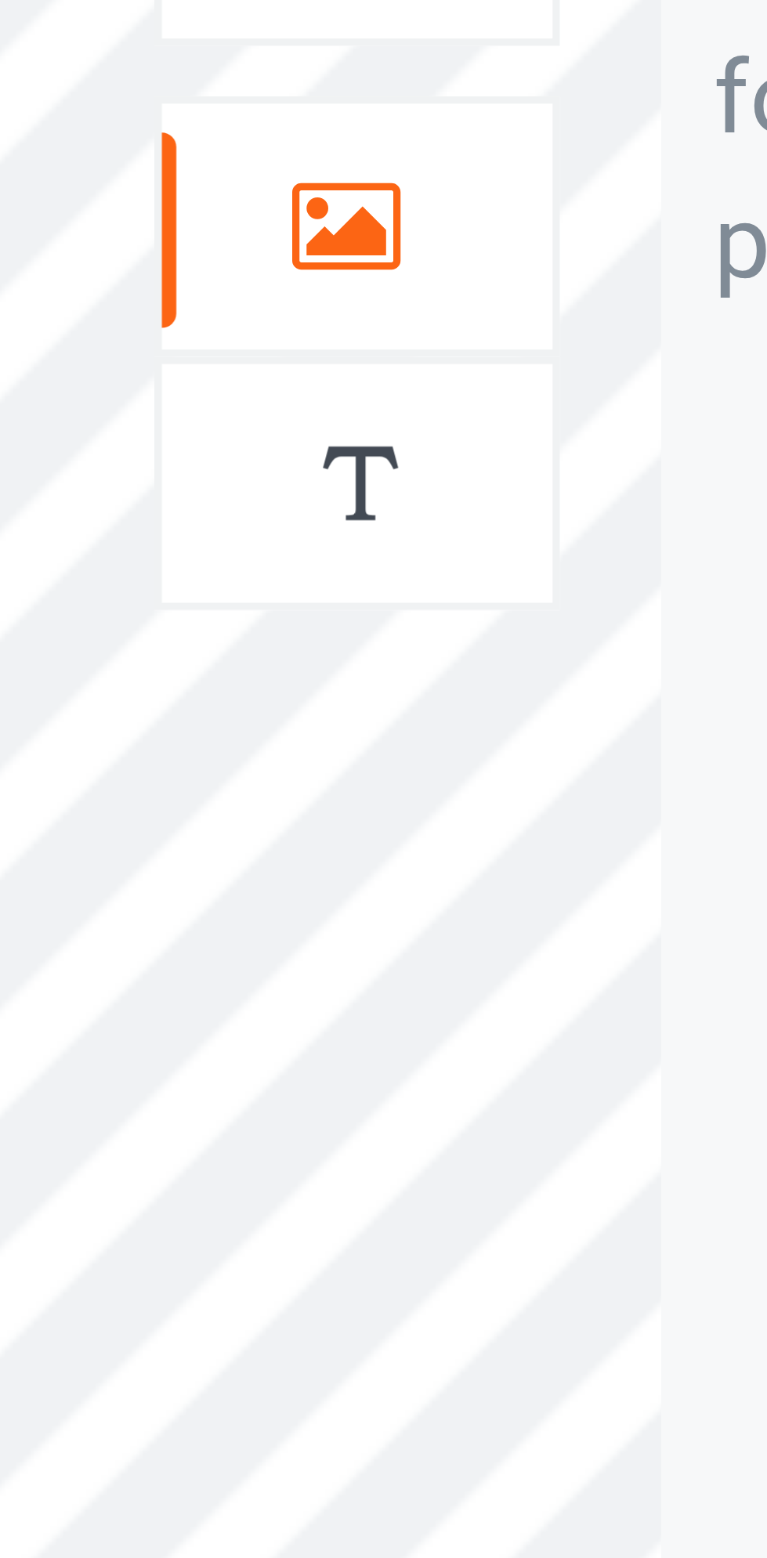
click at [501, 192] on div at bounding box center [493, 192] width 42 height 15
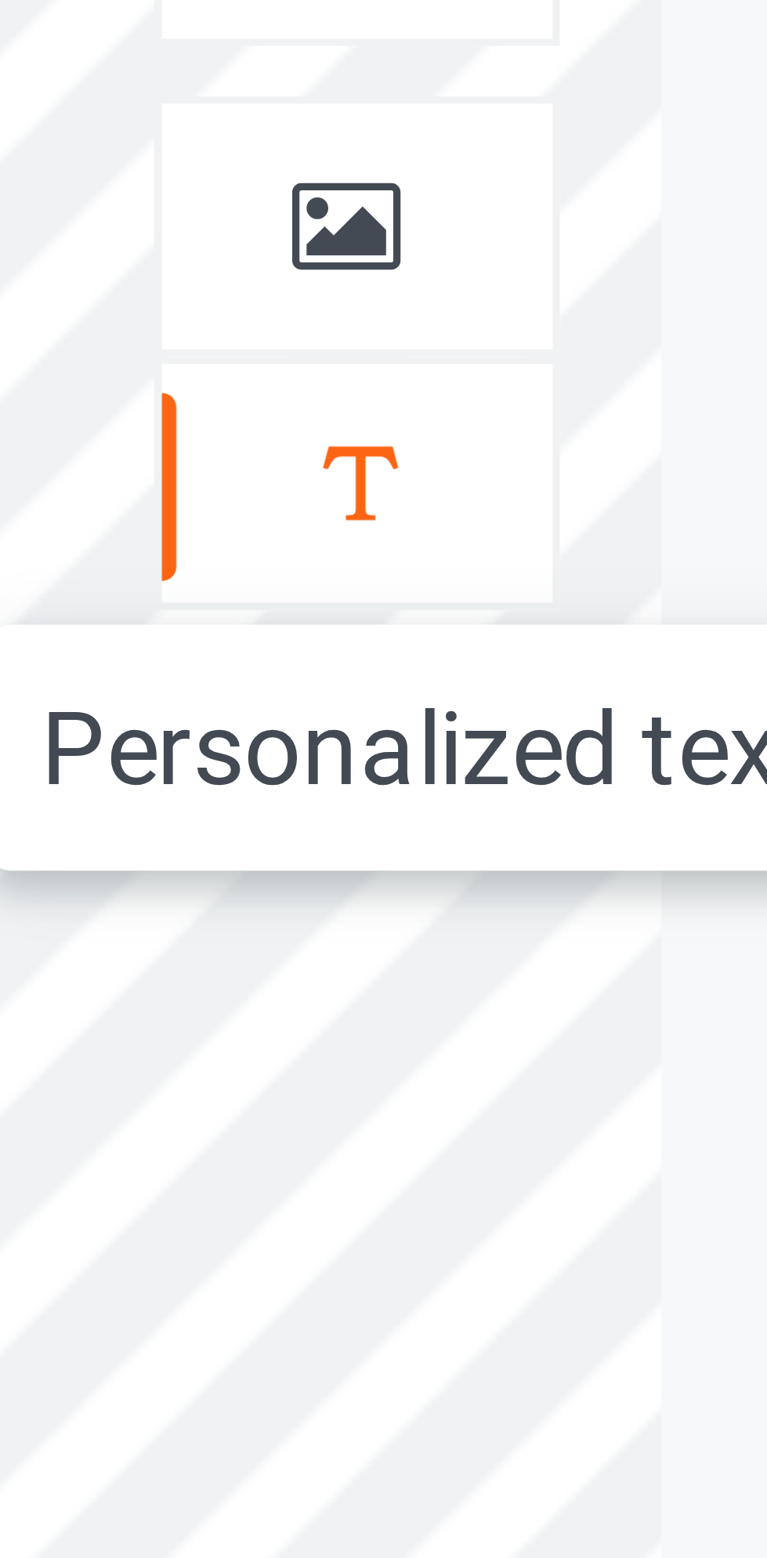
click at [502, 167] on div at bounding box center [493, 165] width 42 height 16
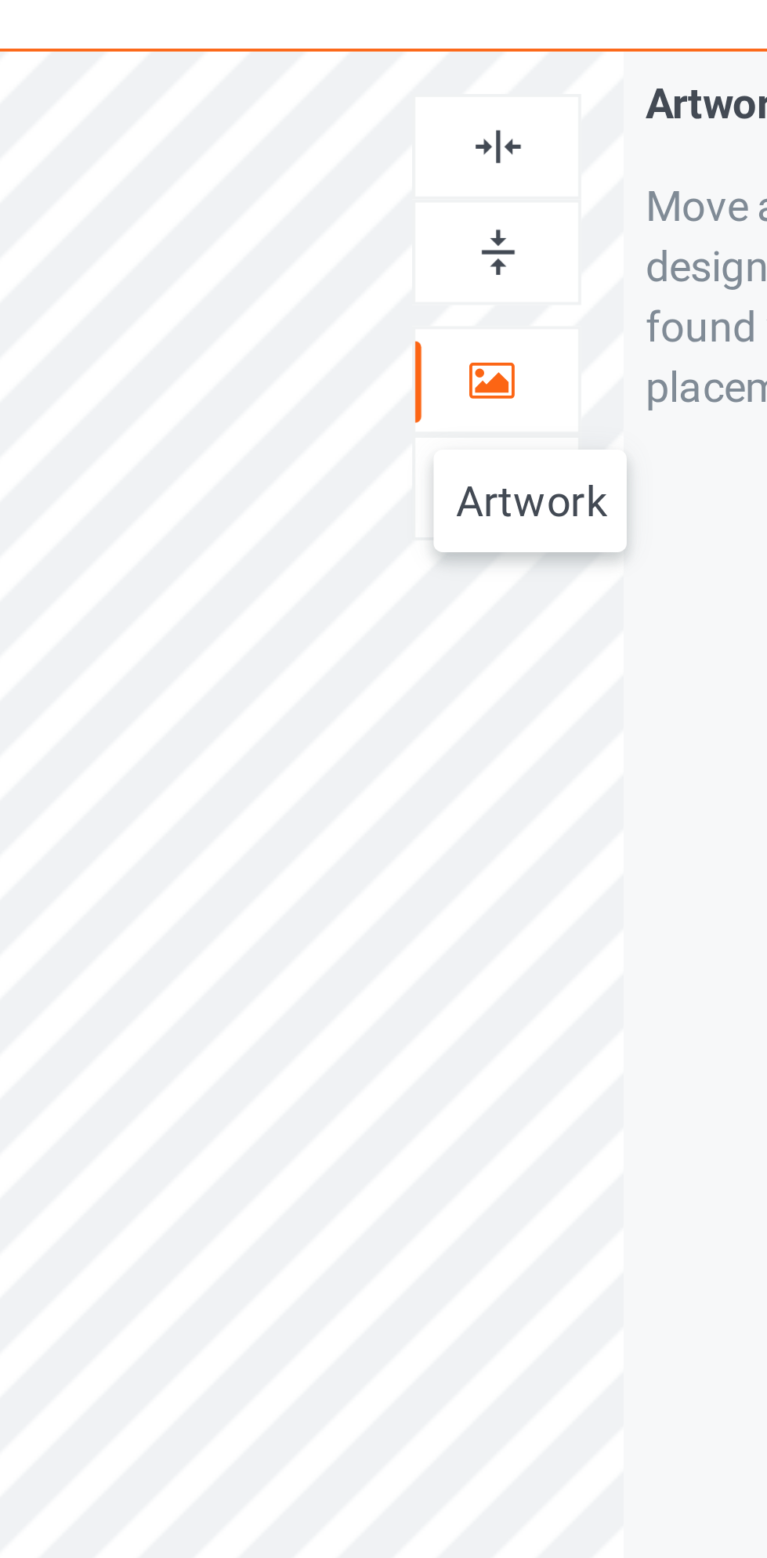
click at [503, 109] on div at bounding box center [493, 103] width 42 height 15
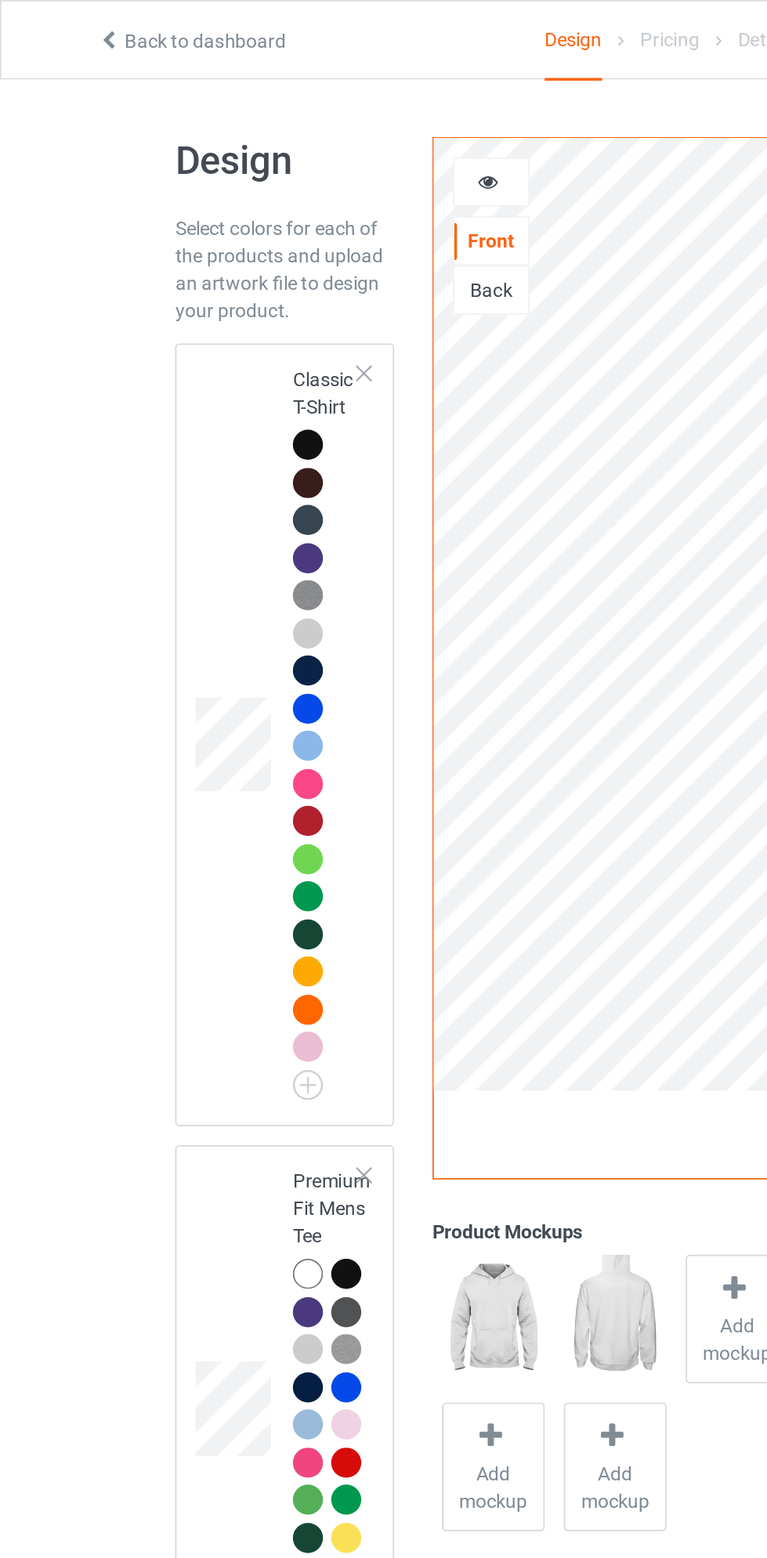
click at [144, 247] on td at bounding box center [135, 420] width 47 height 435
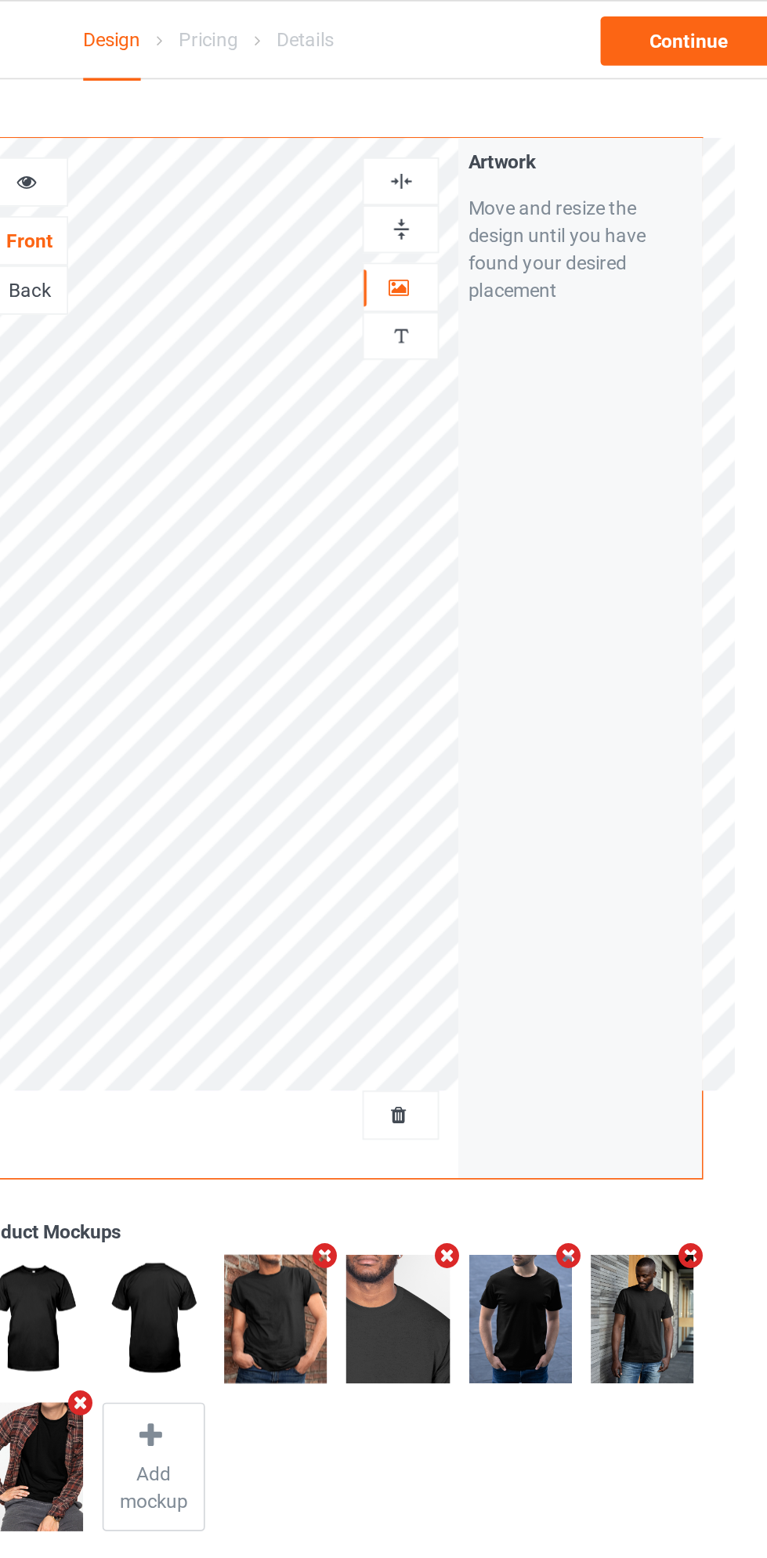
click at [492, 106] on img at bounding box center [493, 103] width 15 height 15
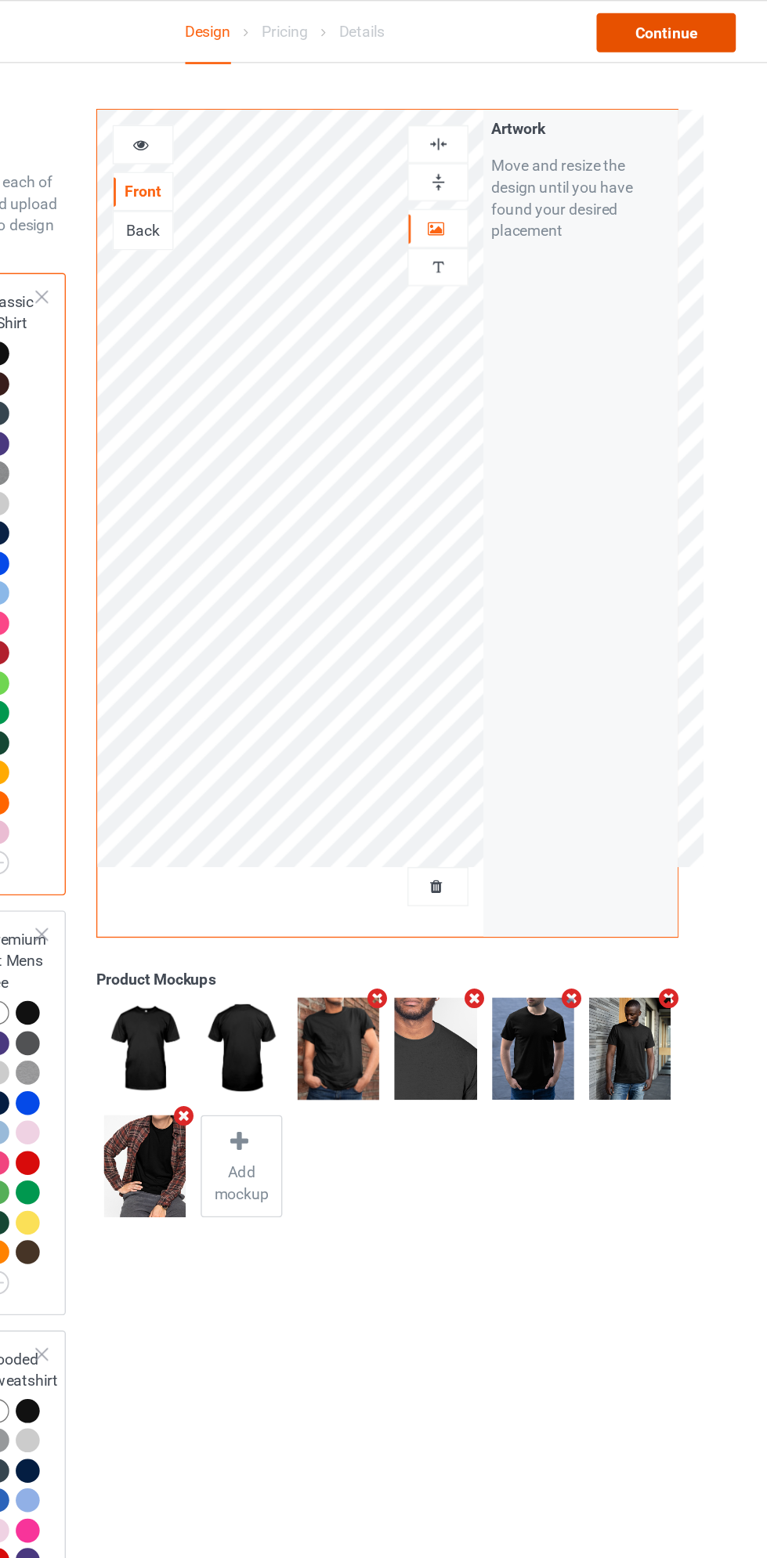
click at [670, 26] on div "Continue" at bounding box center [658, 23] width 100 height 28
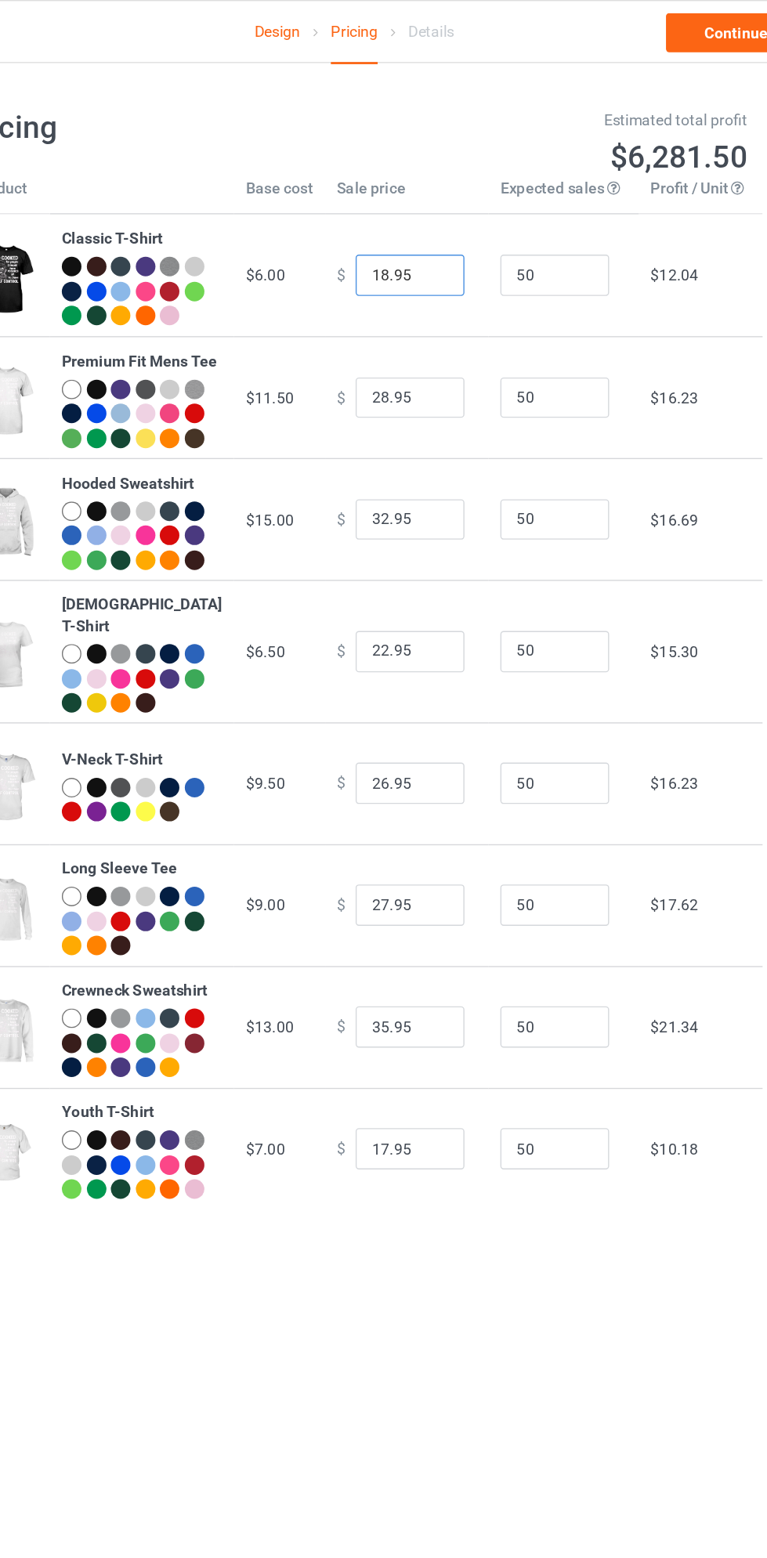
click at [392, 207] on input "18.95" at bounding box center [423, 198] width 78 height 30
click at [397, 209] on input "18.95" at bounding box center [423, 198] width 78 height 30
type input "10.95"
click at [390, 301] on input "28.95" at bounding box center [423, 287] width 78 height 30
type input "15.95"
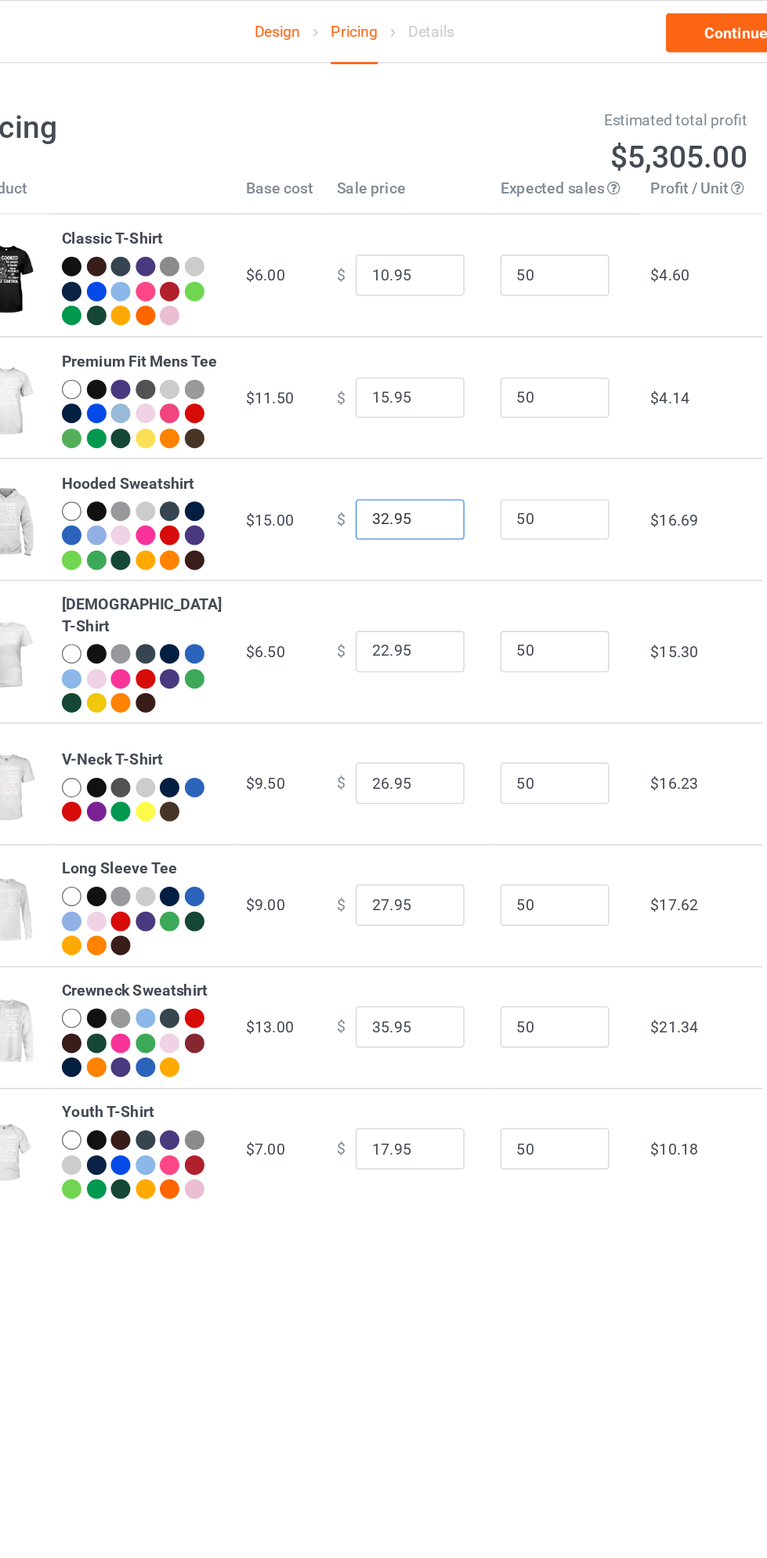
click at [392, 389] on input "32.95" at bounding box center [423, 374] width 78 height 30
click at [384, 389] on input "32.95" at bounding box center [423, 374] width 78 height 30
type input "20.95"
click at [397, 484] on input "22.95" at bounding box center [423, 469] width 78 height 30
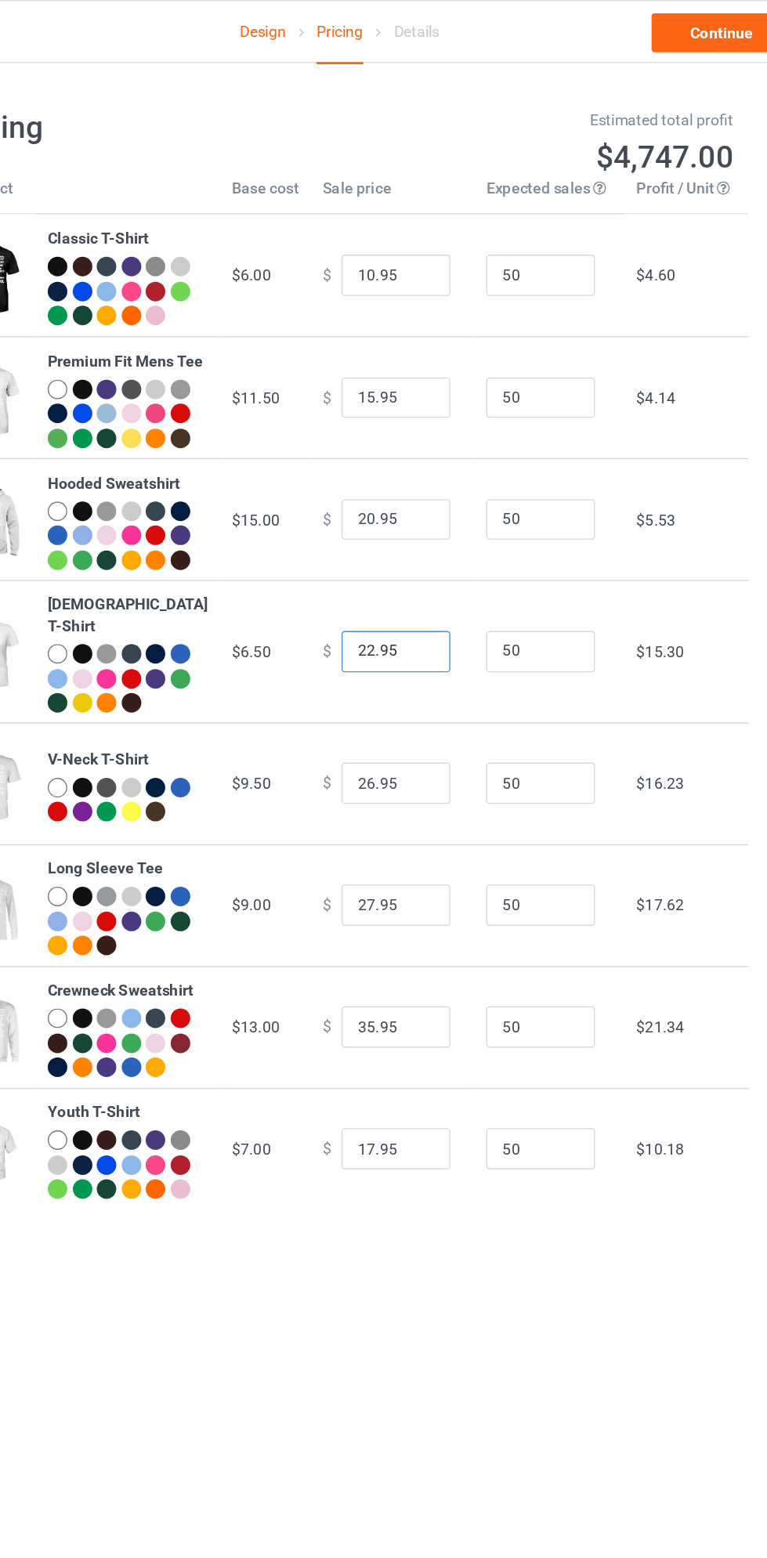
click at [384, 484] on input "22.95" at bounding box center [423, 469] width 78 height 30
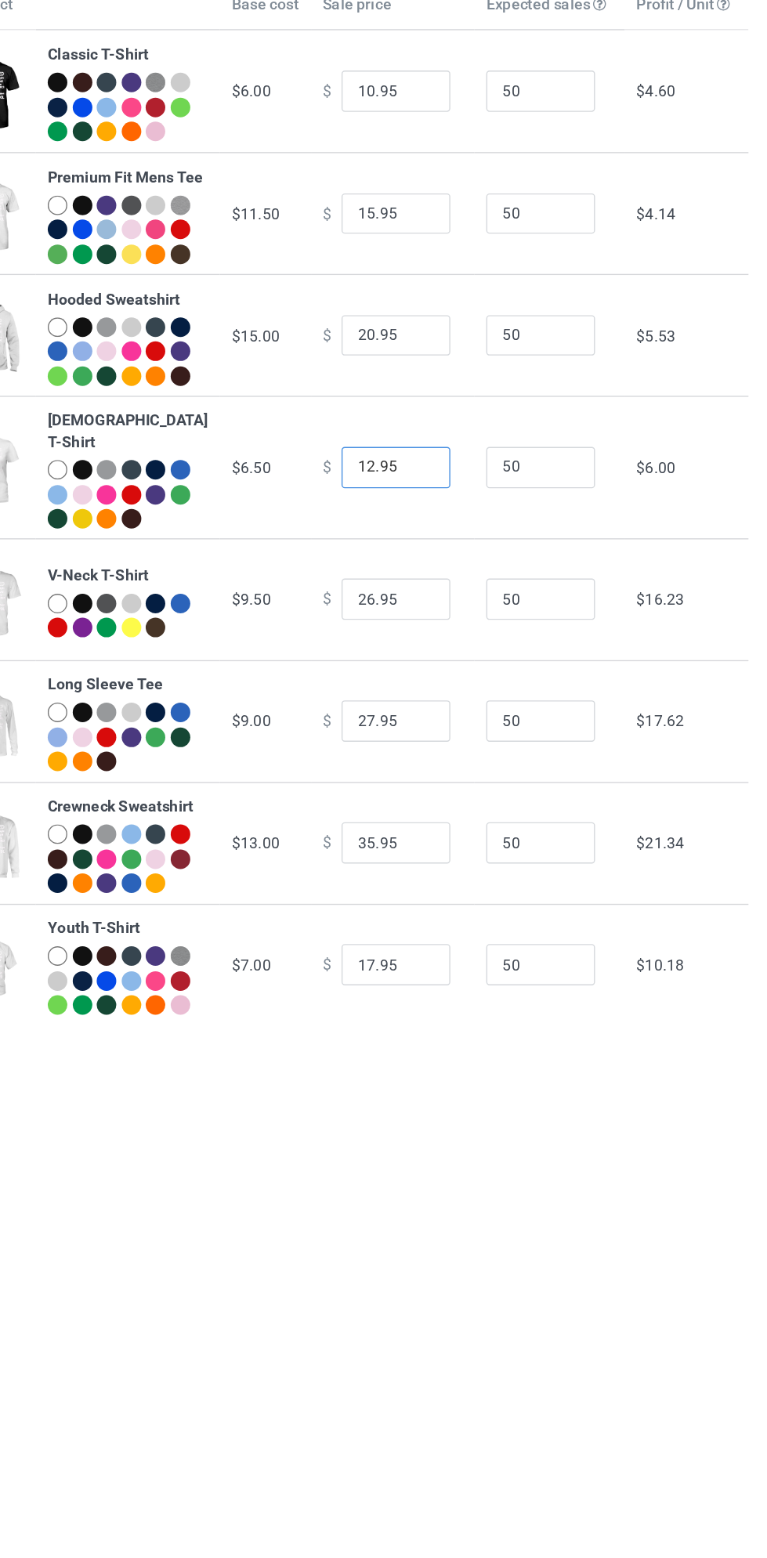
type input "12.95"
click at [392, 579] on input "26.95" at bounding box center [423, 564] width 78 height 30
click at [389, 579] on input "26.95" at bounding box center [423, 564] width 78 height 30
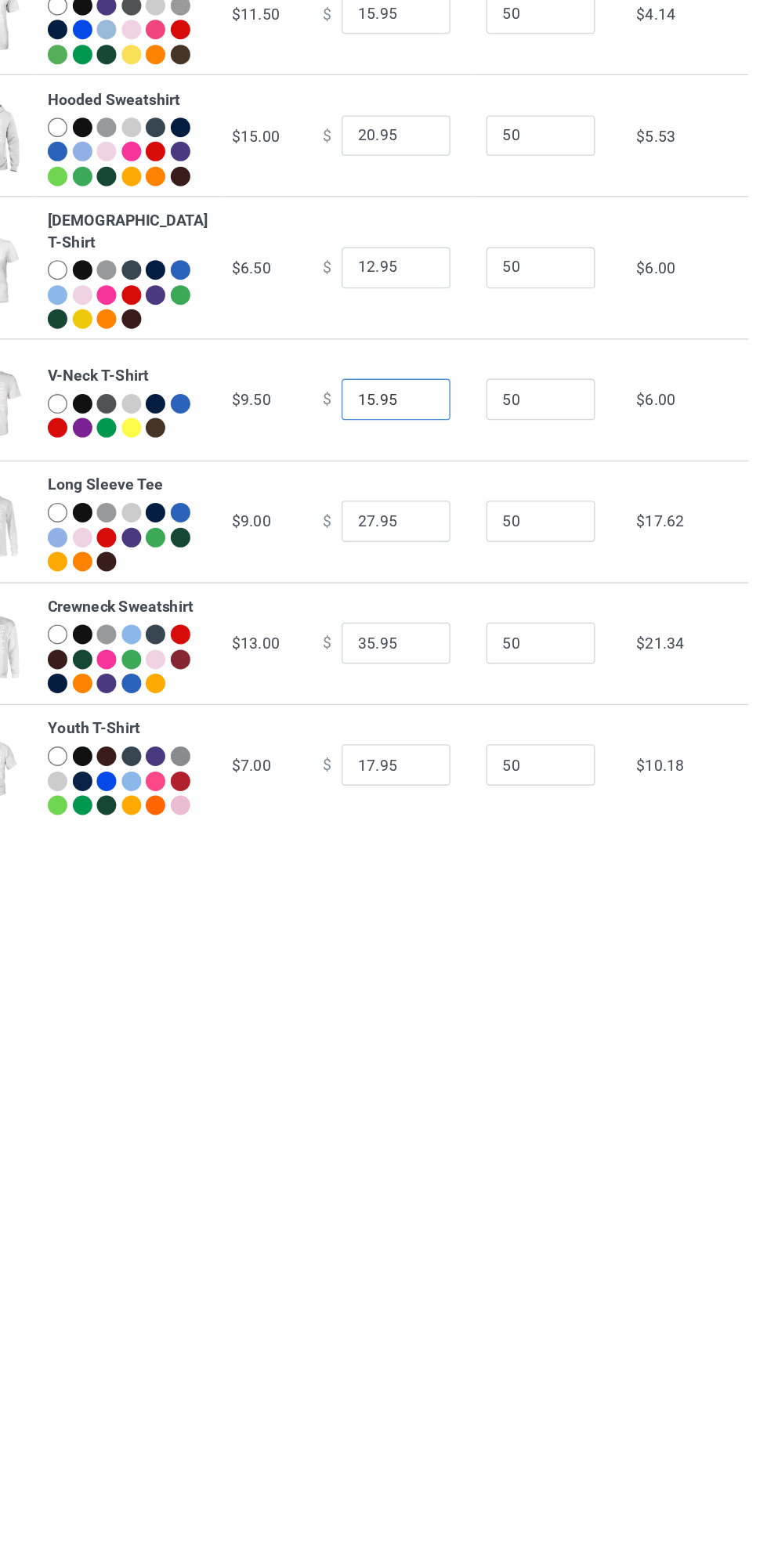
type input "15.95"
click at [388, 666] on input "27.95" at bounding box center [423, 652] width 78 height 30
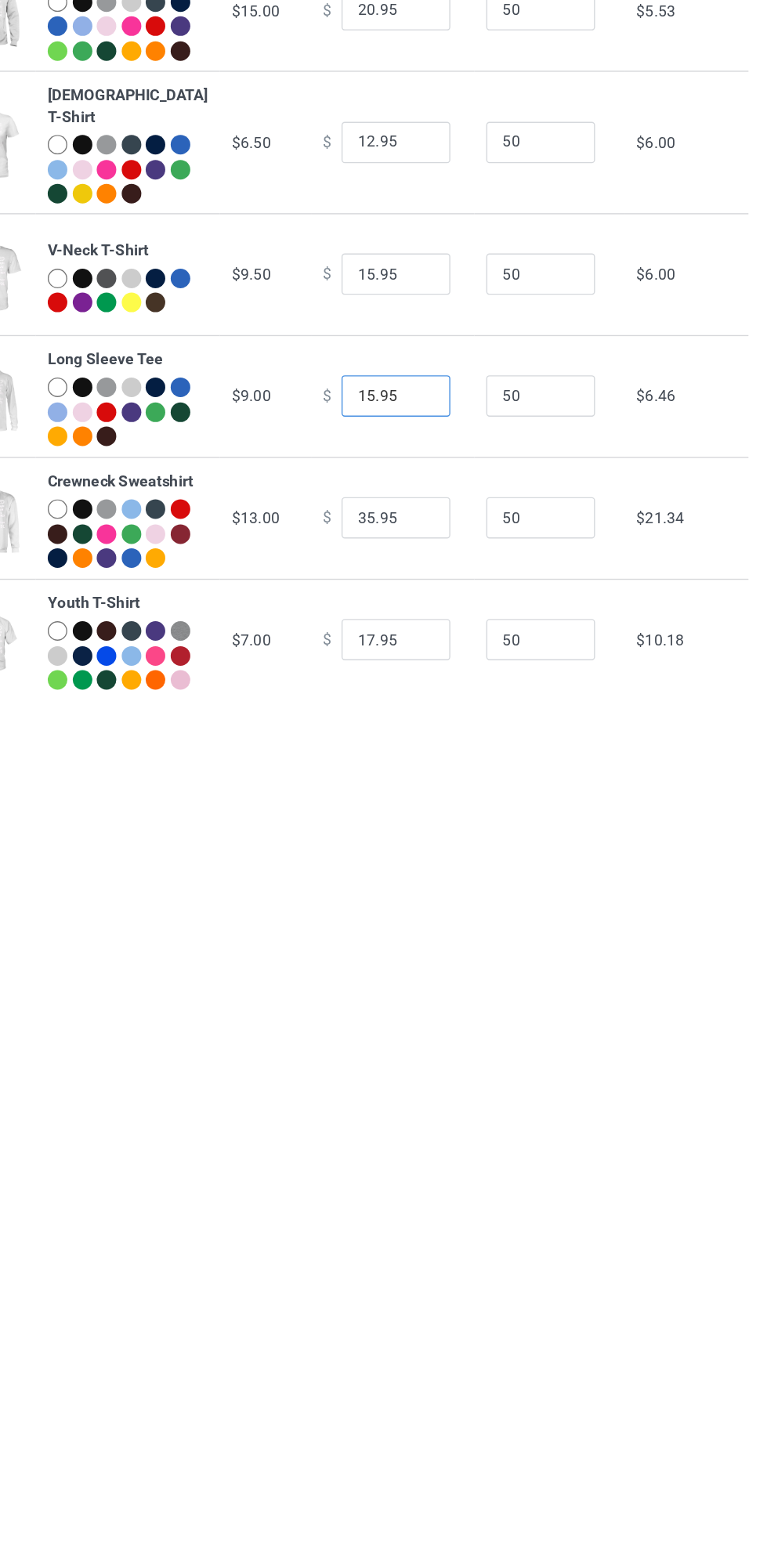
type input "15.95"
click at [392, 754] on input "35.95" at bounding box center [423, 739] width 78 height 30
click at [395, 754] on input "35.95" at bounding box center [423, 739] width 78 height 30
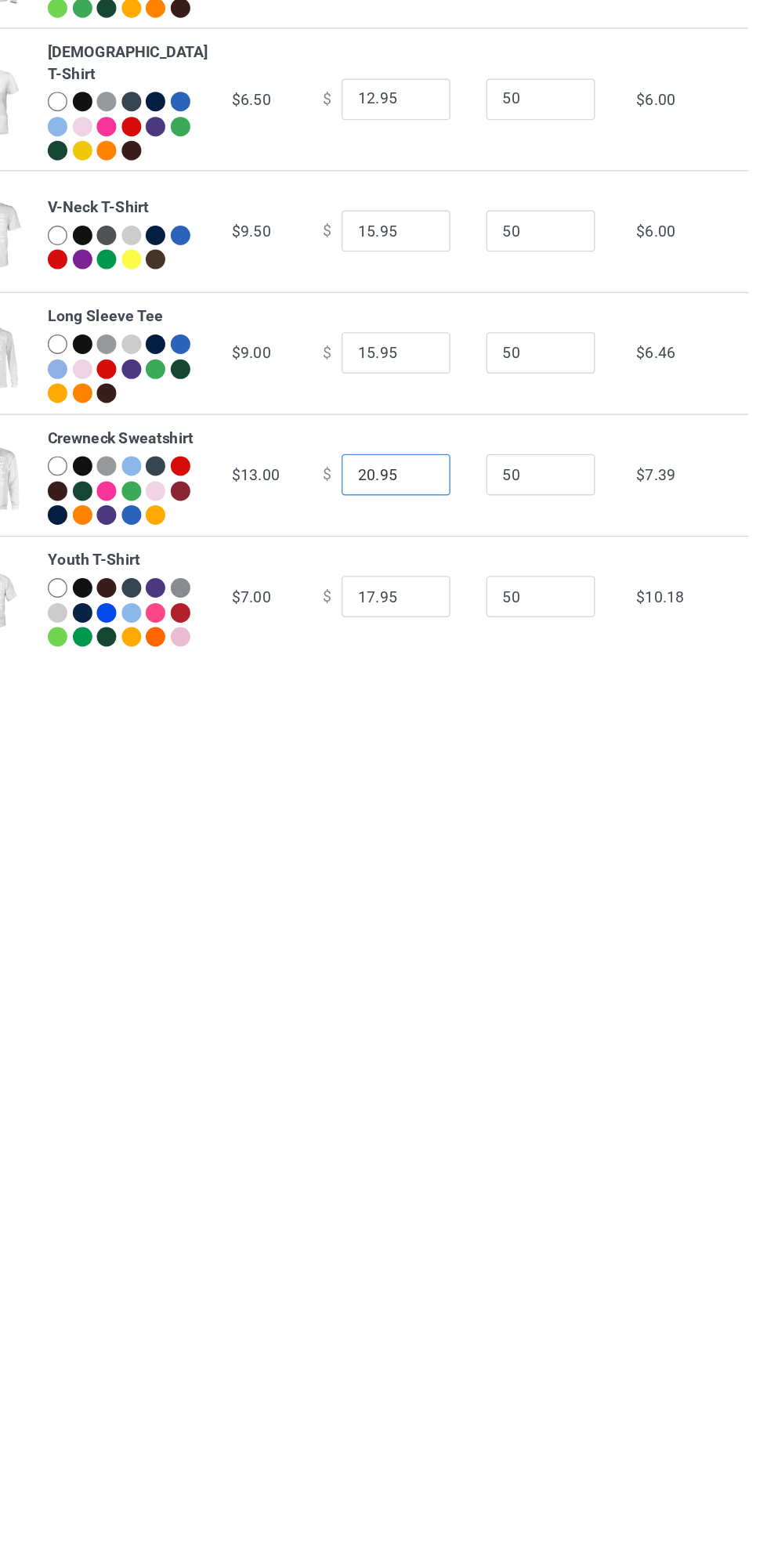
type input "20.95"
click at [391, 842] on input "17.95" at bounding box center [423, 827] width 78 height 30
click at [389, 842] on input "17.95" at bounding box center [423, 827] width 78 height 30
type input "10.95"
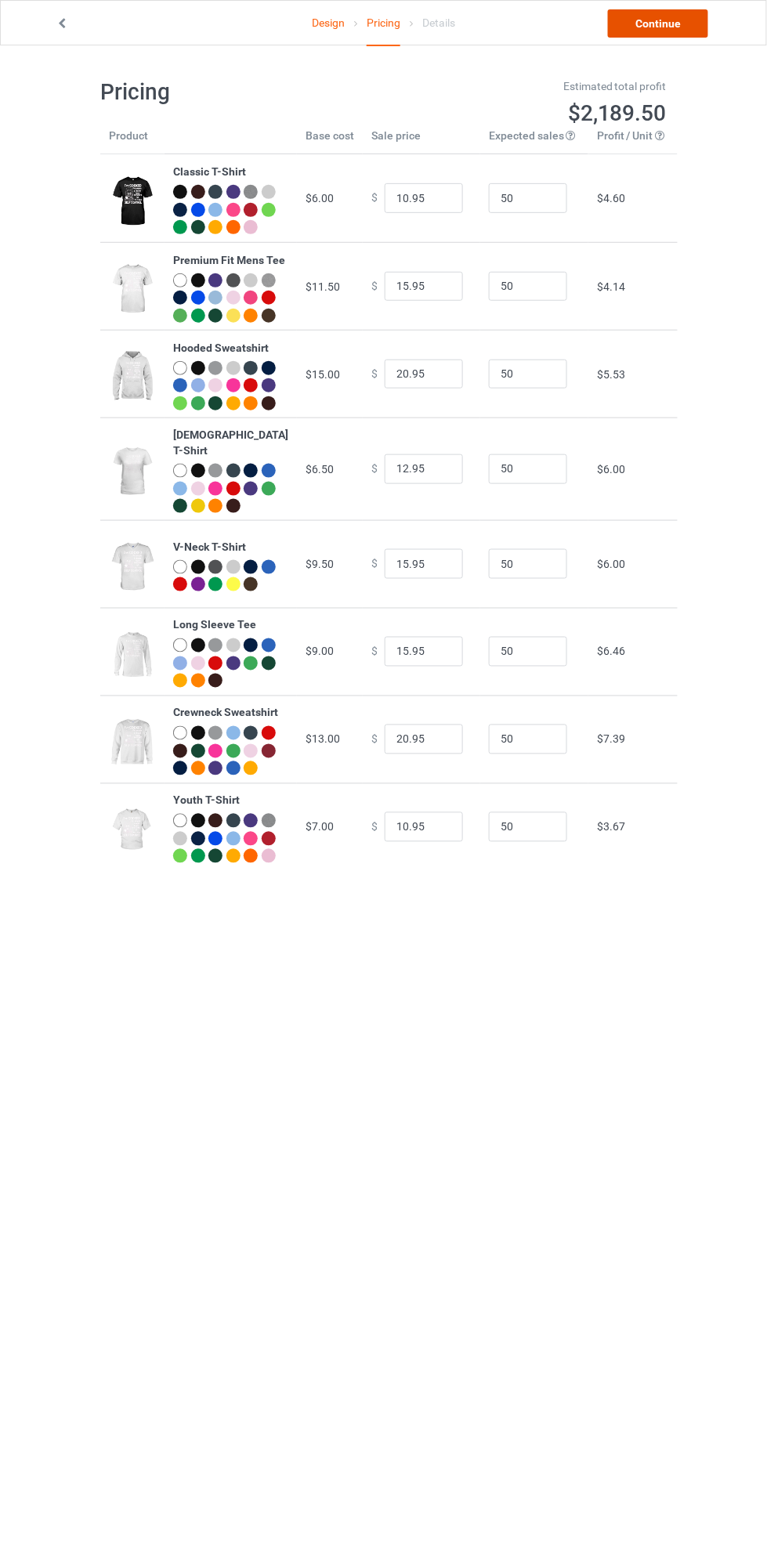
click at [673, 33] on link "Continue" at bounding box center [658, 23] width 100 height 28
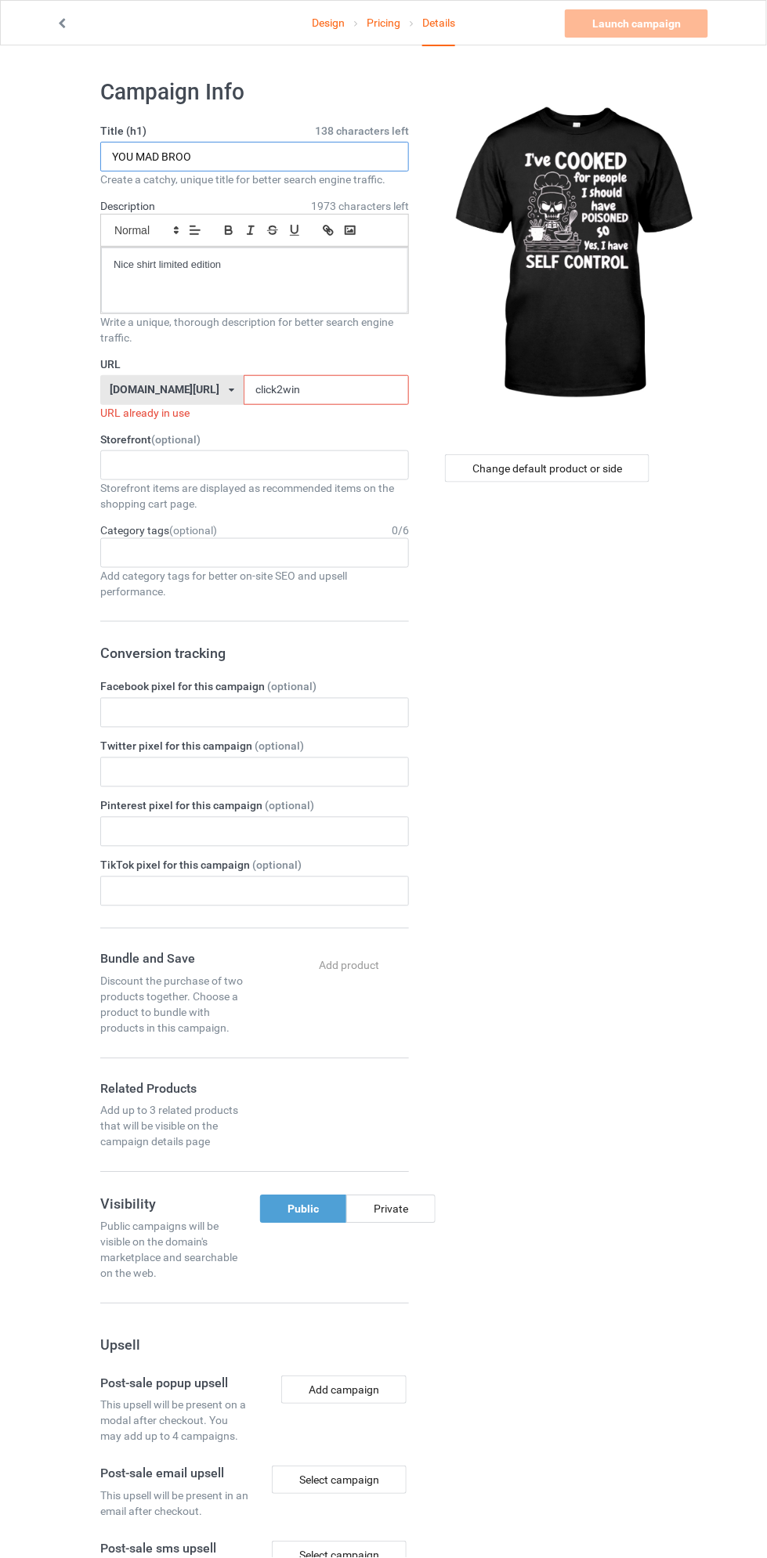
click at [268, 157] on input "YOU MAD BROO" at bounding box center [254, 157] width 309 height 30
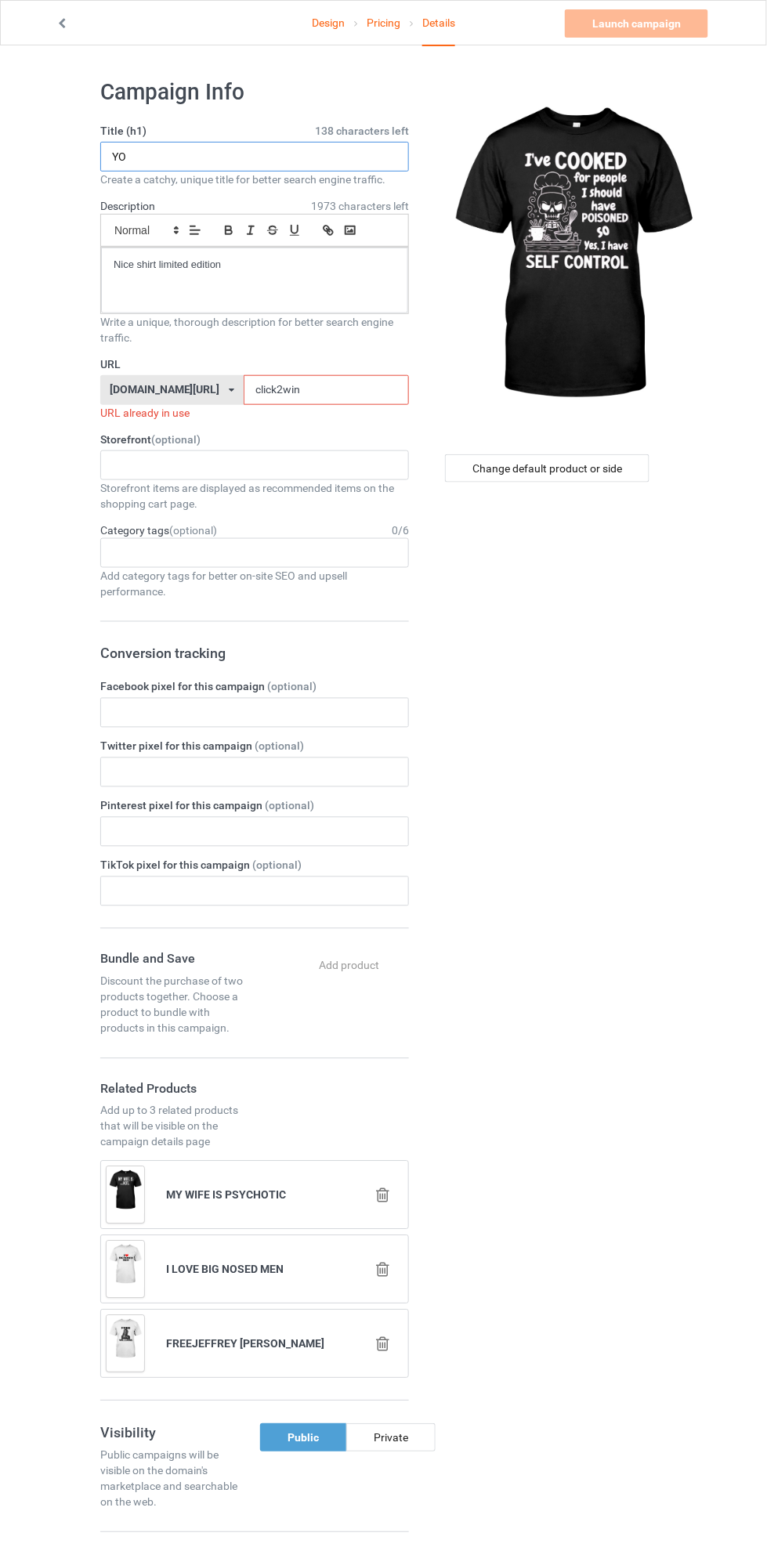
type input "Y"
type input "YES I HAVE SELF CONTROL"
click at [265, 391] on input "click2win" at bounding box center [326, 390] width 165 height 30
type input "click2win1"
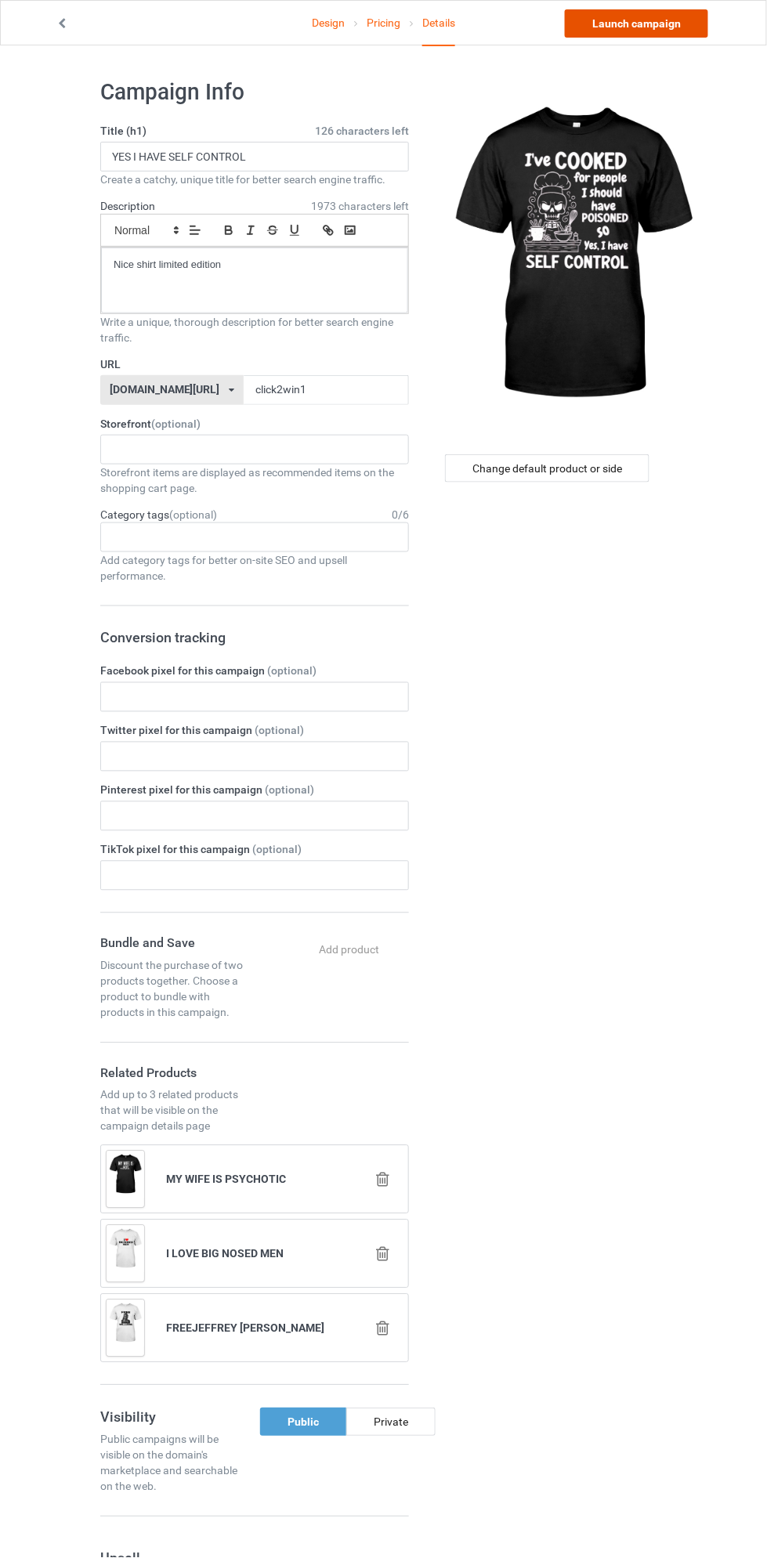
click at [688, 29] on link "Launch campaign" at bounding box center [636, 23] width 143 height 28
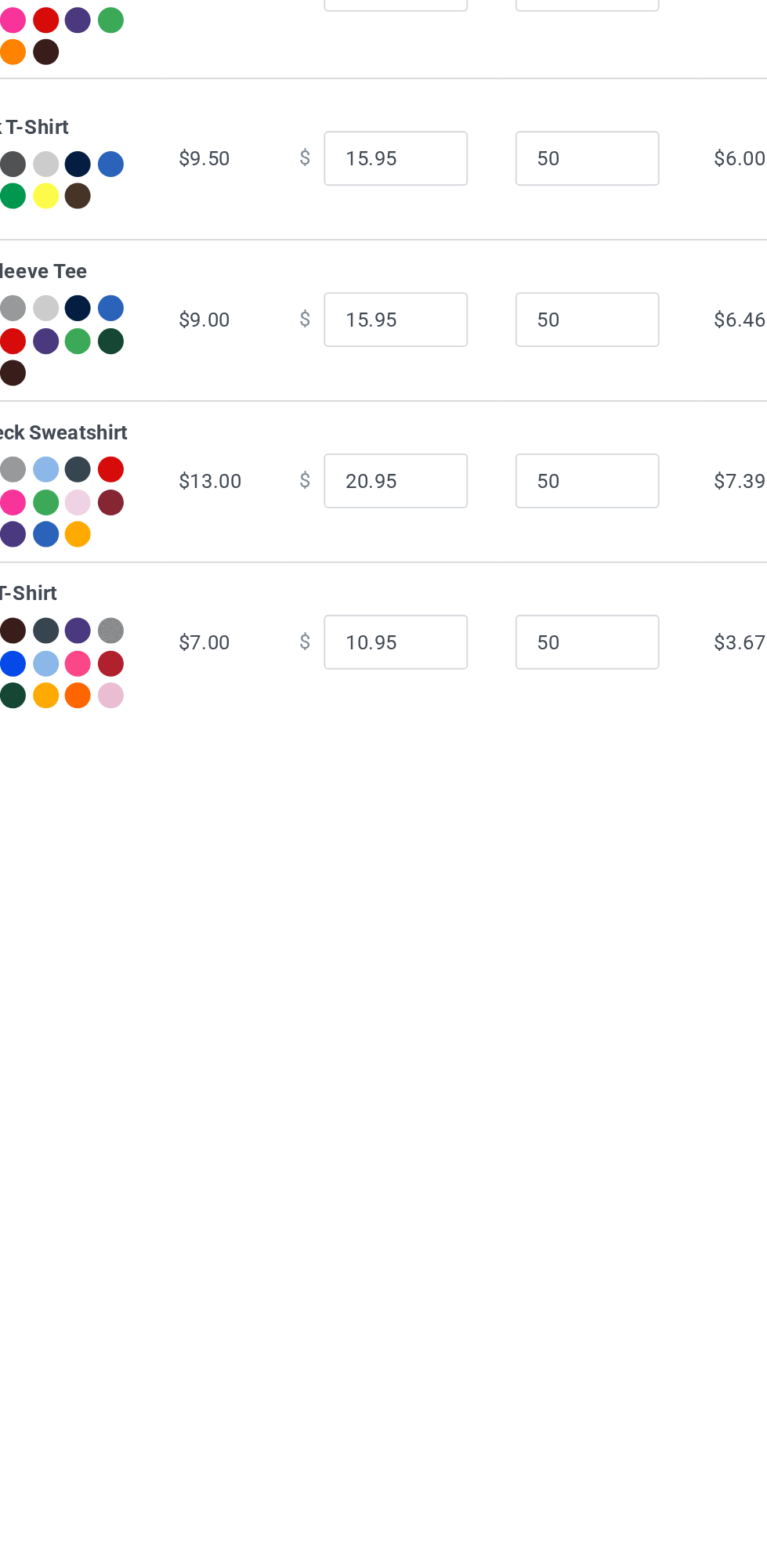
scroll to position [9, 0]
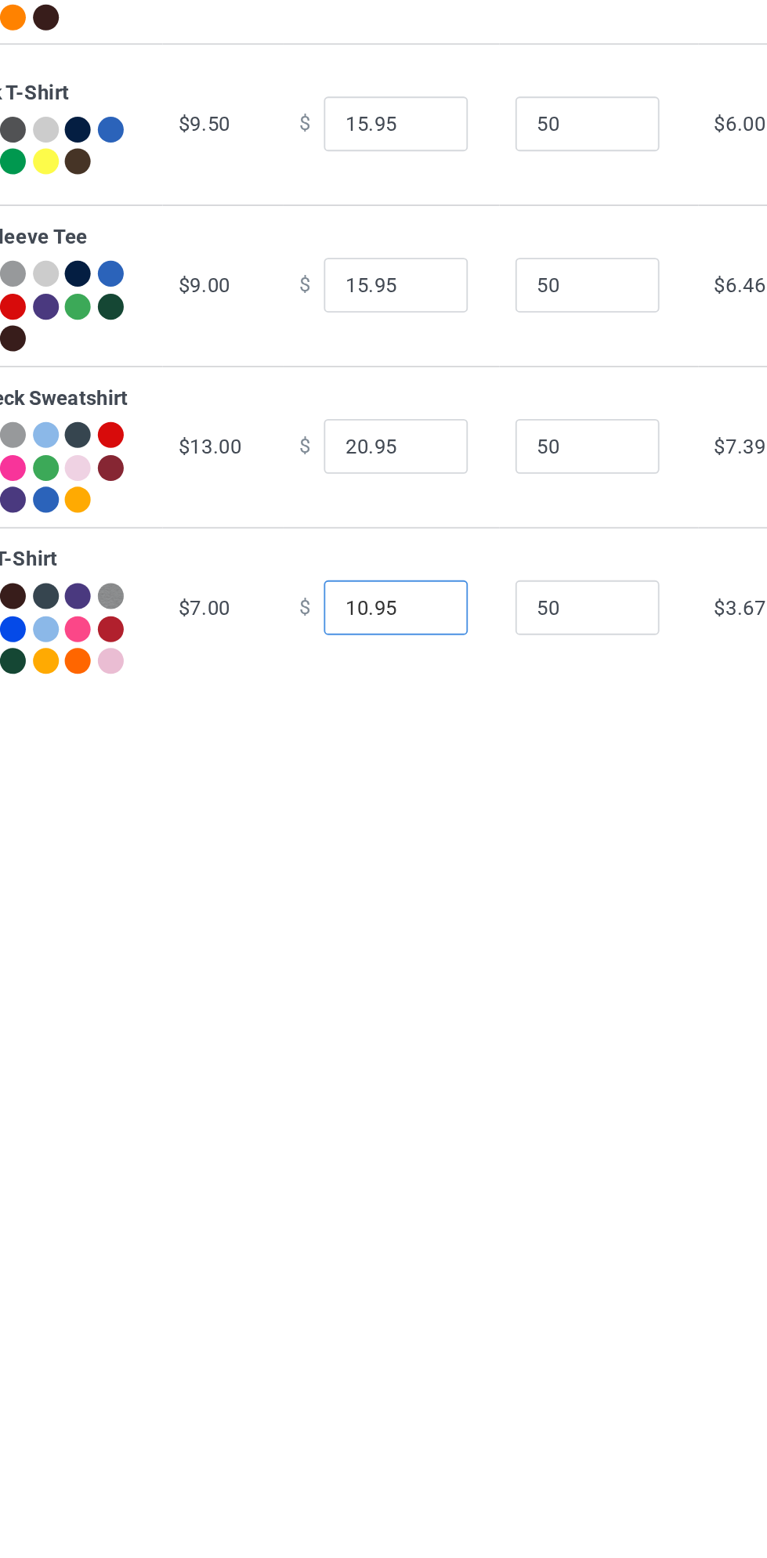
click at [392, 881] on input "10.95" at bounding box center [423, 866] width 78 height 30
click at [391, 881] on input "10.95" at bounding box center [423, 866] width 78 height 30
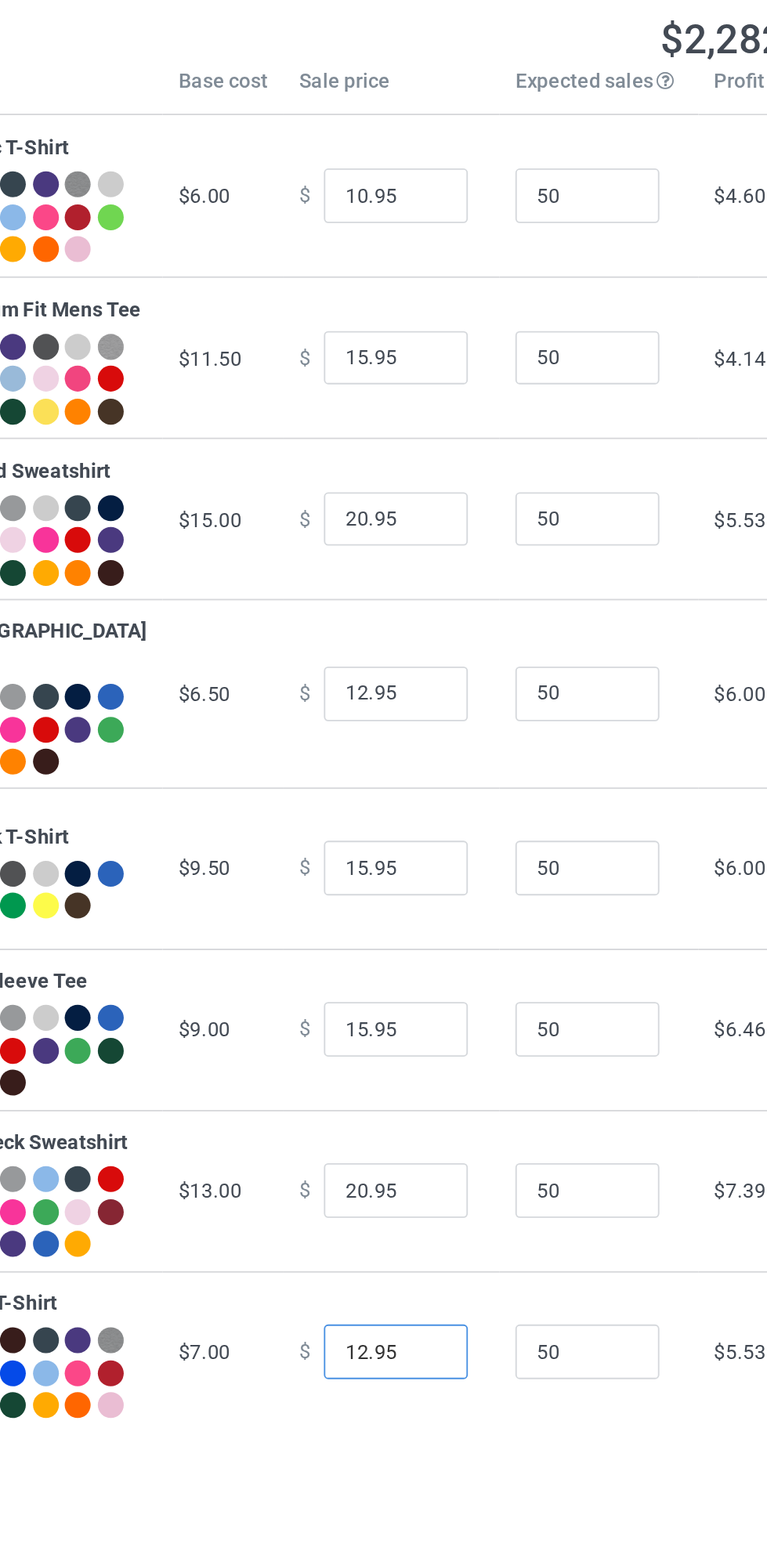
scroll to position [0, 0]
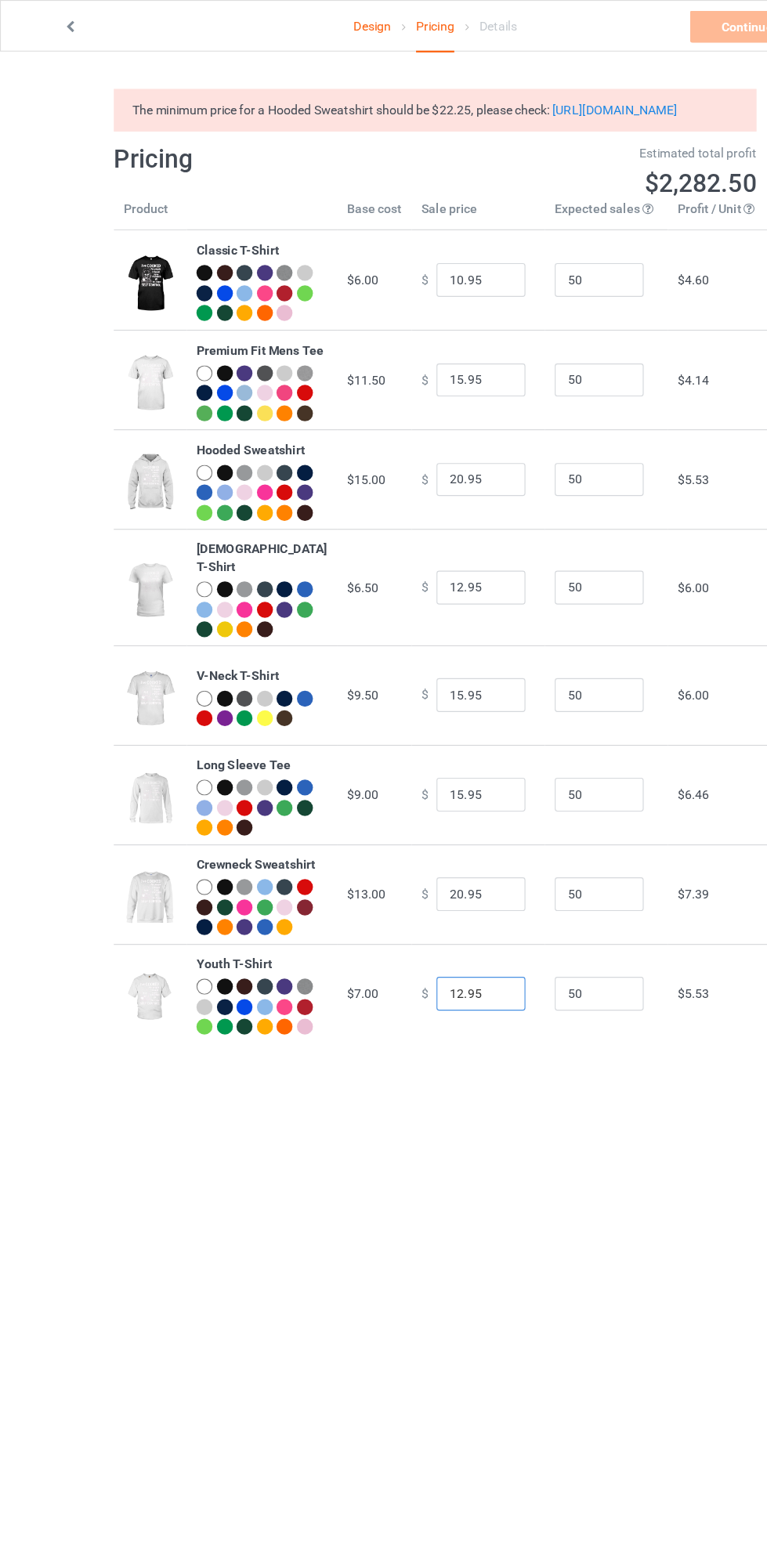
type input "12.95"
click at [384, 438] on input "20.95" at bounding box center [423, 423] width 78 height 30
type input "22.95"
click at [384, 350] on input "15.95" at bounding box center [423, 335] width 78 height 30
click at [396, 350] on input "15.95" at bounding box center [423, 335] width 78 height 30
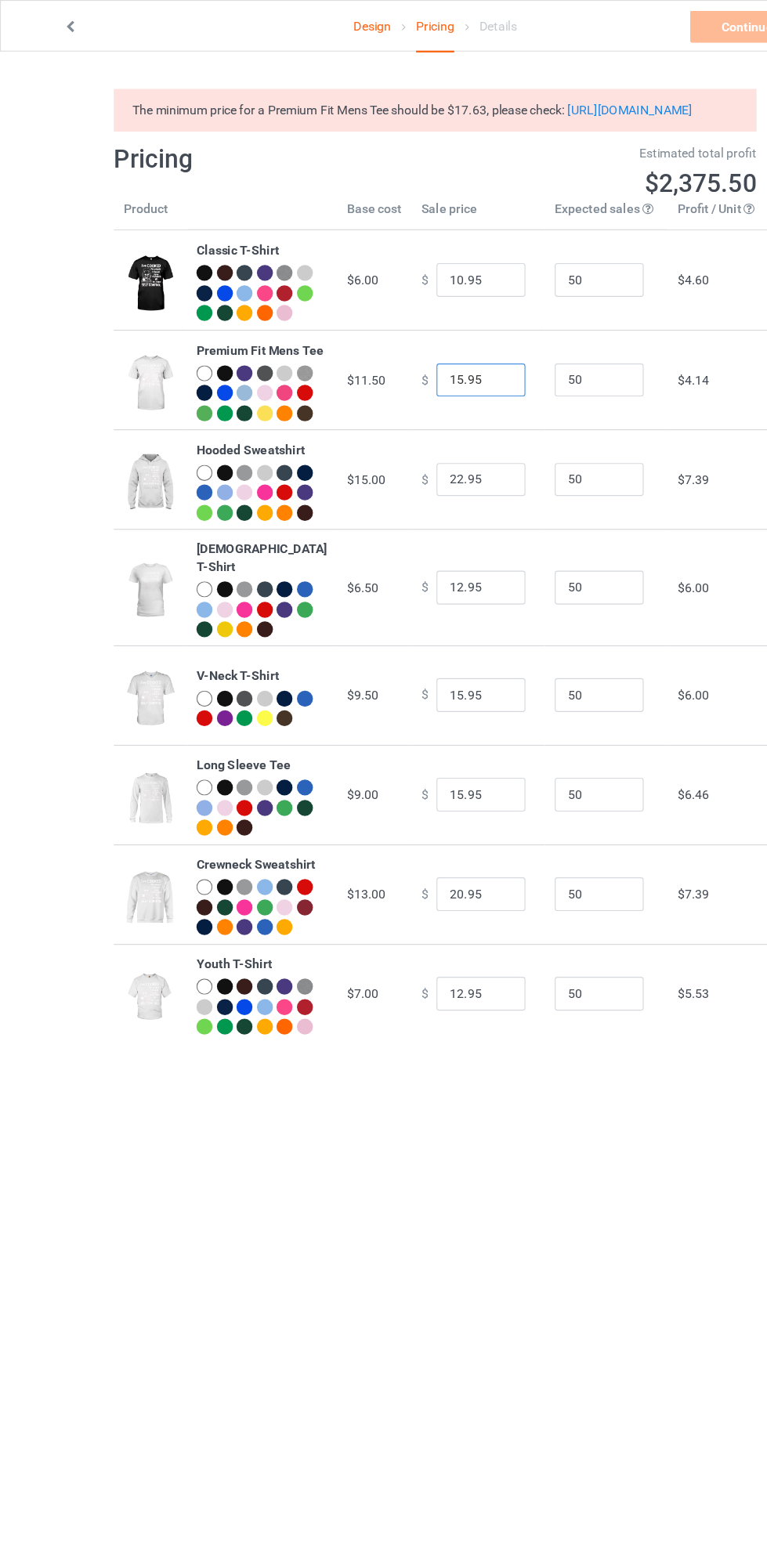
click at [400, 350] on input "15.95" at bounding box center [423, 335] width 78 height 30
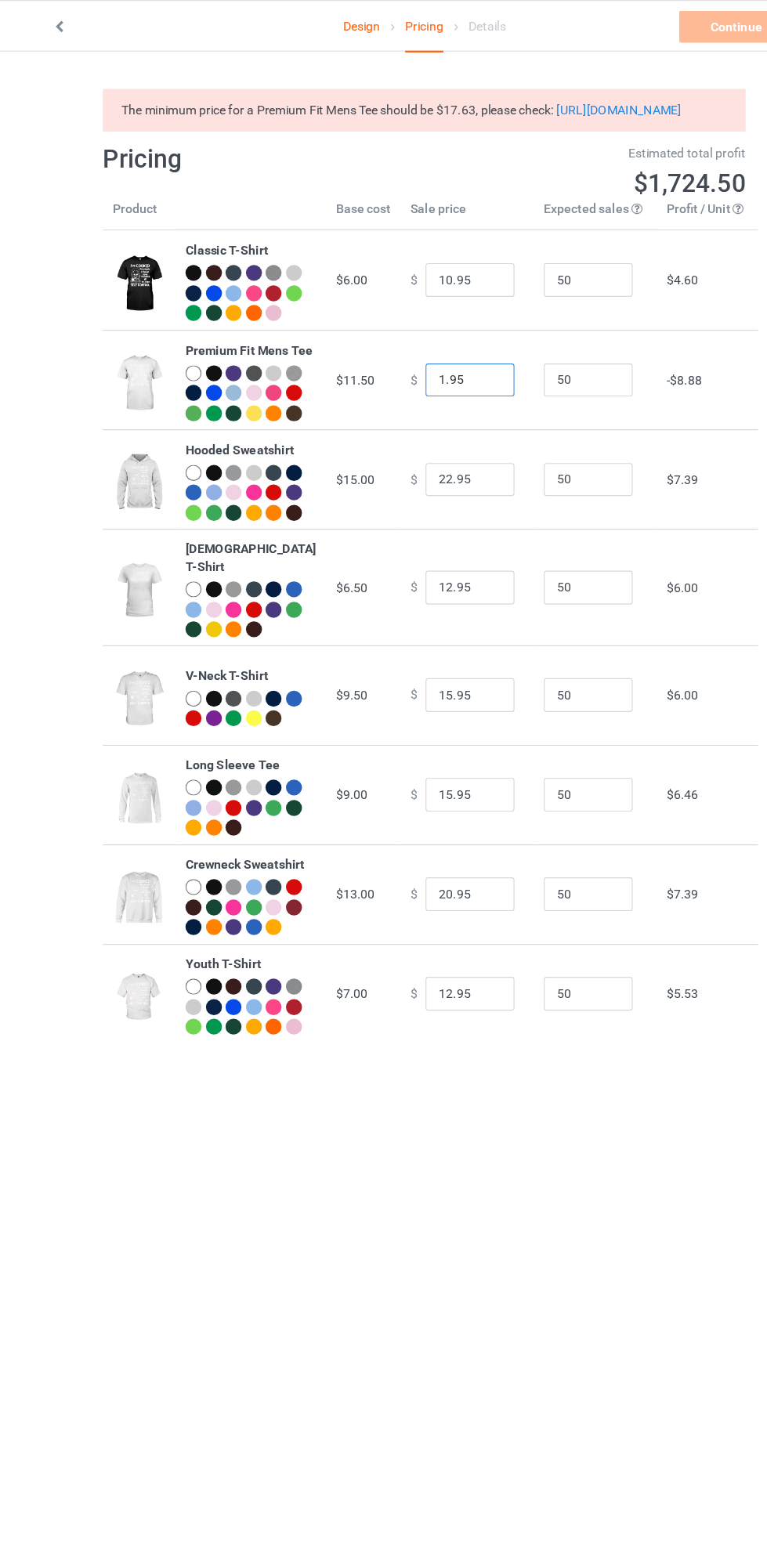
type input "17.95"
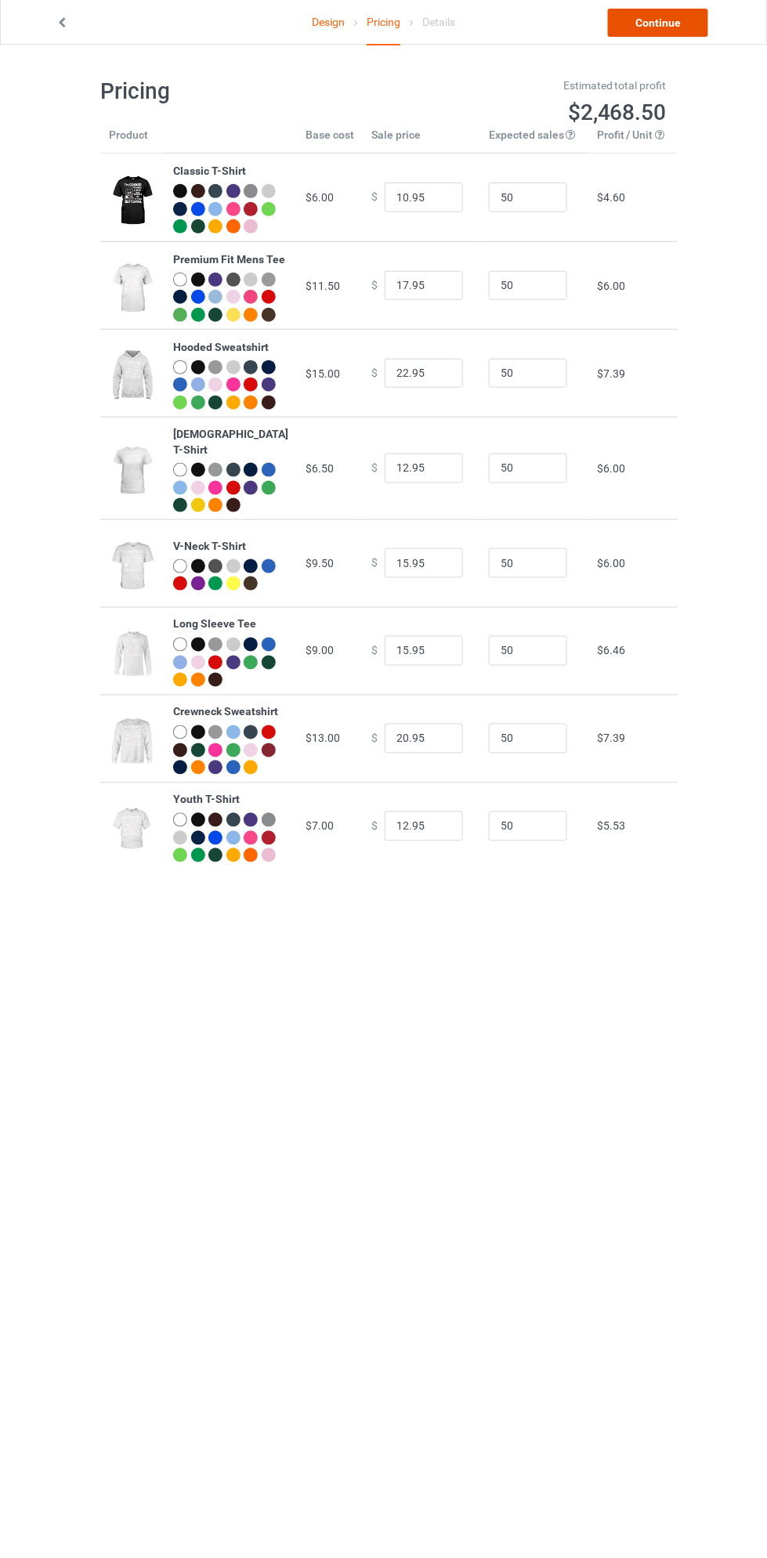
click at [683, 30] on link "Continue" at bounding box center [658, 23] width 100 height 28
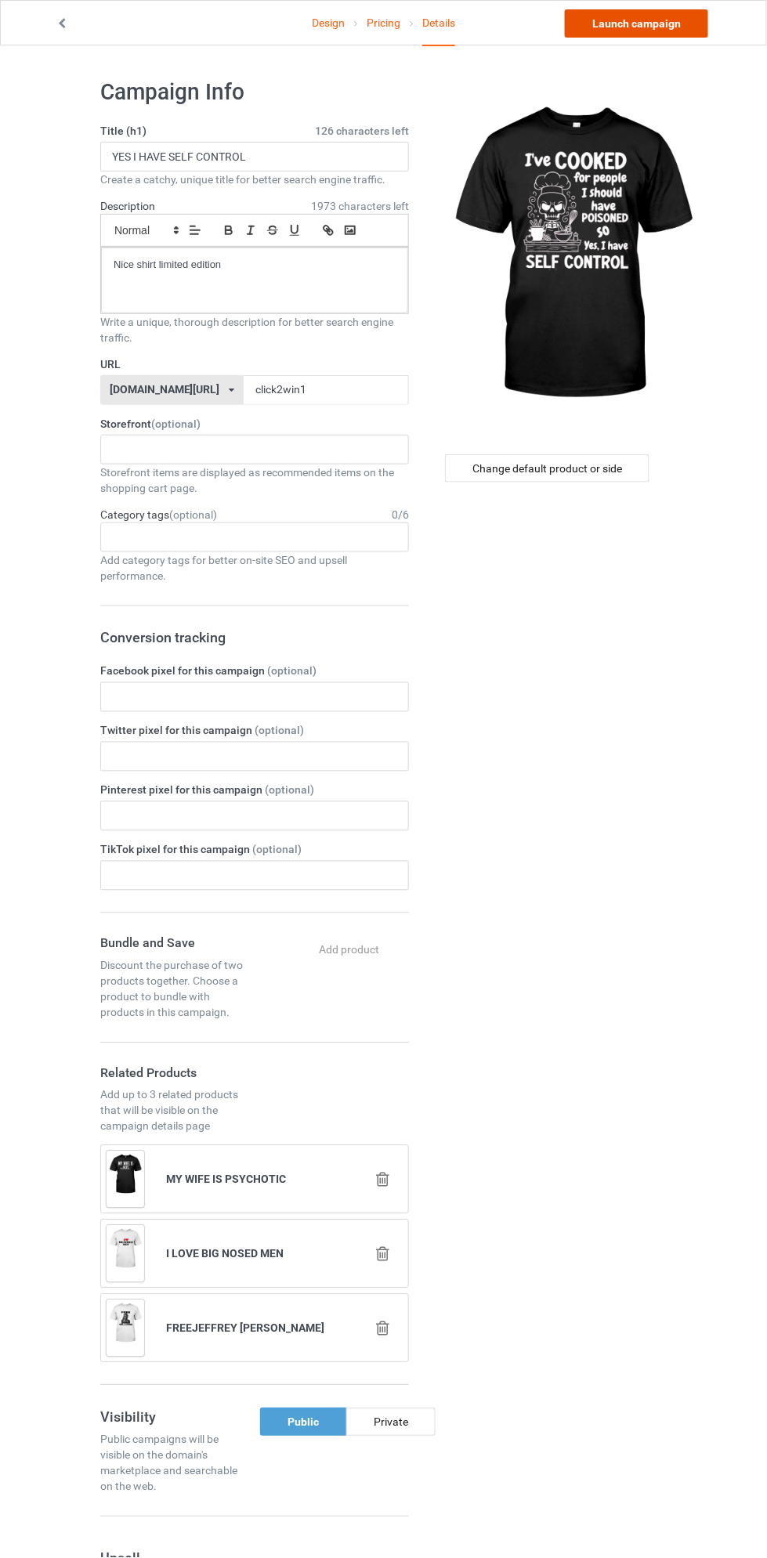
click at [689, 25] on link "Launch campaign" at bounding box center [636, 23] width 143 height 28
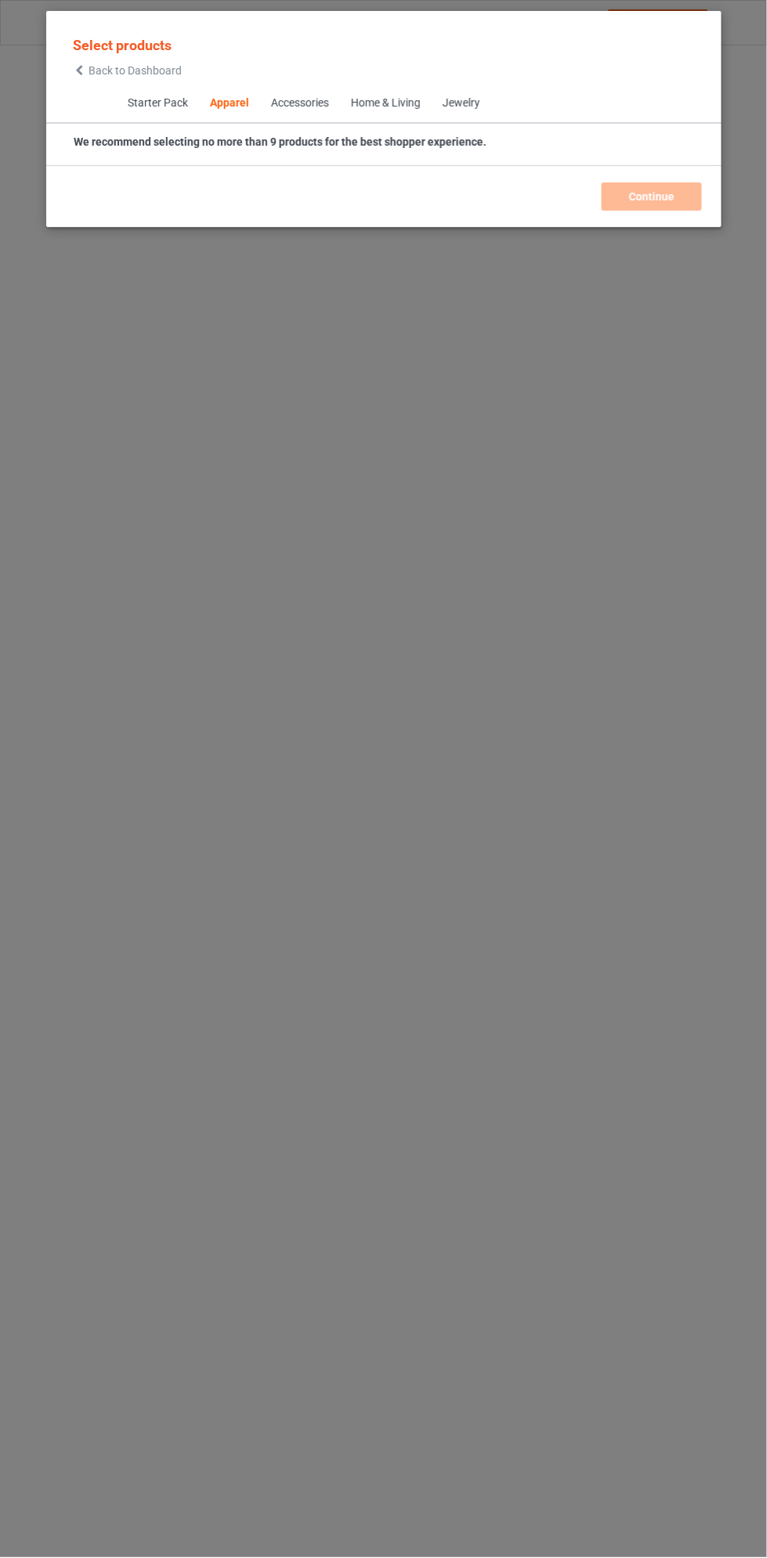
click at [157, 69] on span "Back to Dashboard" at bounding box center [134, 70] width 93 height 13
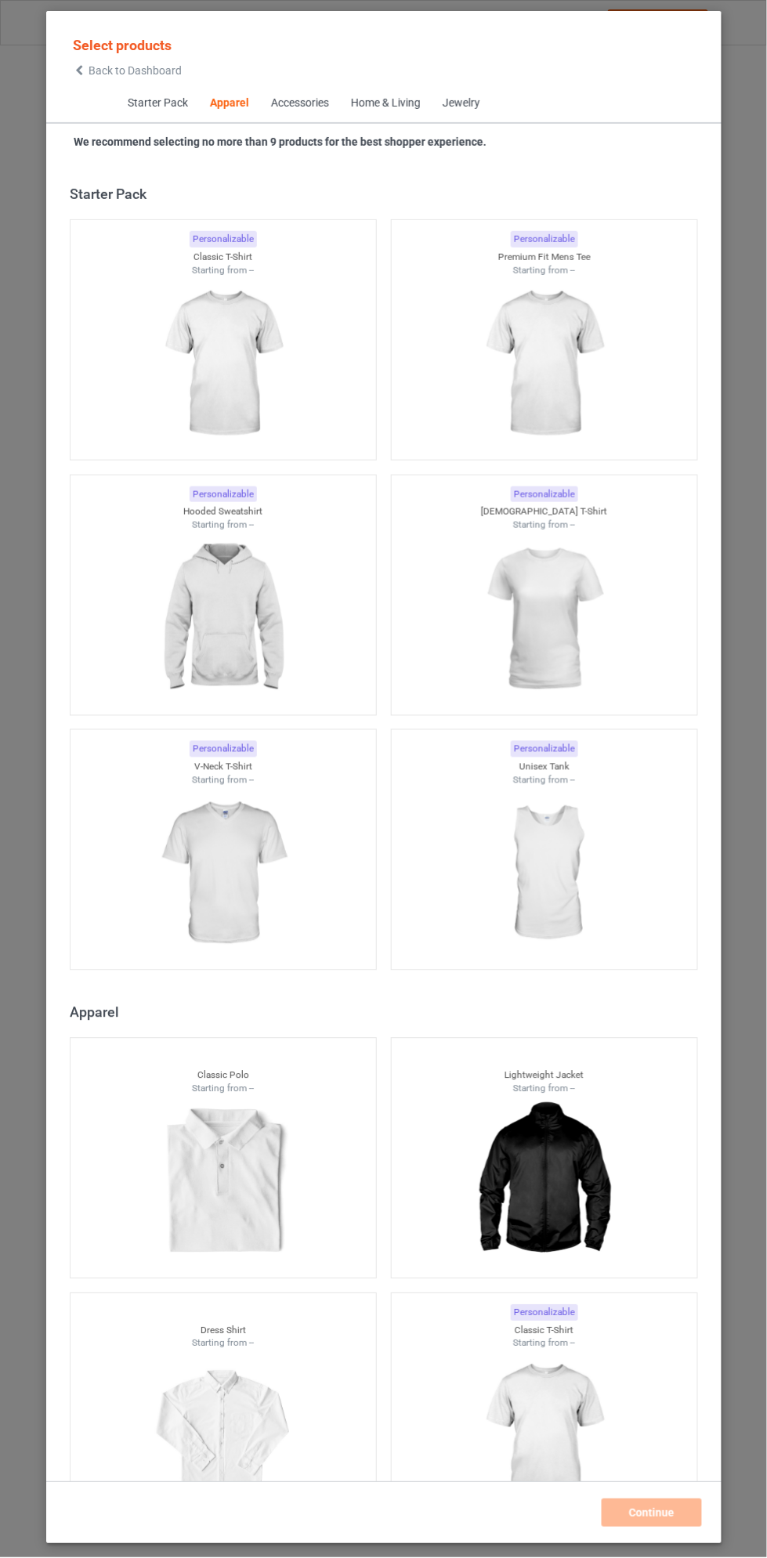
scroll to position [837, 0]
